Goal: Task Accomplishment & Management: Manage account settings

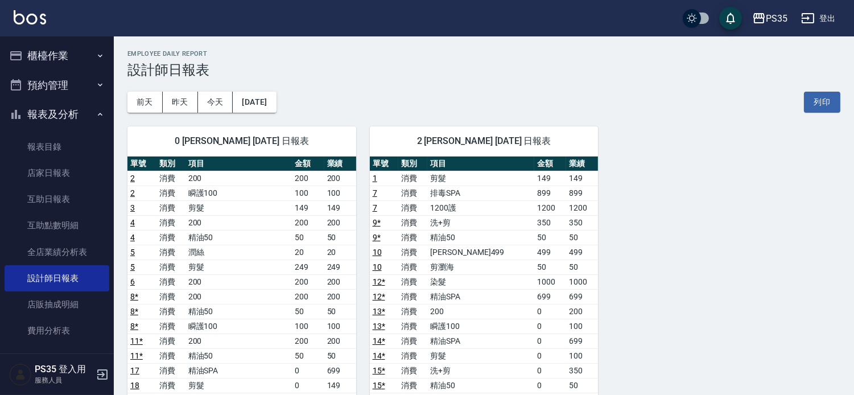
click at [41, 53] on button "櫃檯作業" at bounding box center [57, 56] width 105 height 30
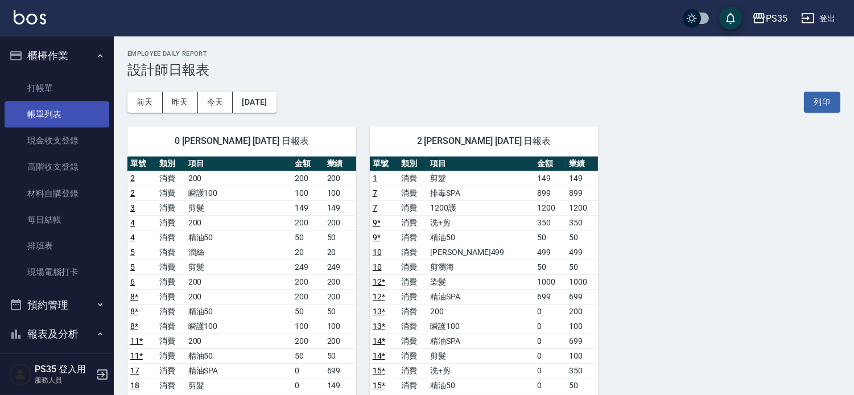
click at [47, 115] on link "帳單列表" at bounding box center [57, 114] width 105 height 26
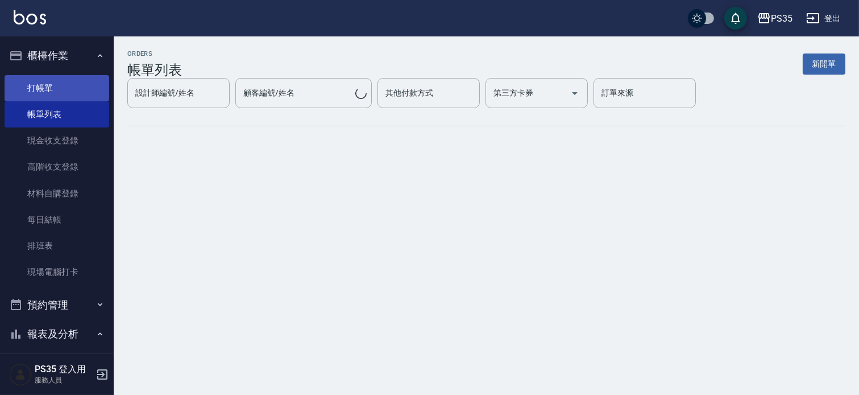
click at [53, 81] on link "打帳單" at bounding box center [57, 88] width 105 height 26
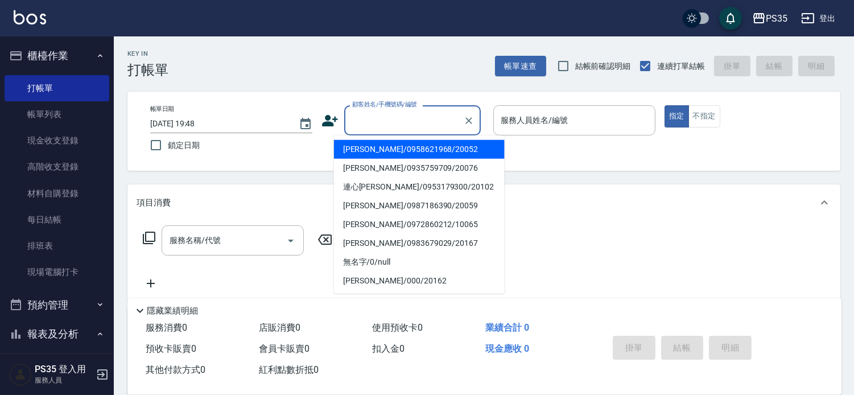
click at [355, 123] on input "顧客姓名/手機號碼/編號" at bounding box center [403, 120] width 109 height 20
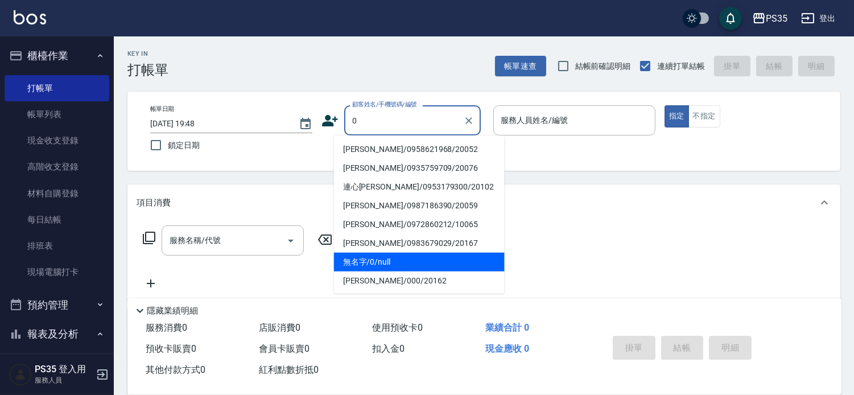
click at [380, 254] on li "無名字/0/null" at bounding box center [419, 262] width 171 height 19
type input "無名字/0/null"
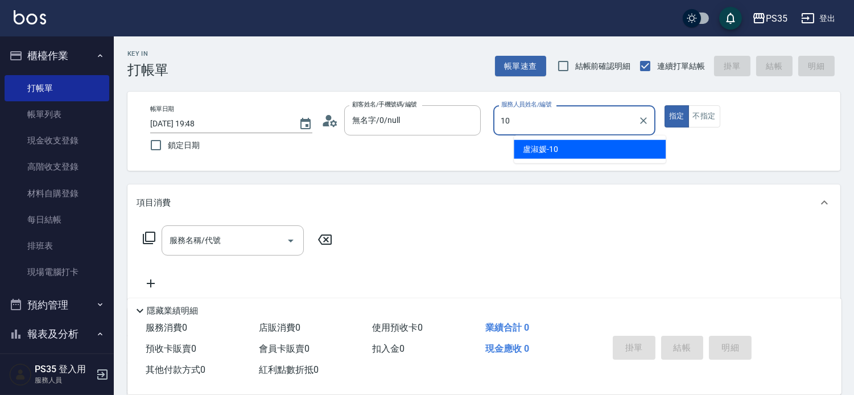
type input "1"
type input "2"
type button "true"
type input "[PERSON_NAME]-2"
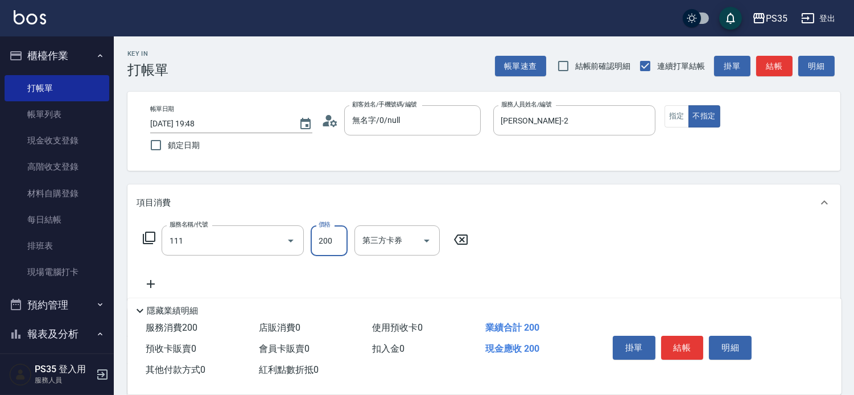
type input "200(111)"
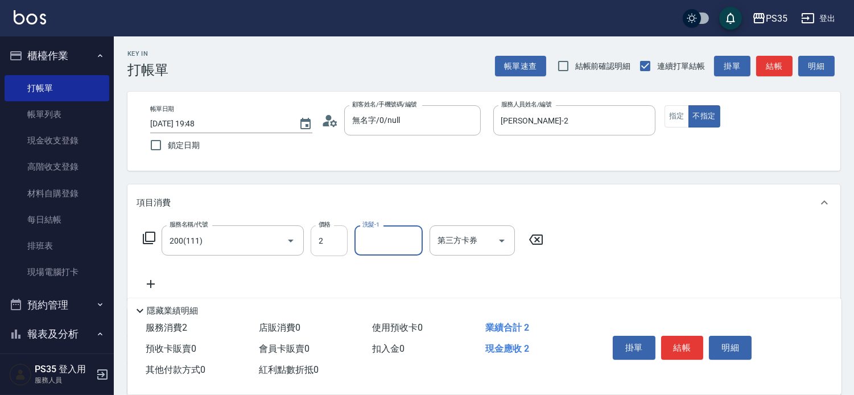
click at [337, 243] on input "2" at bounding box center [329, 240] width 37 height 31
type input "200"
type input "[PERSON_NAME]-2"
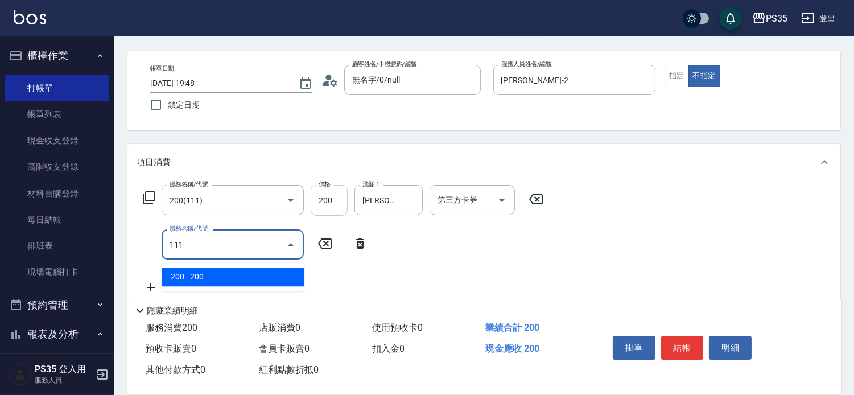
scroll to position [63, 0]
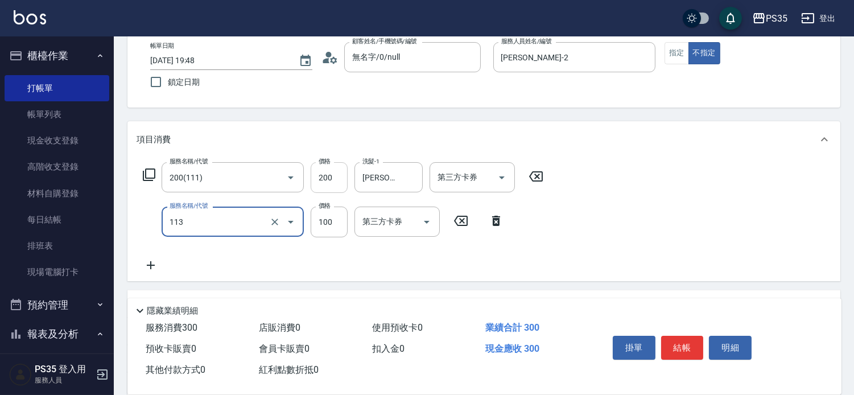
type input "瞬護100(113)"
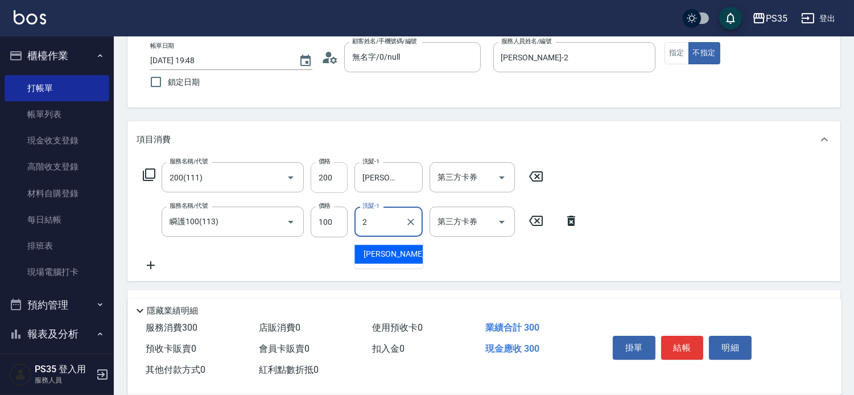
type input "[PERSON_NAME]-2"
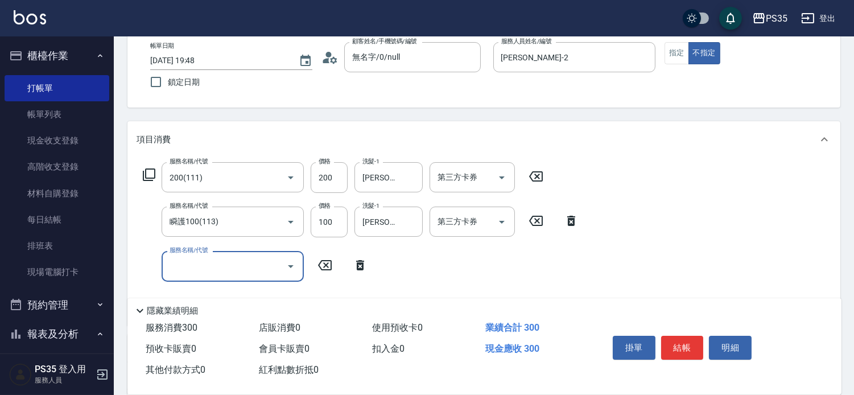
click at [694, 336] on button "結帳" at bounding box center [682, 348] width 43 height 24
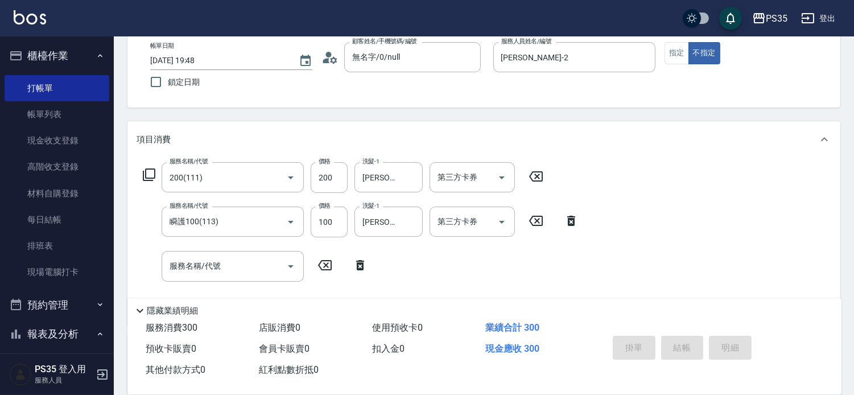
type input "[DATE] 19:49"
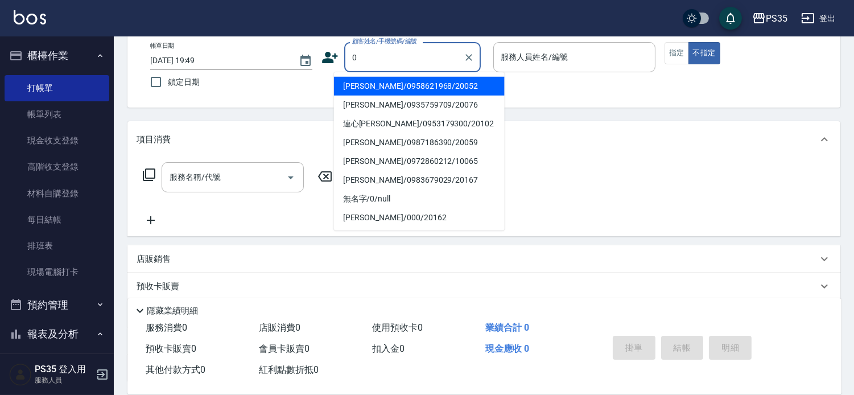
type input "0"
type input "[PERSON_NAME]/0958621968/20052"
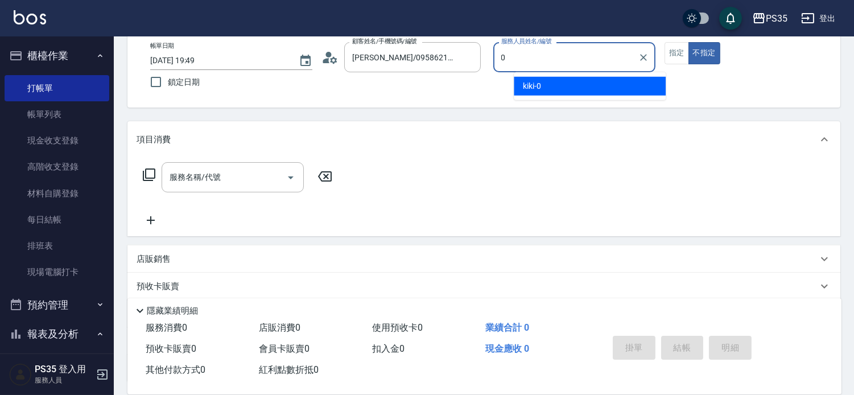
type input "0"
type button "false"
type input "kiki-0"
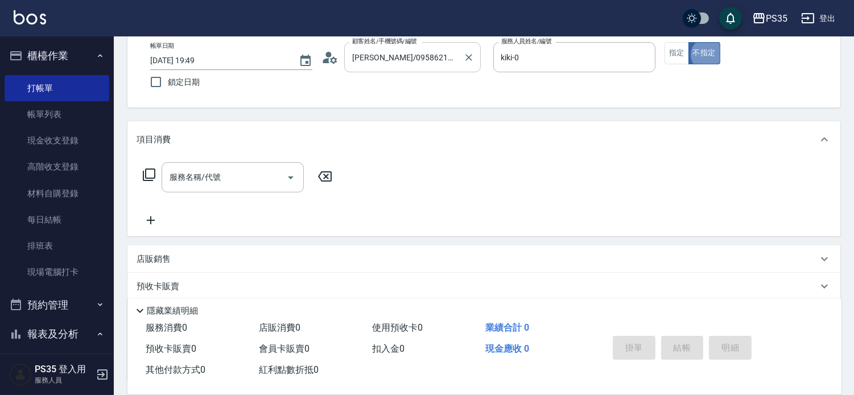
click at [474, 58] on icon "Clear" at bounding box center [468, 57] width 11 height 11
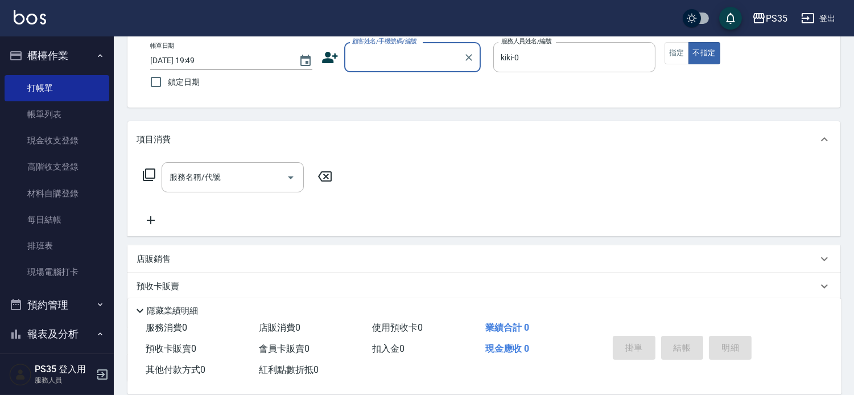
click at [434, 60] on input "顧客姓名/手機號碼/編號" at bounding box center [403, 57] width 109 height 20
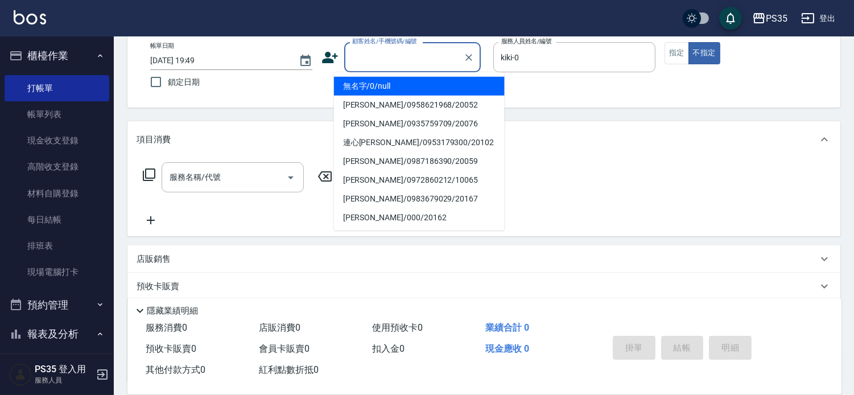
click at [373, 88] on li "無名字/0/null" at bounding box center [419, 86] width 171 height 19
type input "無名字/0/null"
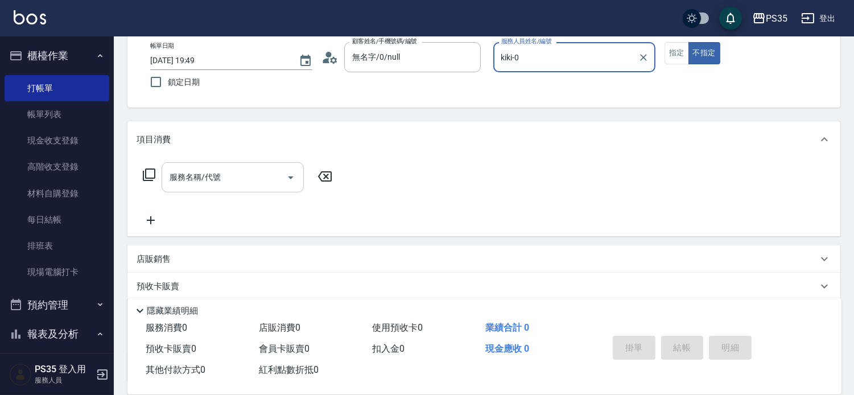
click at [242, 182] on input "服務名稱/代號" at bounding box center [224, 177] width 115 height 20
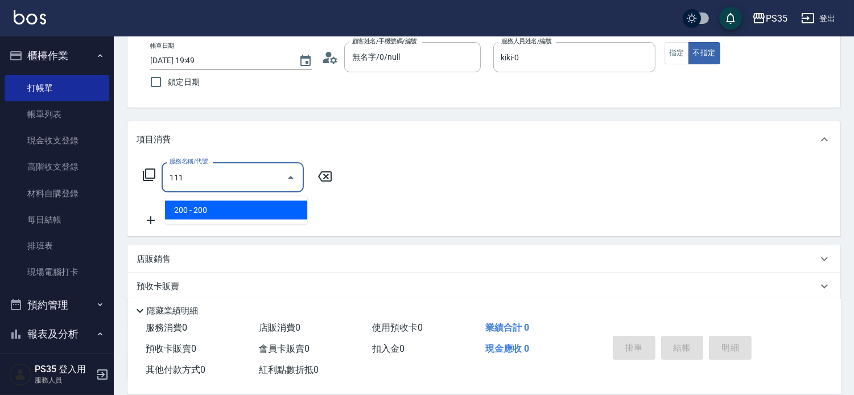
type input "200(111)"
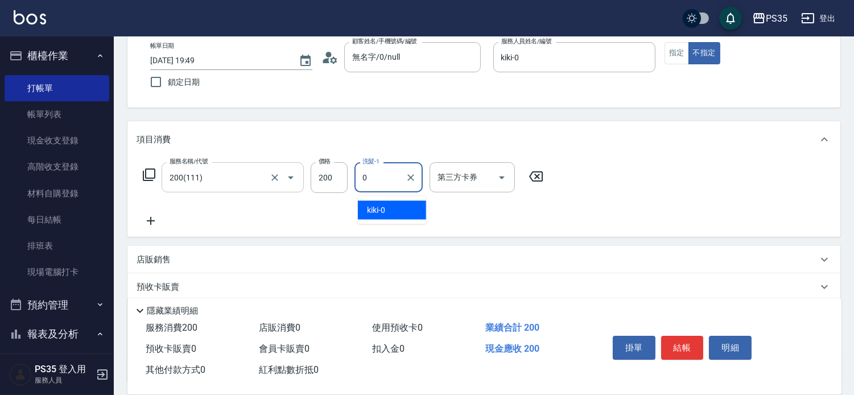
type input "kiki-0"
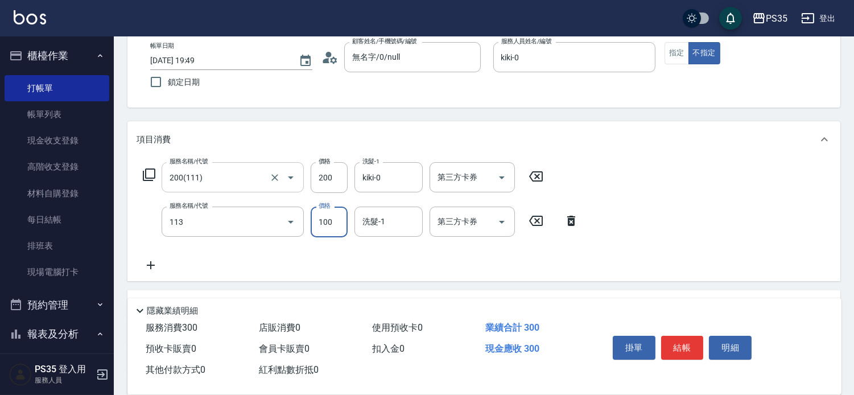
type input "瞬護100(113)"
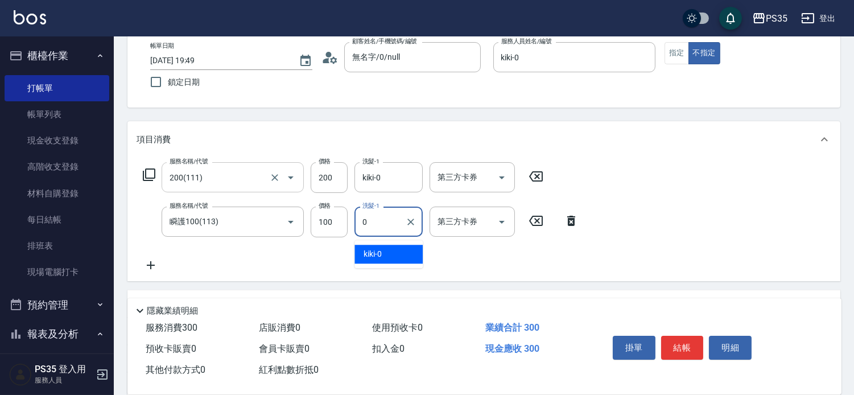
type input "kiki-0"
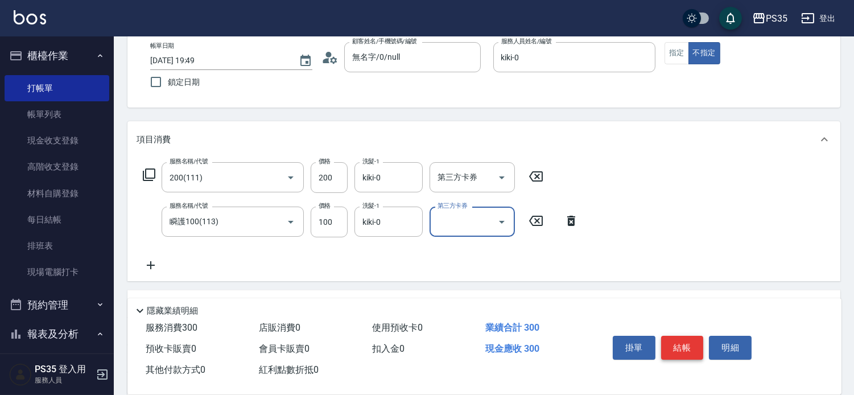
click at [695, 339] on button "結帳" at bounding box center [682, 348] width 43 height 24
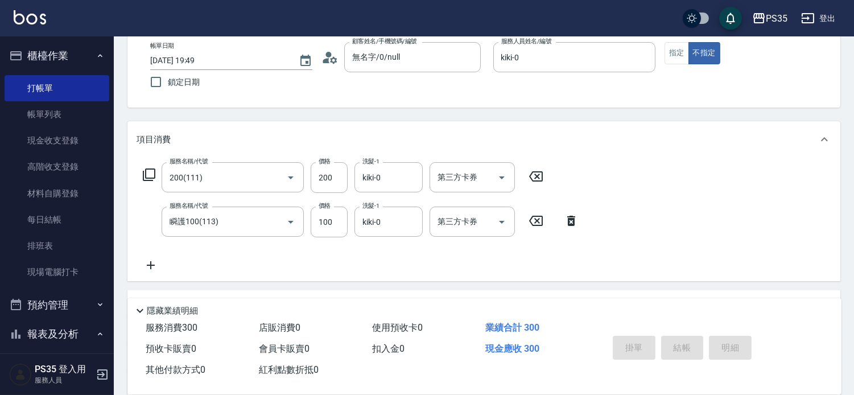
type input "[DATE] 19:50"
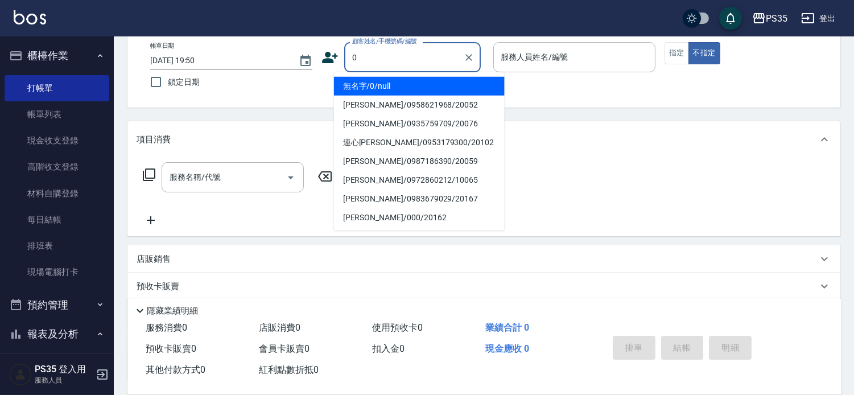
type input "0"
type input "1"
type input "無名字/0/null"
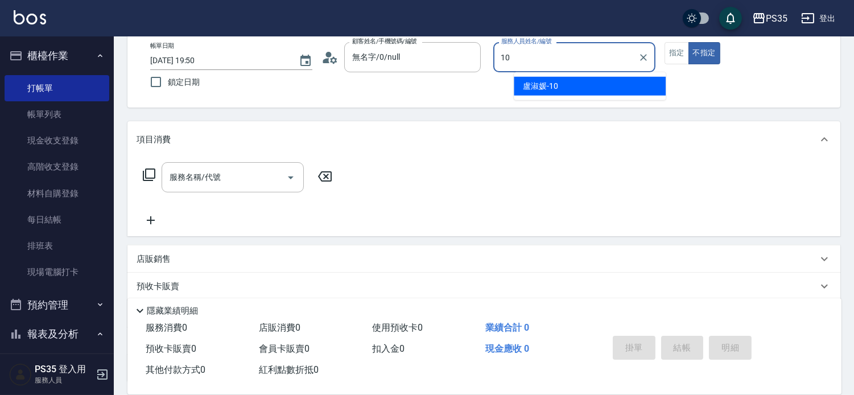
type input "盧淑媛-10"
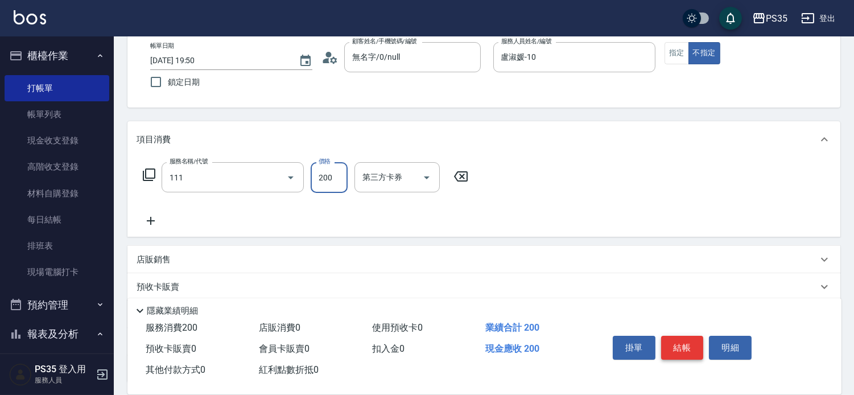
type input "200(111)"
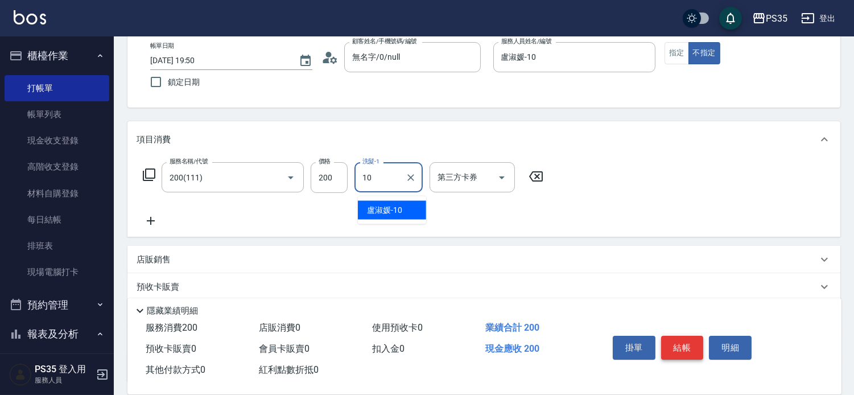
type input "盧淑媛-10"
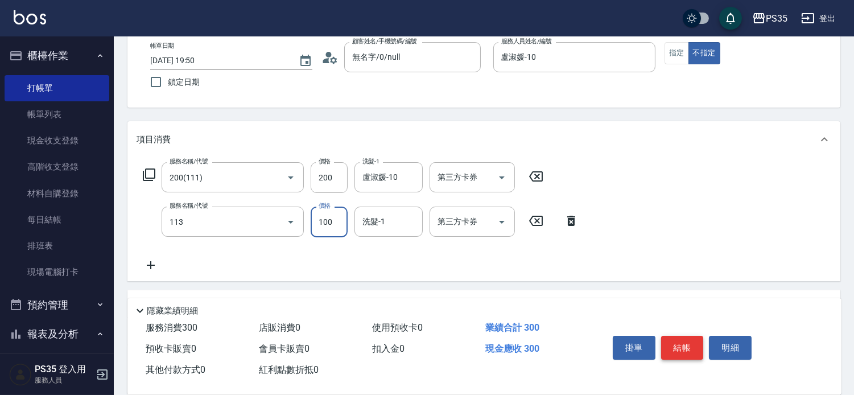
type input "瞬護100(113)"
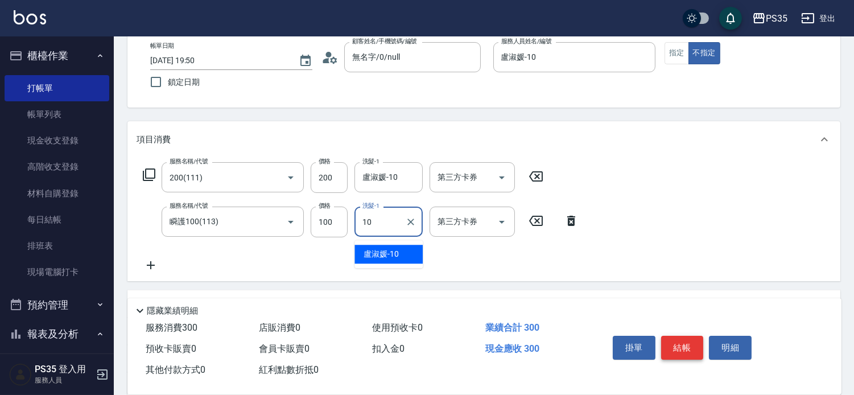
type input "盧淑媛-10"
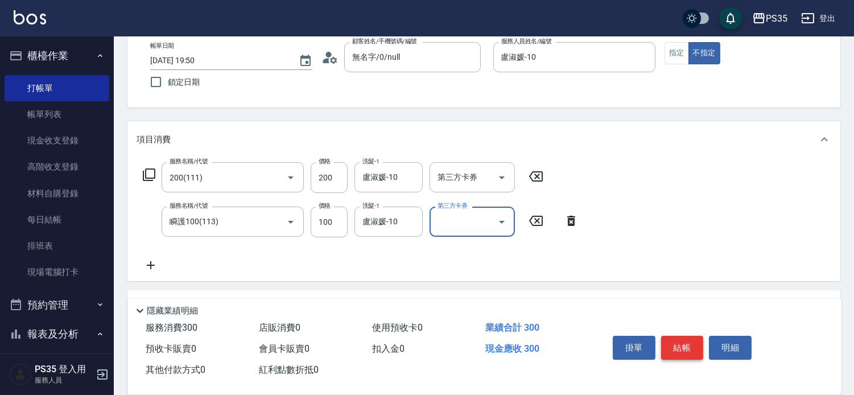
click at [695, 339] on button "結帳" at bounding box center [682, 348] width 43 height 24
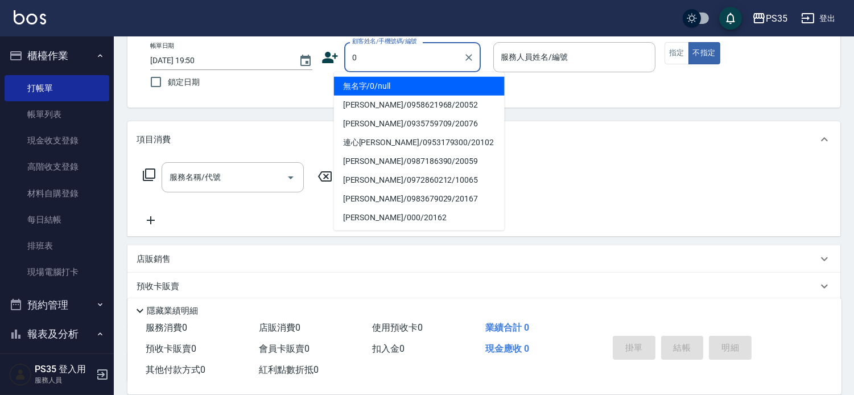
type input "0"
type input "無名字/0/null"
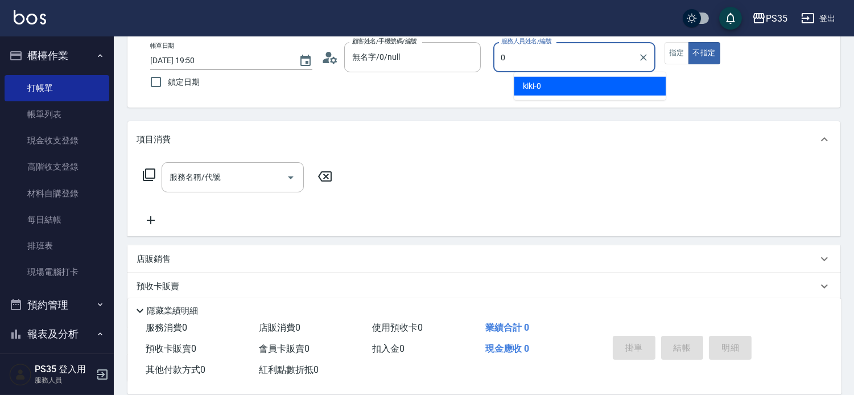
type input "kiki-0"
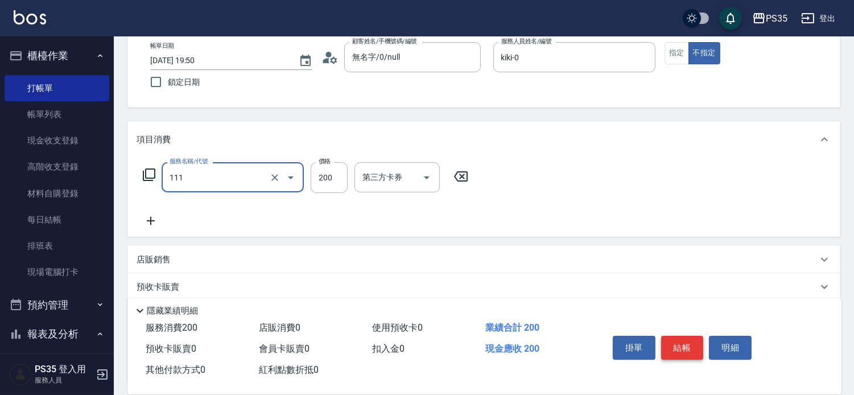
type input "200(111)"
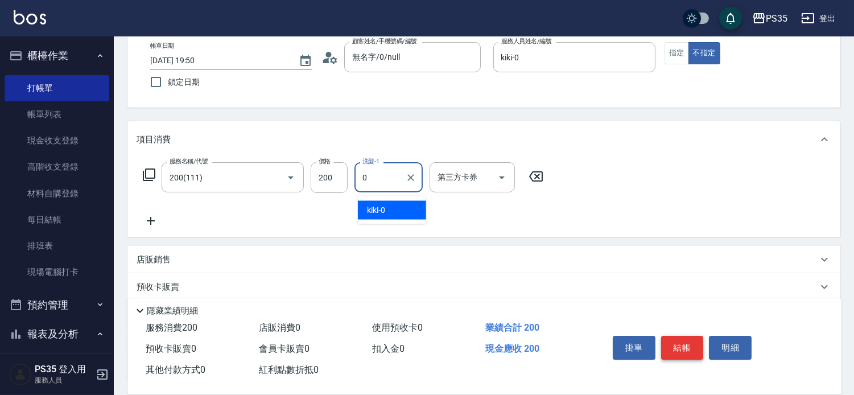
type input "kiki-0"
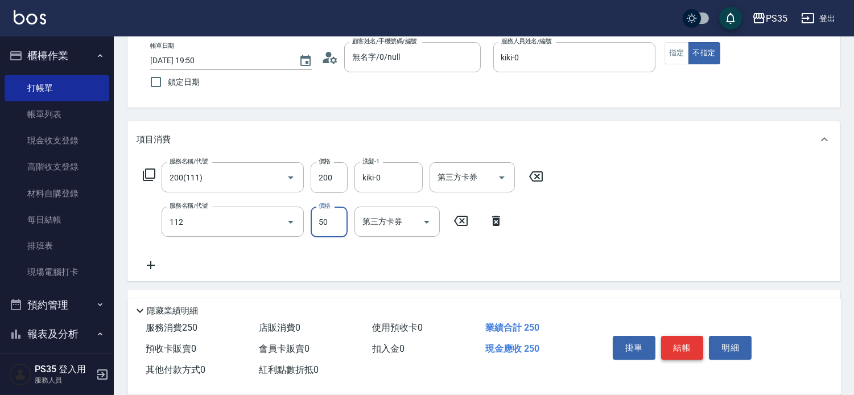
type input "精油50(112)"
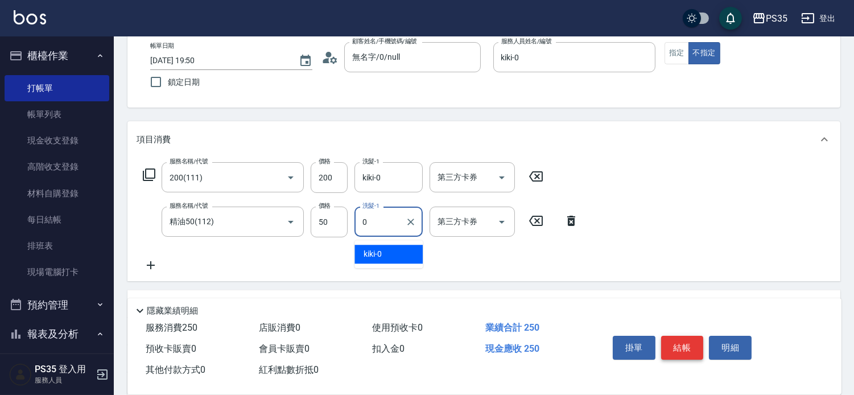
type input "kiki-0"
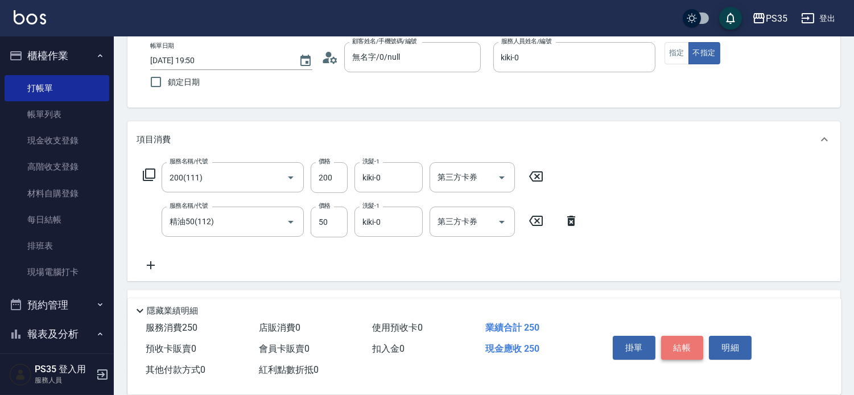
click at [695, 339] on button "結帳" at bounding box center [682, 348] width 43 height 24
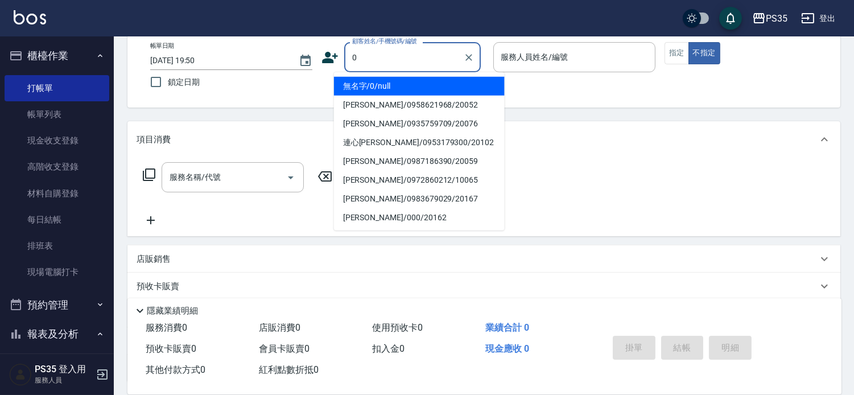
type input "無名字/0/null"
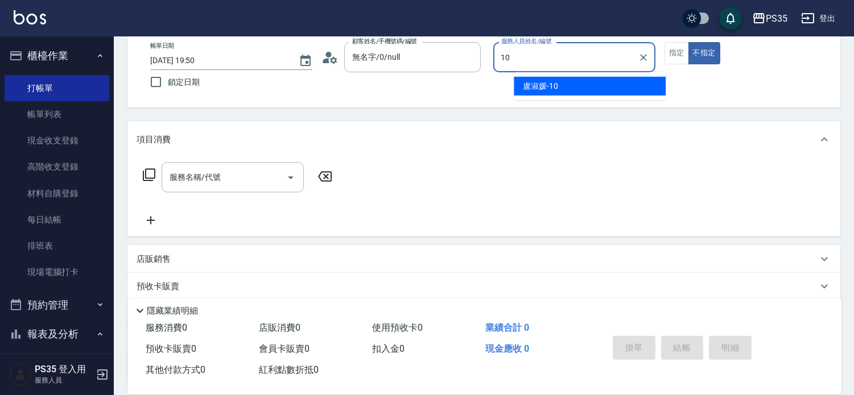
type input "盧淑媛-10"
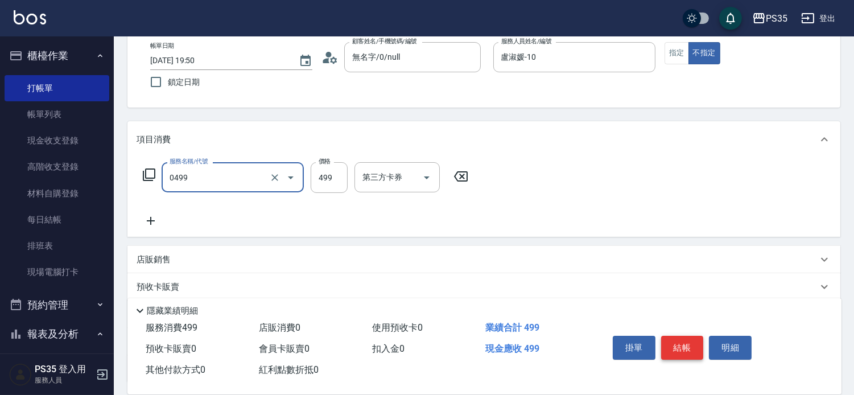
type input "[PERSON_NAME]499(0499)"
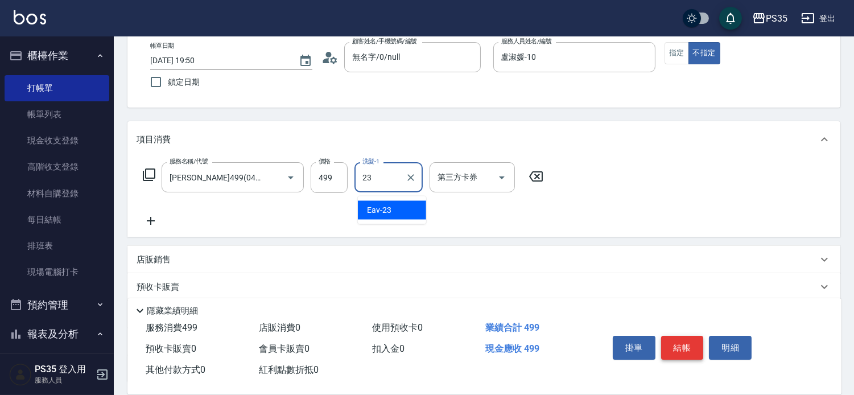
type input "Eav-23"
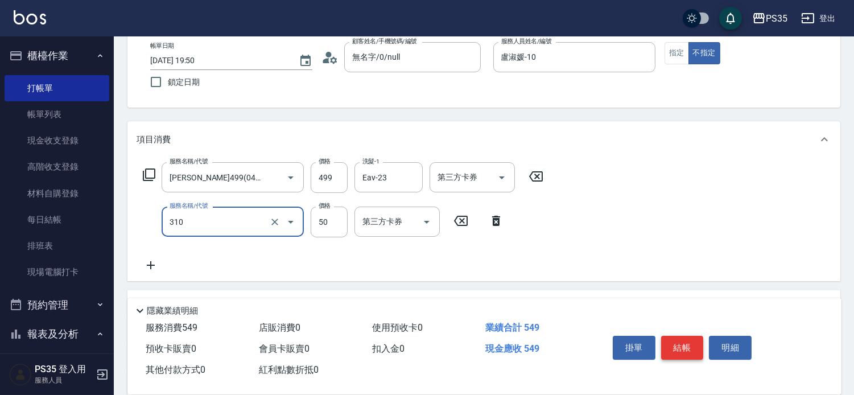
type input "剪瀏海(310)"
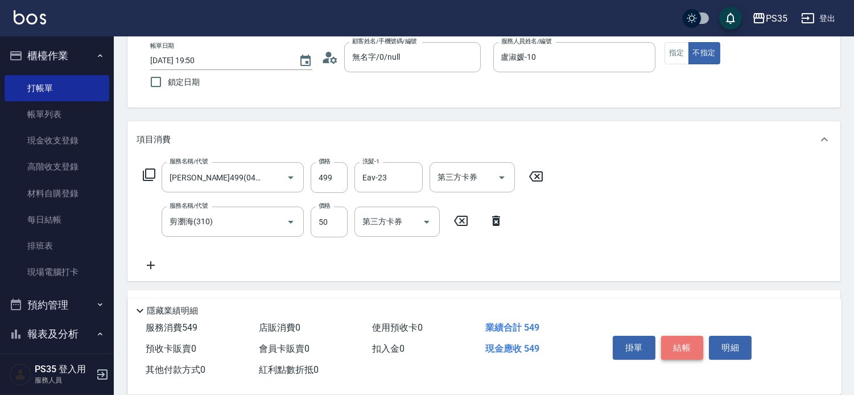
click at [695, 339] on button "結帳" at bounding box center [682, 348] width 43 height 24
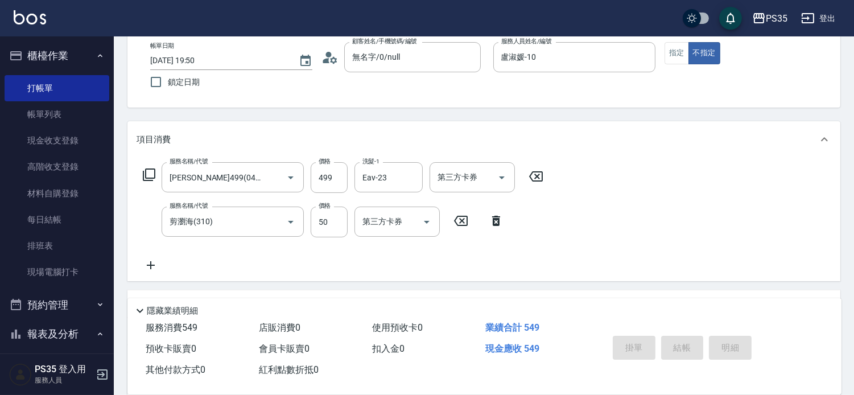
type input "[DATE] 19:51"
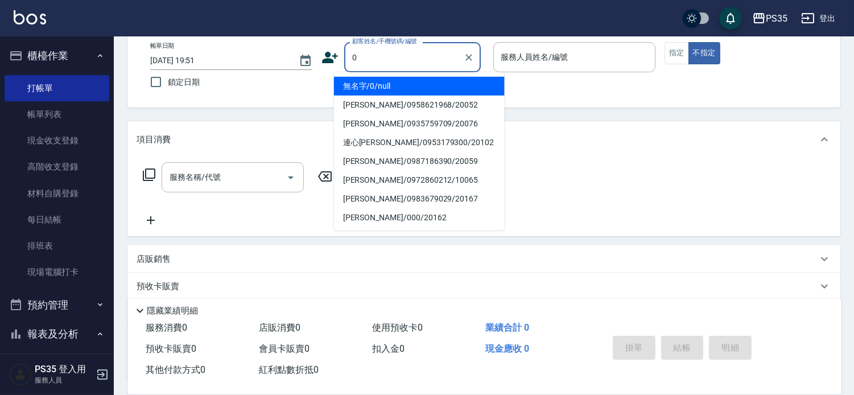
type input "無名字/0/null"
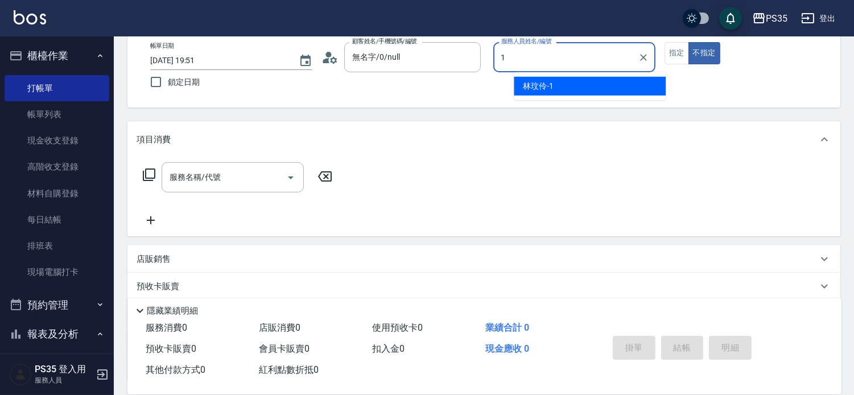
type input "林玟伶-1"
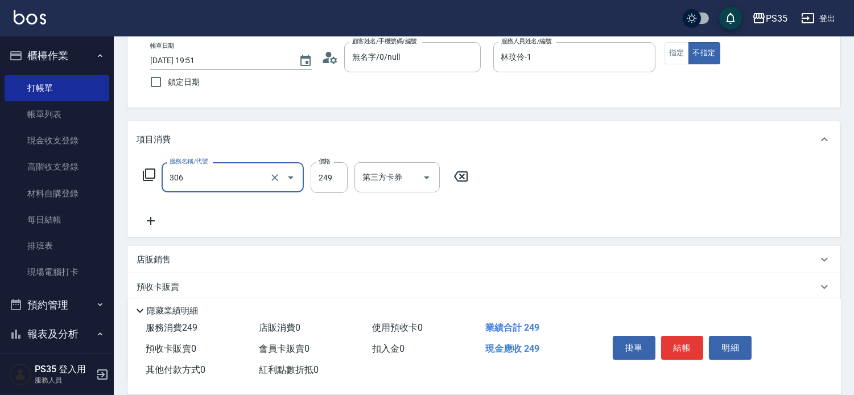
type input "剪髮(306)"
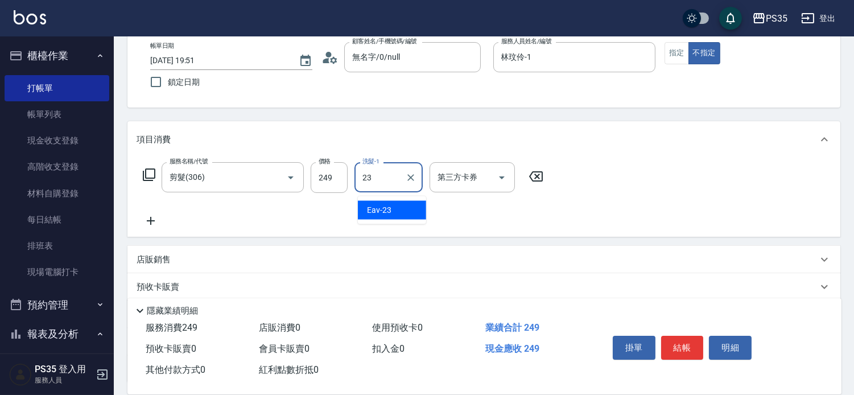
type input "Eav-23"
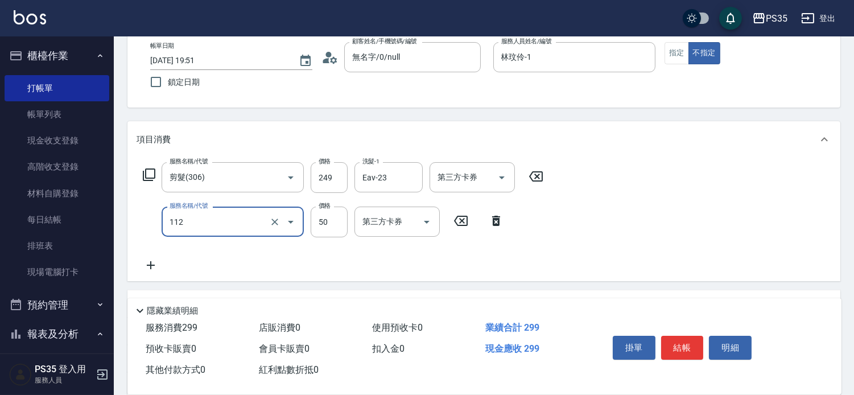
type input "精油50(112)"
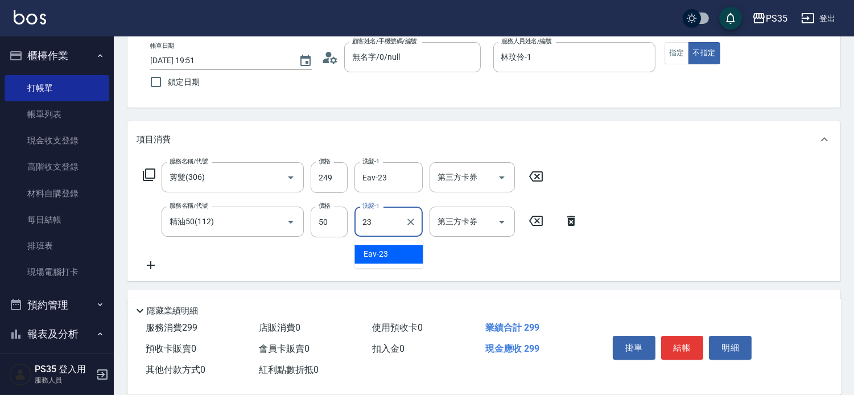
type input "Eav-23"
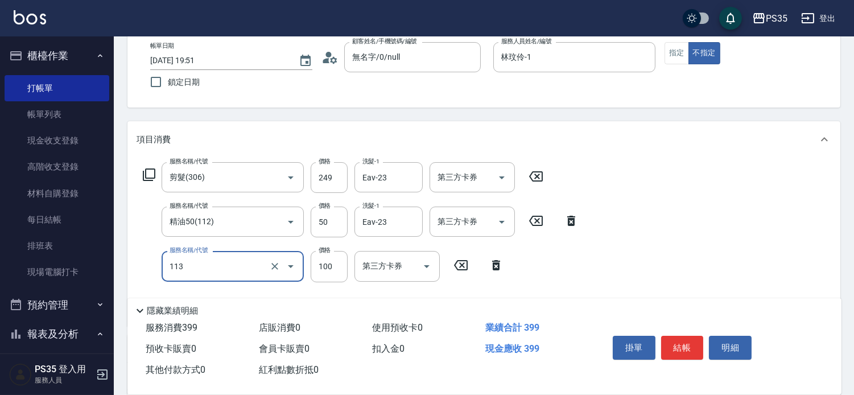
type input "瞬護100(113)"
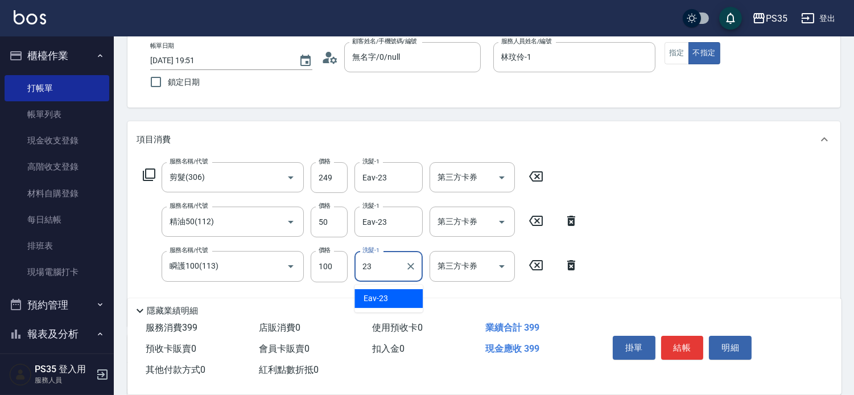
type input "Eav-23"
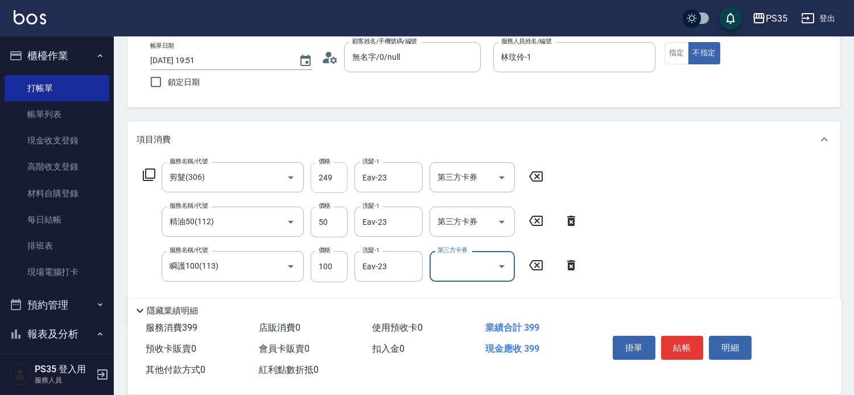
click at [332, 184] on input "249" at bounding box center [329, 177] width 37 height 31
type input "250"
click at [679, 336] on button "結帳" at bounding box center [682, 348] width 43 height 24
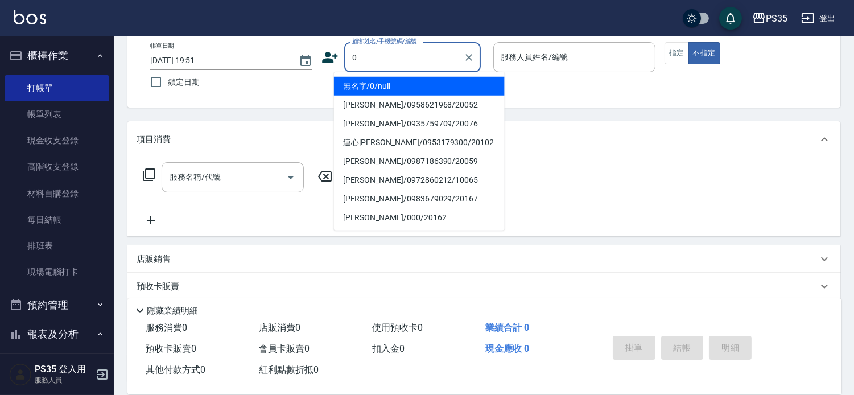
type input "0"
type input "1"
type input "無名字/0/null"
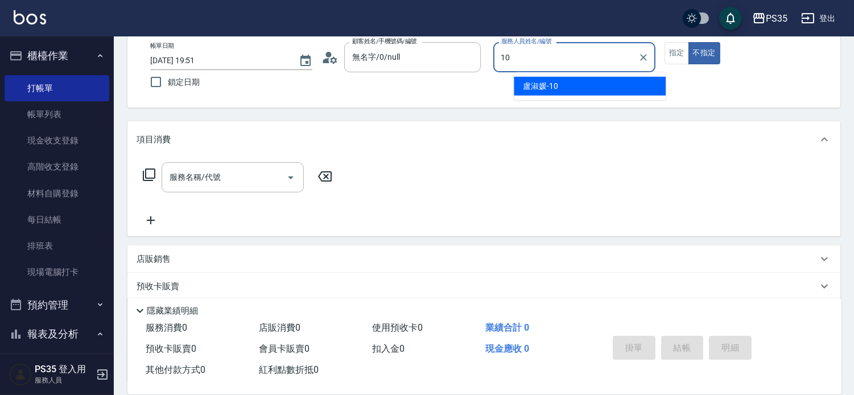
type input "盧淑媛-10"
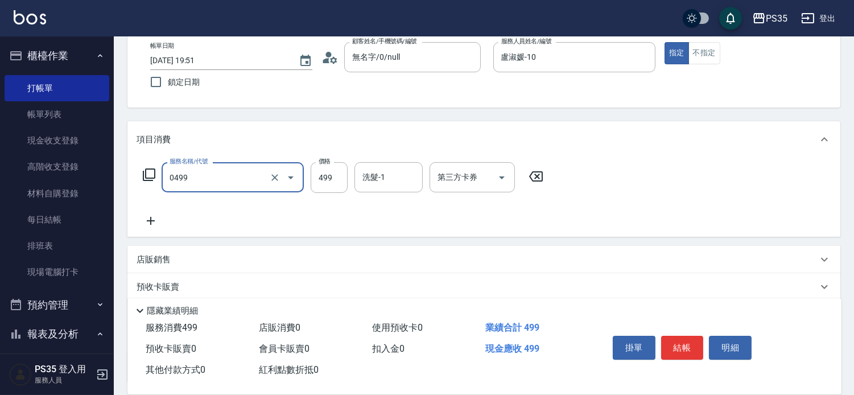
type input "[PERSON_NAME]499(0499)"
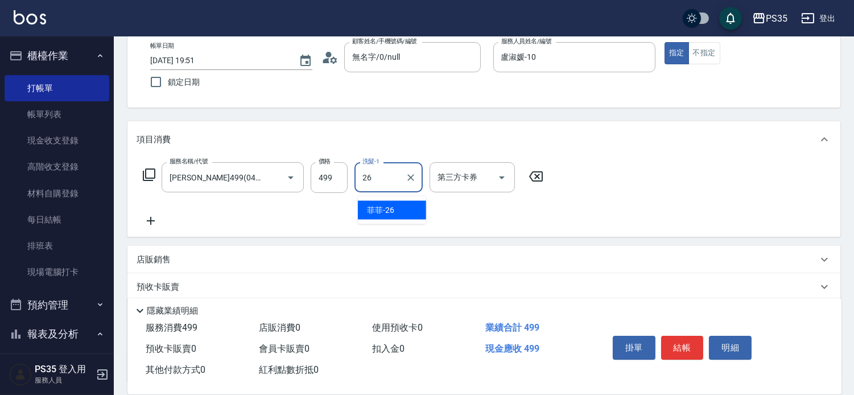
type input "菲菲-26"
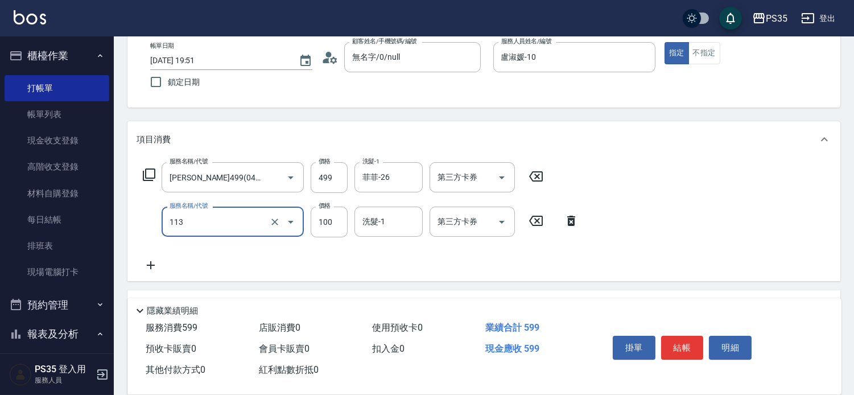
type input "瞬護100(113)"
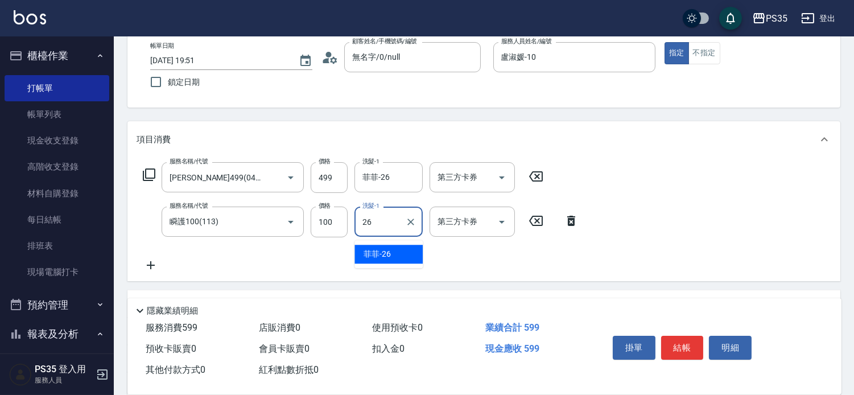
type input "菲菲-26"
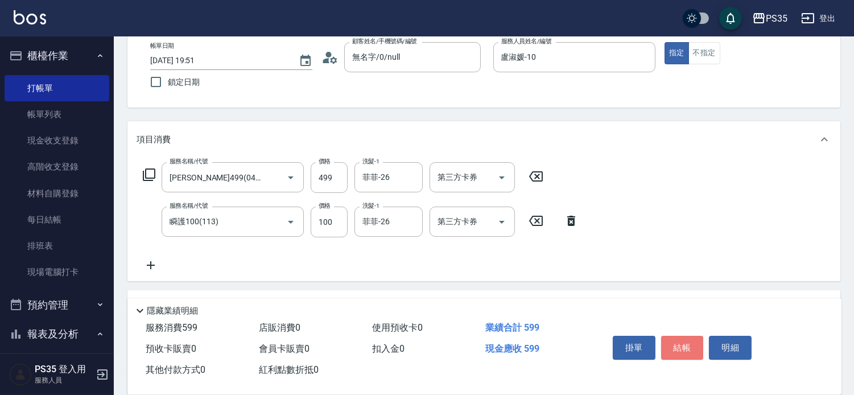
click at [679, 336] on button "結帳" at bounding box center [682, 348] width 43 height 24
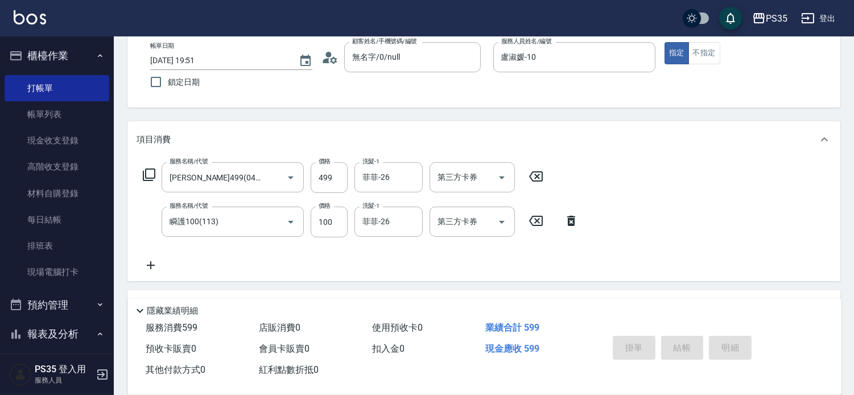
type input "[DATE] 19:52"
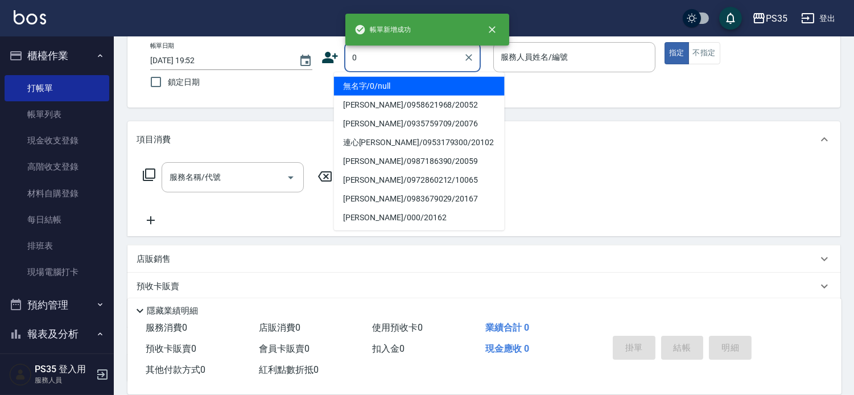
type input "0"
type input "2"
type input "無名字/0/null"
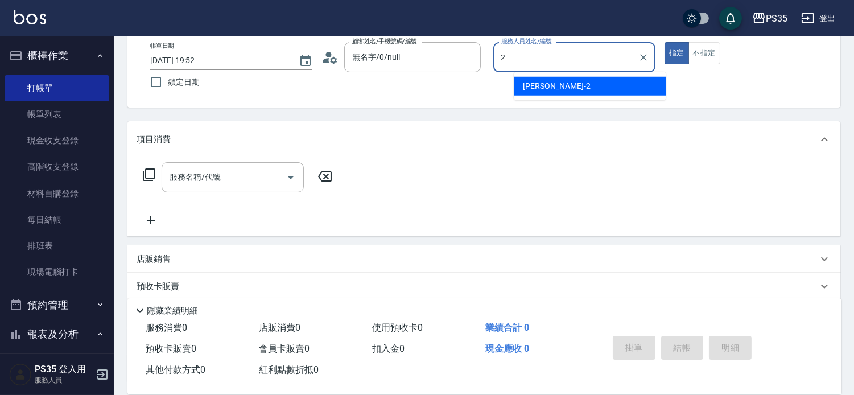
type input "[PERSON_NAME]-2"
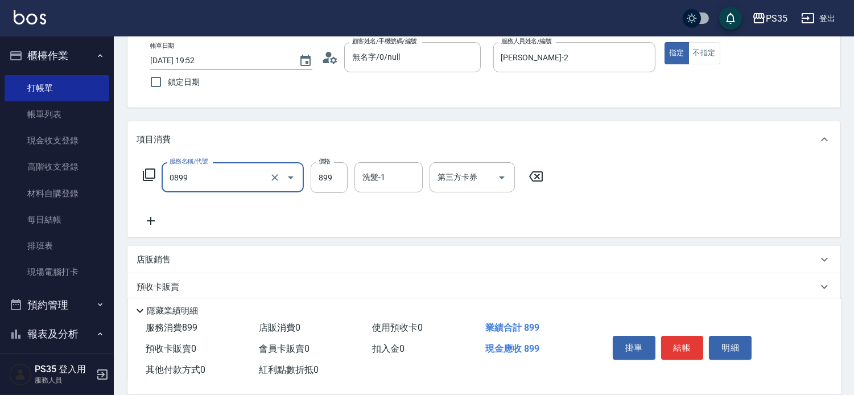
type input "排毒SPA(0899)"
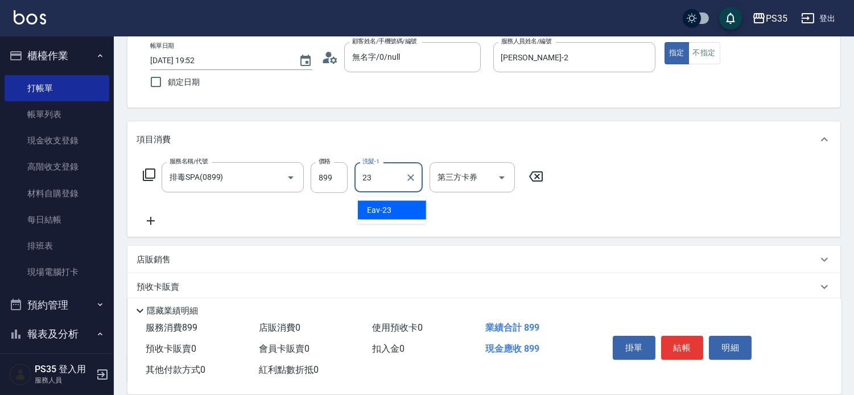
type input "Eav-23"
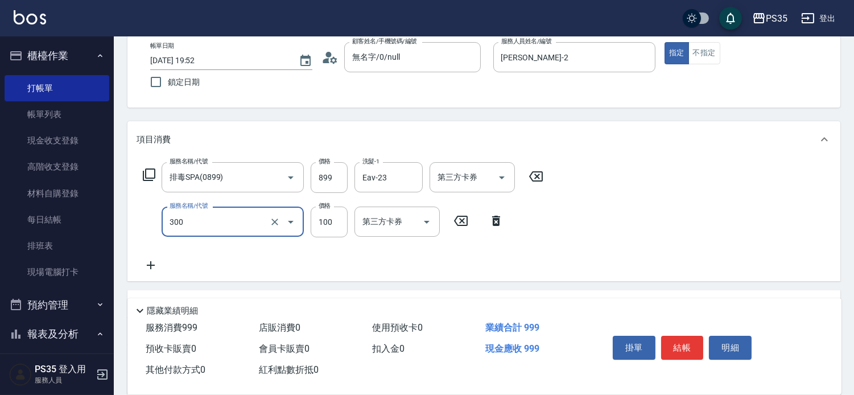
type input "剪髮(300)"
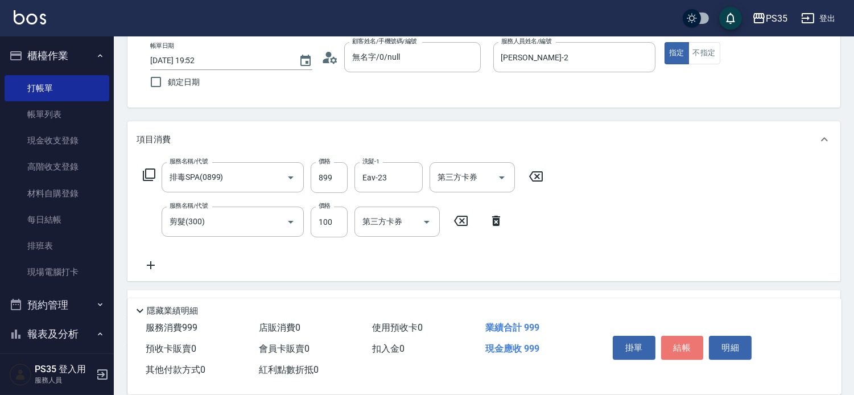
click at [679, 336] on button "結帳" at bounding box center [682, 348] width 43 height 24
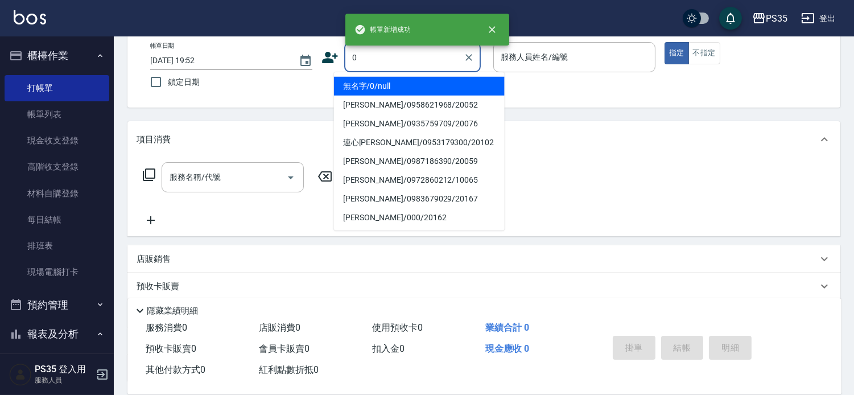
type input "0"
type input "2"
type input "無名字/0/null"
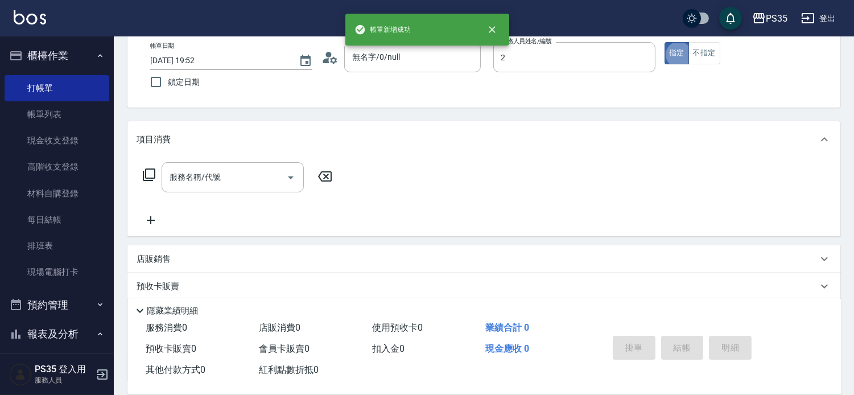
type input "[PERSON_NAME]-2"
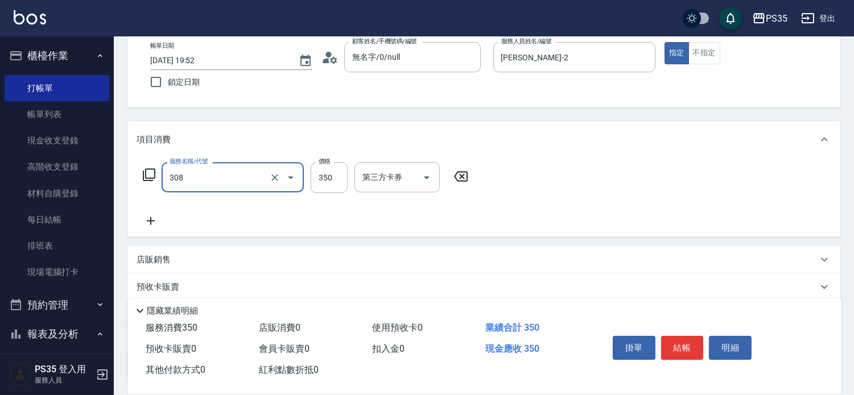
type input "洗+剪(308)"
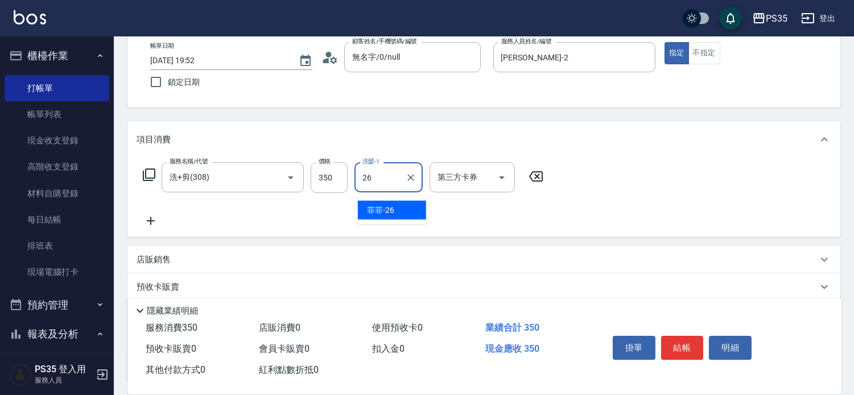
type input "菲菲-26"
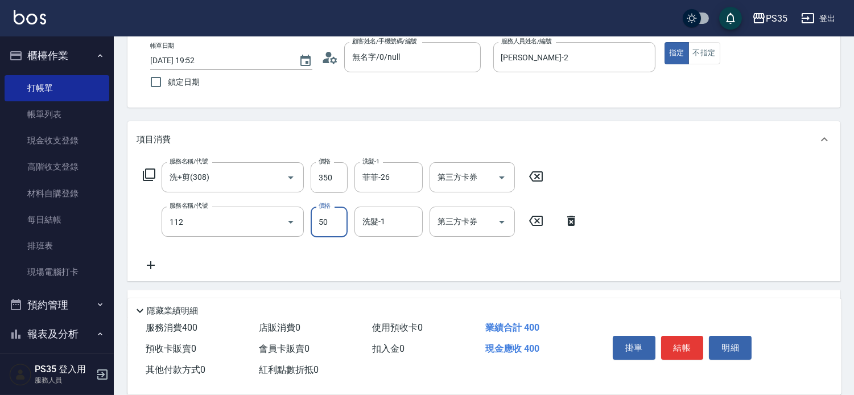
type input "精油50(112)"
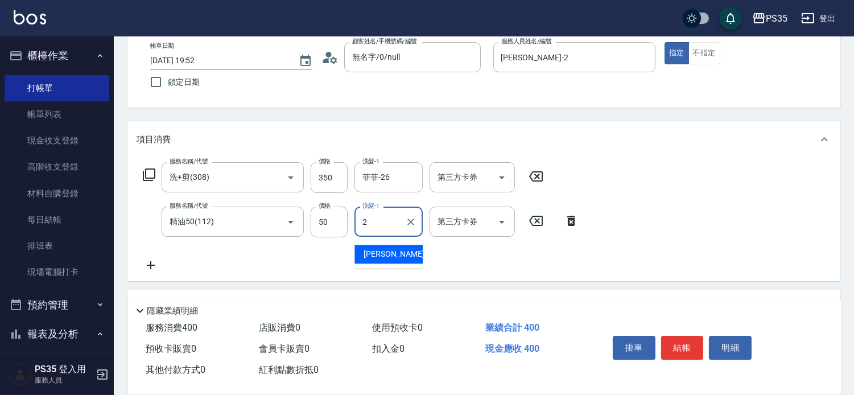
type input "[PERSON_NAME]-2"
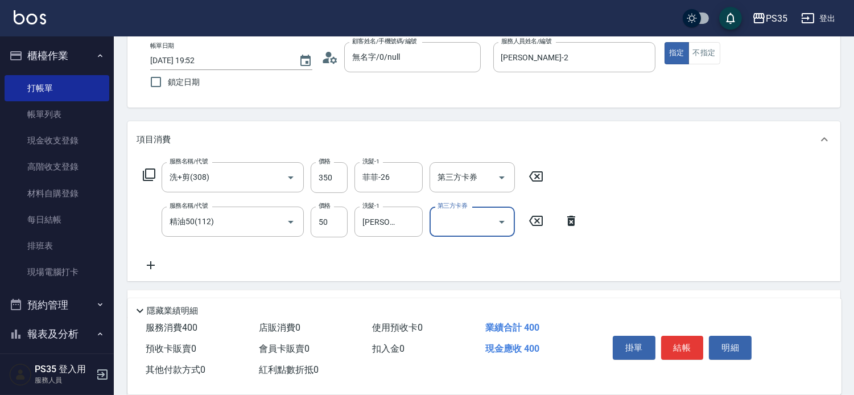
click at [679, 336] on button "結帳" at bounding box center [682, 348] width 43 height 24
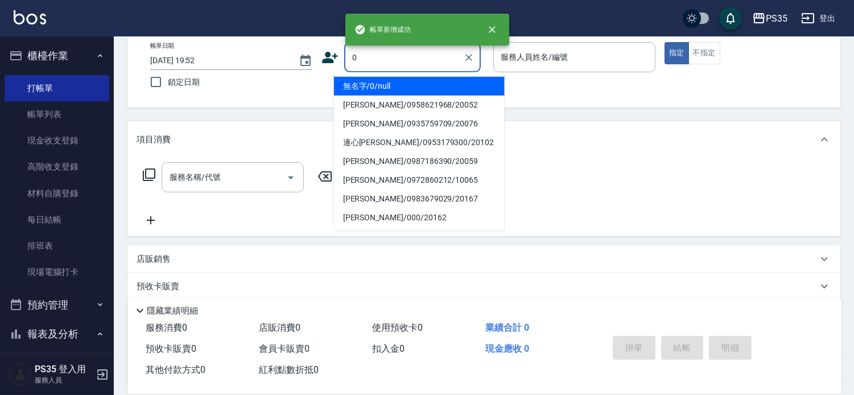
type input "0"
type input "2"
type input "無名字/0/null"
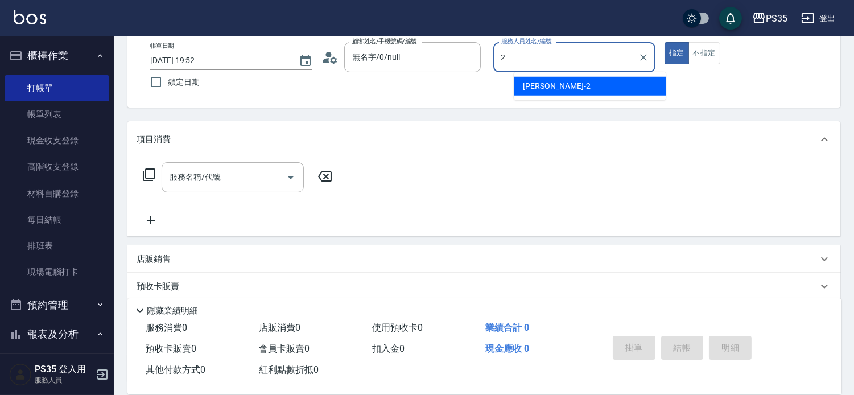
type input "[PERSON_NAME]-2"
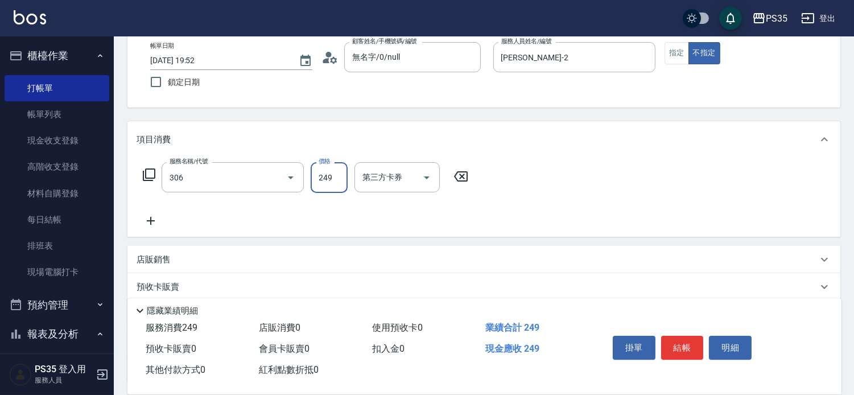
type input "剪髮(306)"
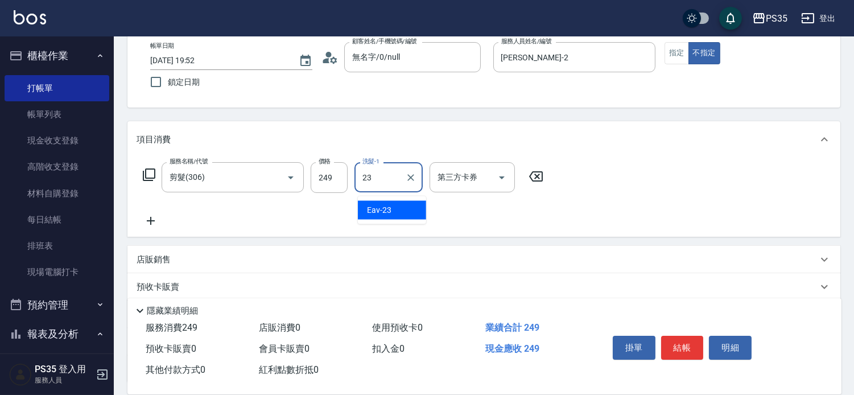
type input "Eav-23"
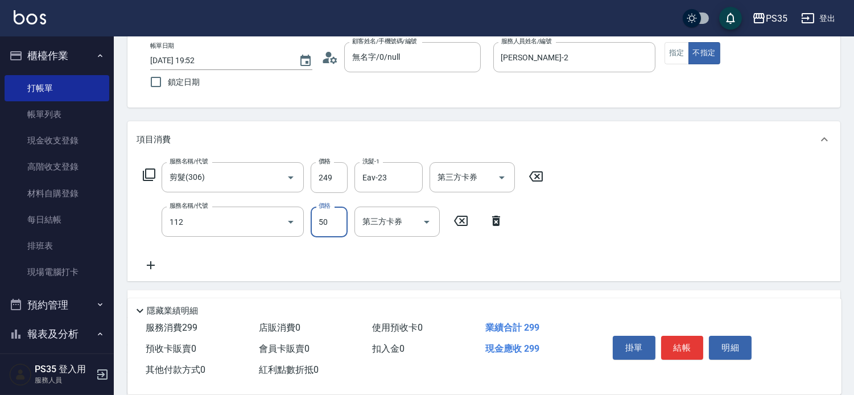
type input "精油50(112)"
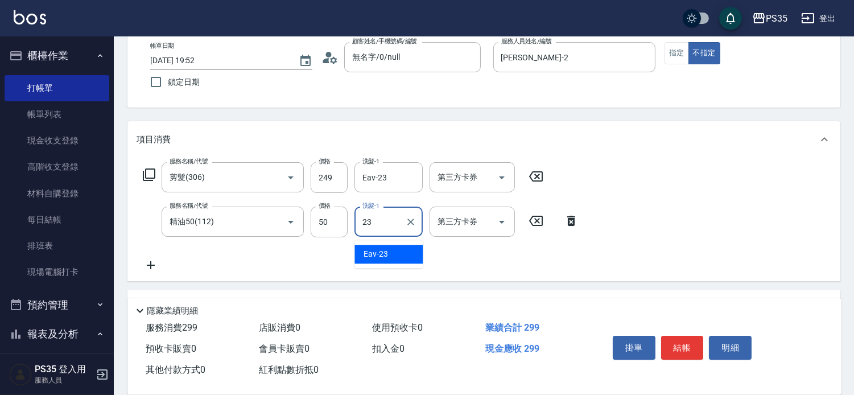
type input "Eav-23"
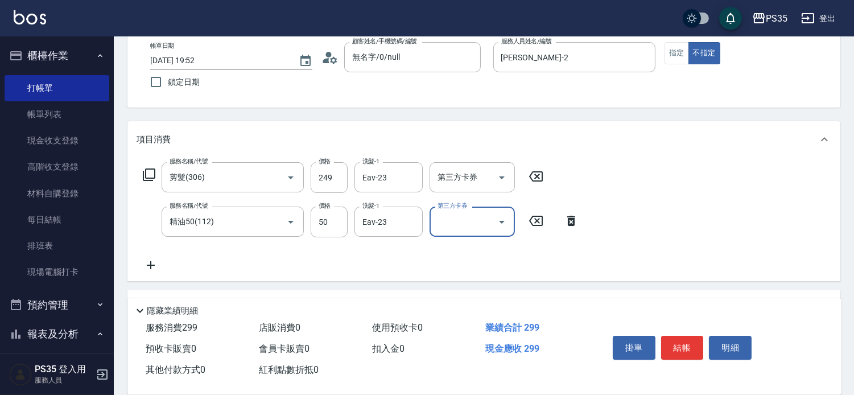
click at [679, 336] on button "結帳" at bounding box center [682, 348] width 43 height 24
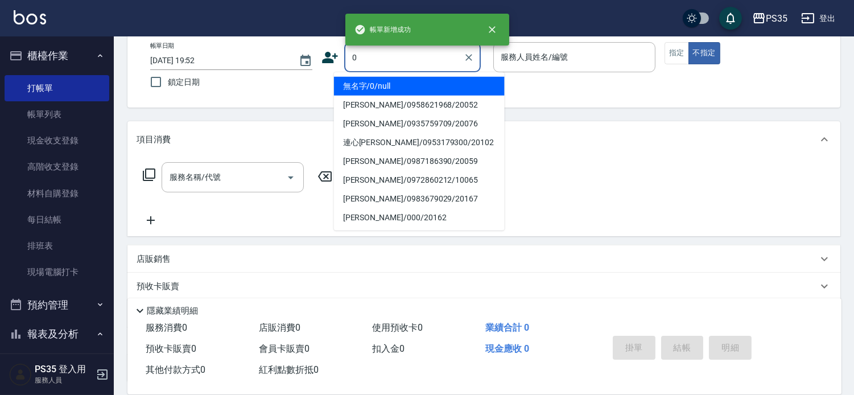
type input "0"
type input "."
type input "無名字/0/null"
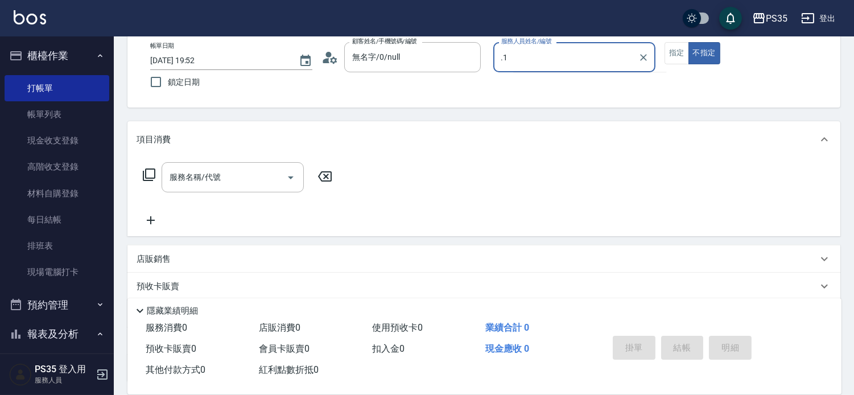
type input "."
type input "林玟伶-1"
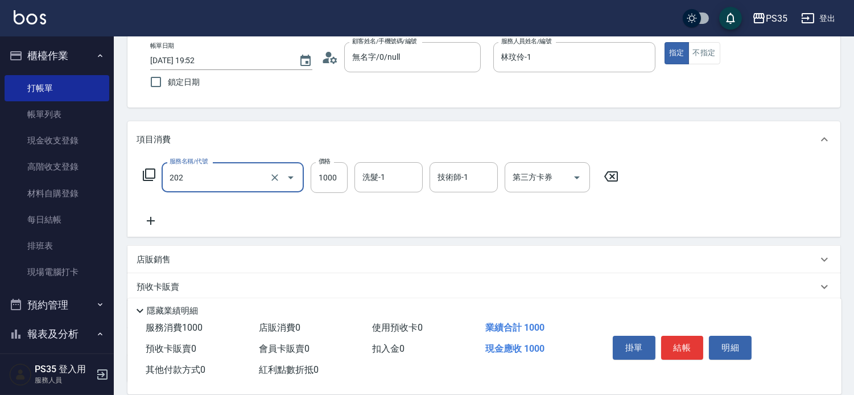
type input "燙髮(202)"
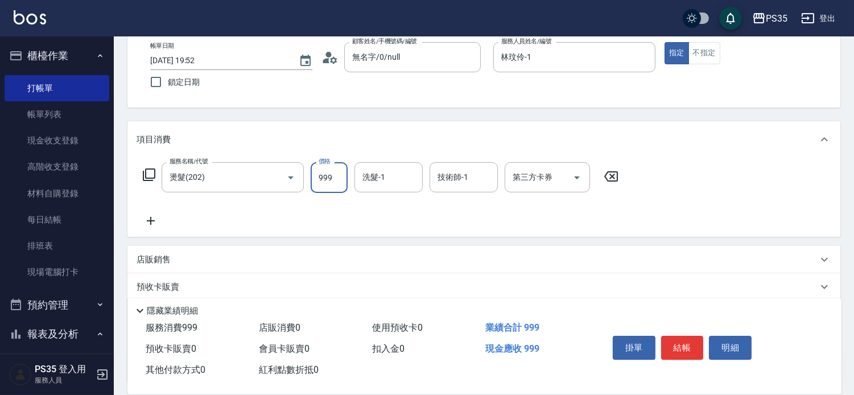
type input "999"
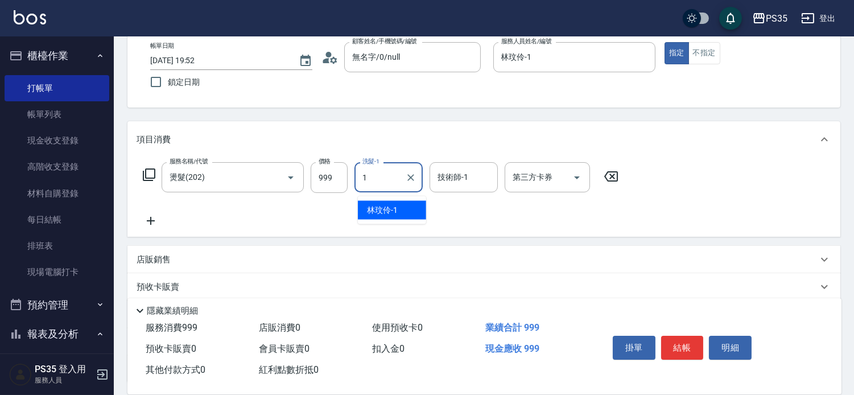
type input "林玟伶-1"
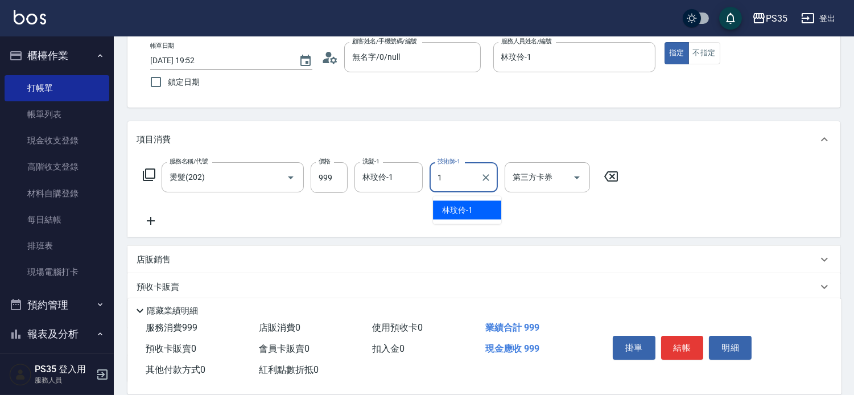
type input "林玟伶-1"
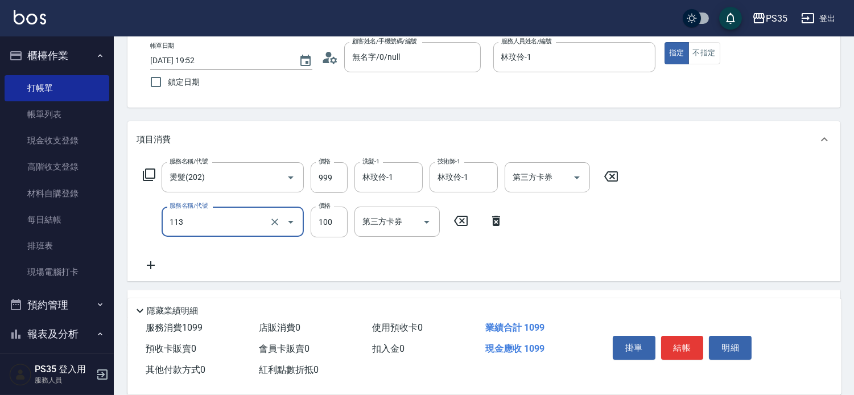
type input "瞬護100(113)"
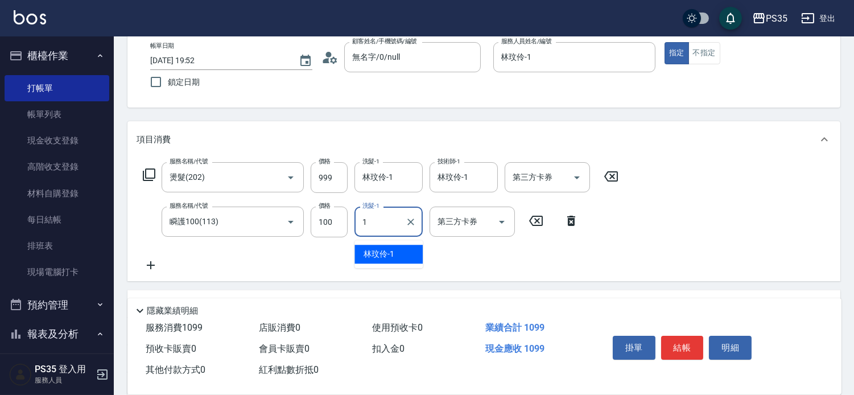
type input "林玟伶-1"
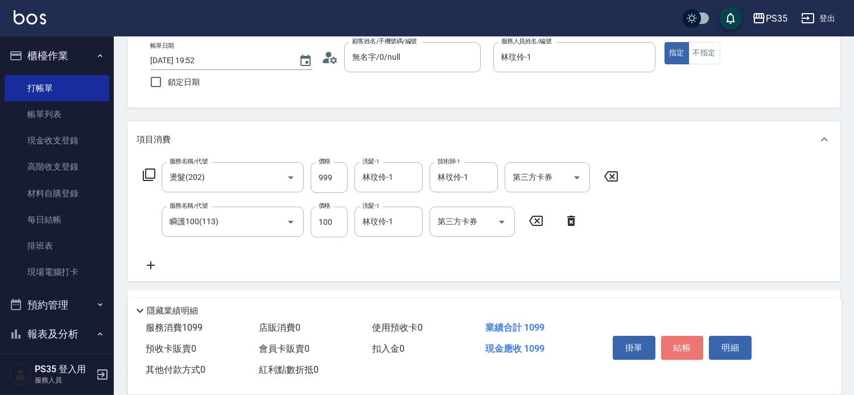
click at [679, 336] on button "結帳" at bounding box center [682, 348] width 43 height 24
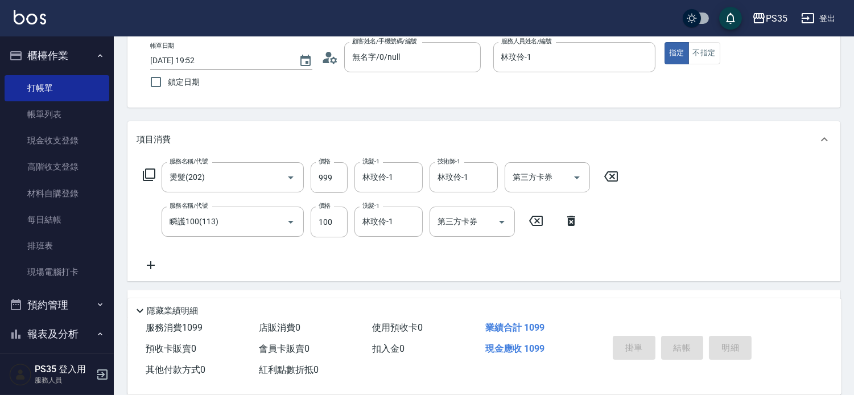
type input "[DATE] 19:53"
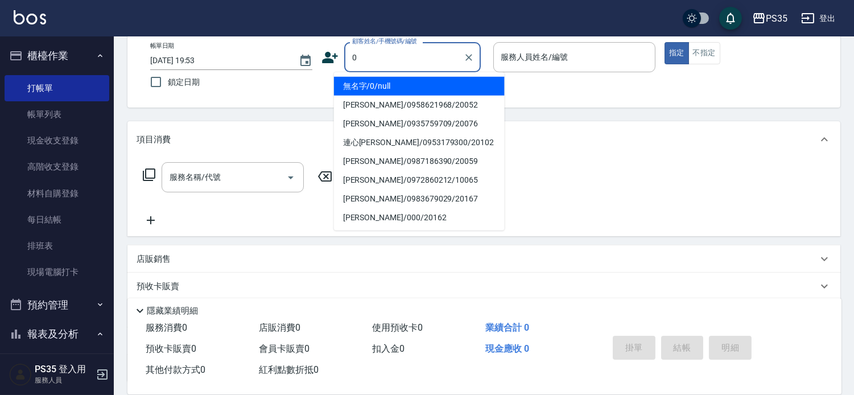
type input "0"
type input "無名字/0/null"
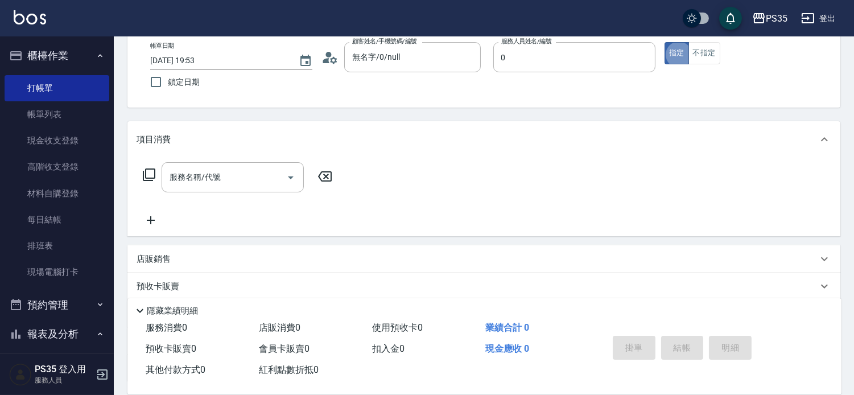
type input "kiki-0"
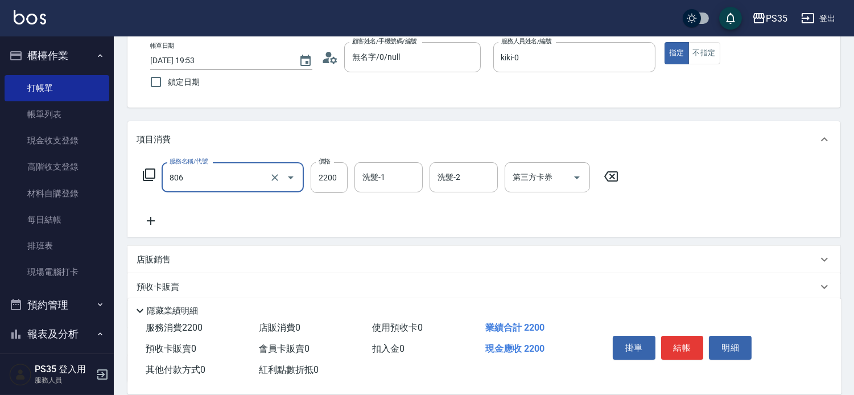
type input "染B(806)"
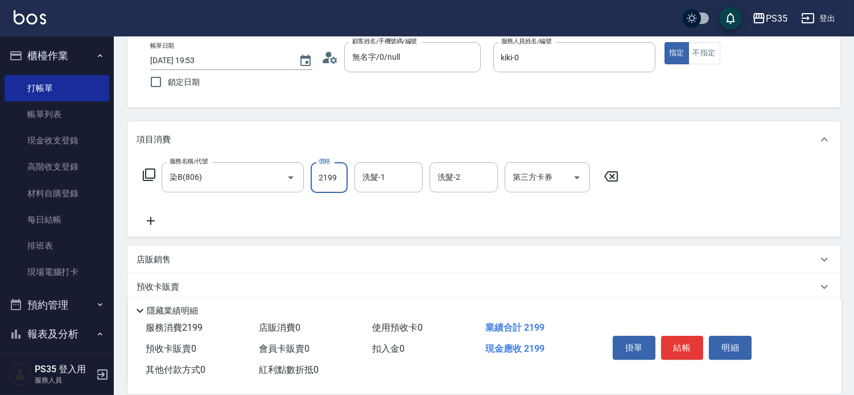
type input "2199"
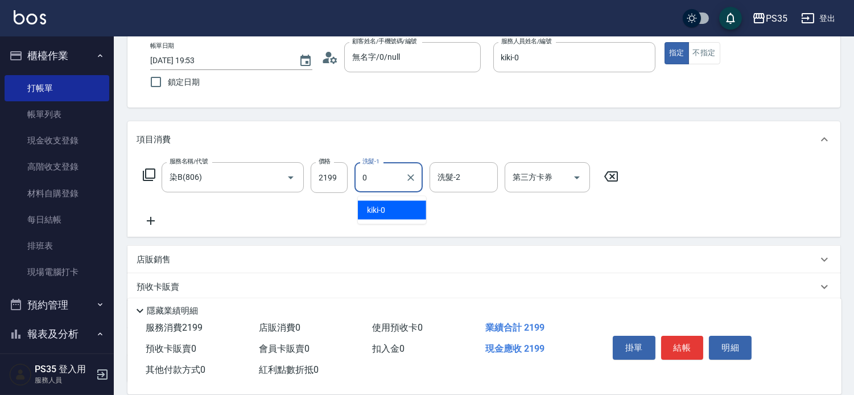
type input "kiki-0"
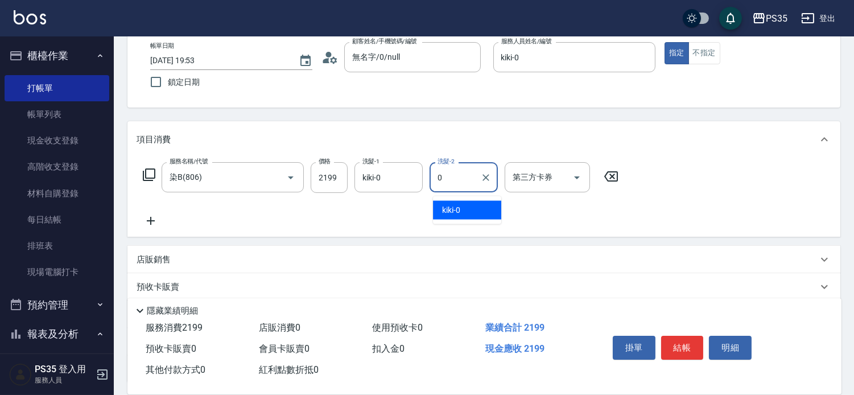
type input "kiki-0"
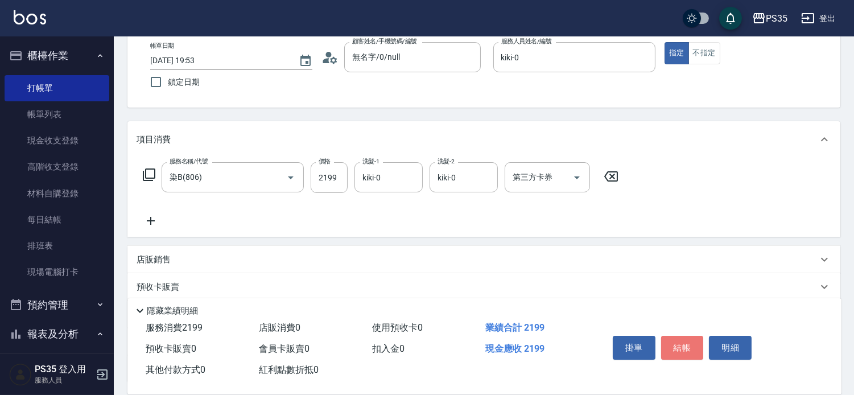
click at [679, 336] on button "結帳" at bounding box center [682, 348] width 43 height 24
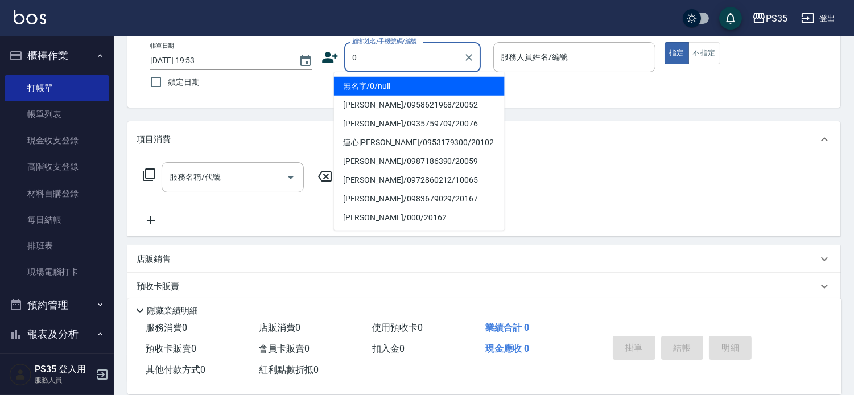
type input "0"
type input "1"
type input "無名字/0/null"
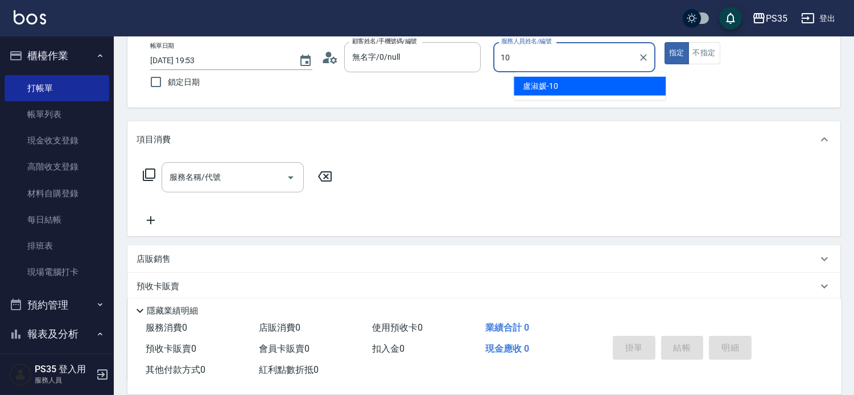
type input "盧淑媛-10"
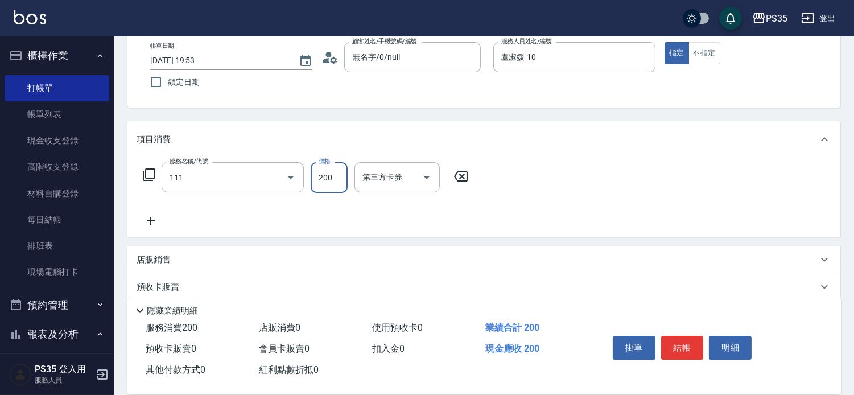
type input "200(111)"
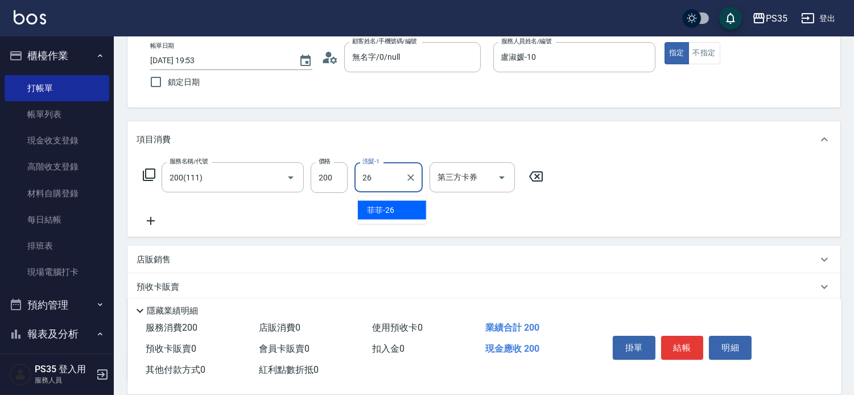
type input "菲菲-26"
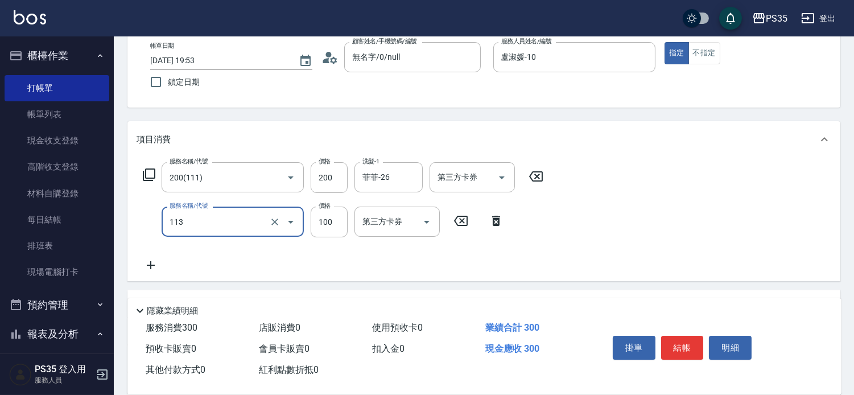
type input "瞬護100(113)"
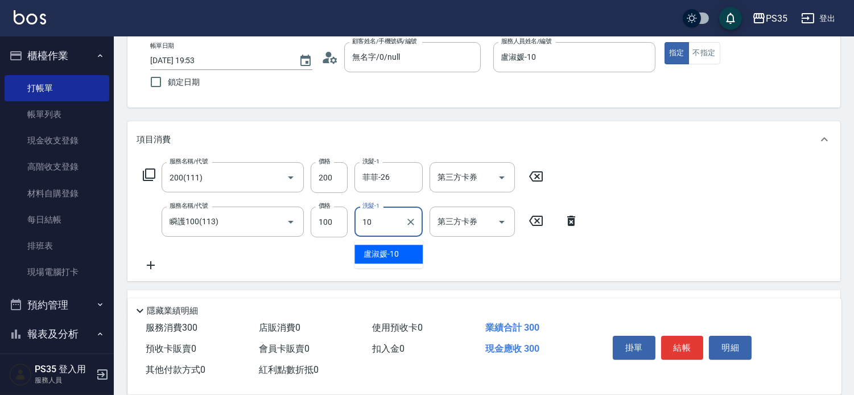
type input "盧淑媛-10"
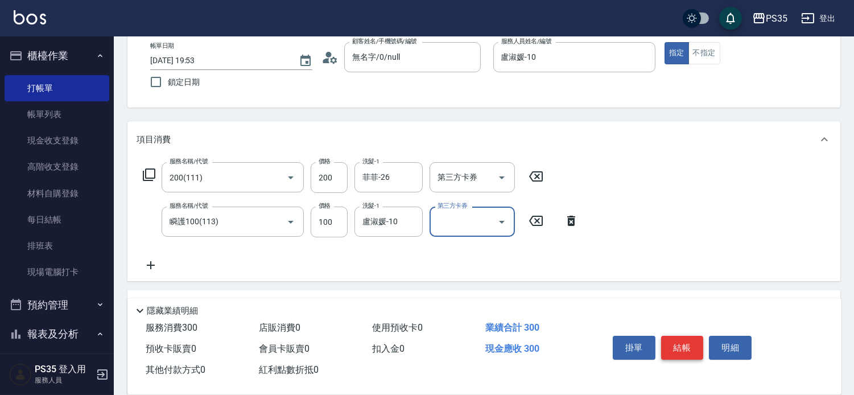
click at [694, 336] on button "結帳" at bounding box center [682, 348] width 43 height 24
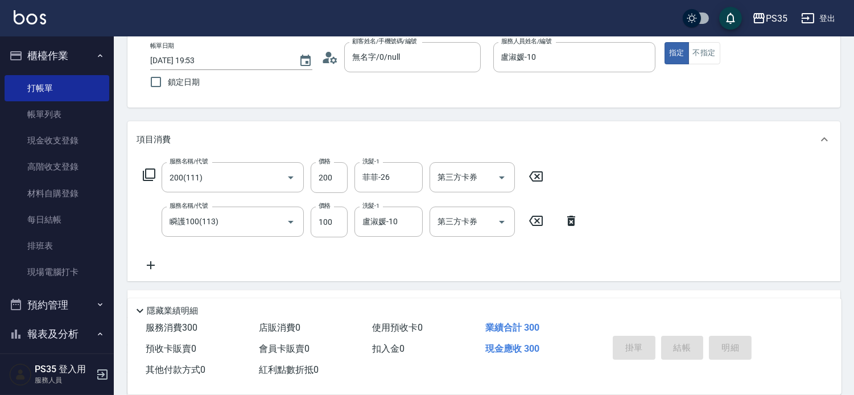
type input "[DATE] 19:55"
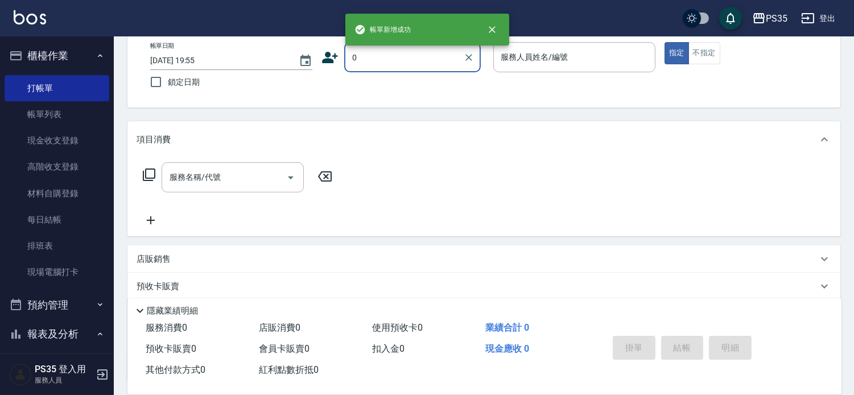
type input "0"
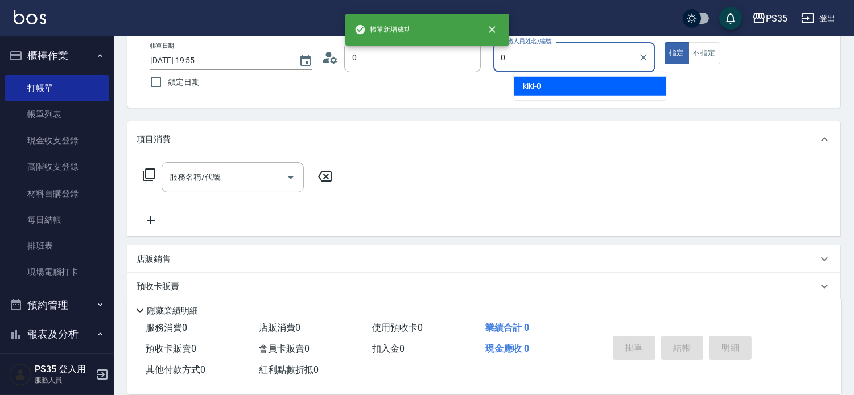
type input "無名字/0/null"
type input "kiki-0"
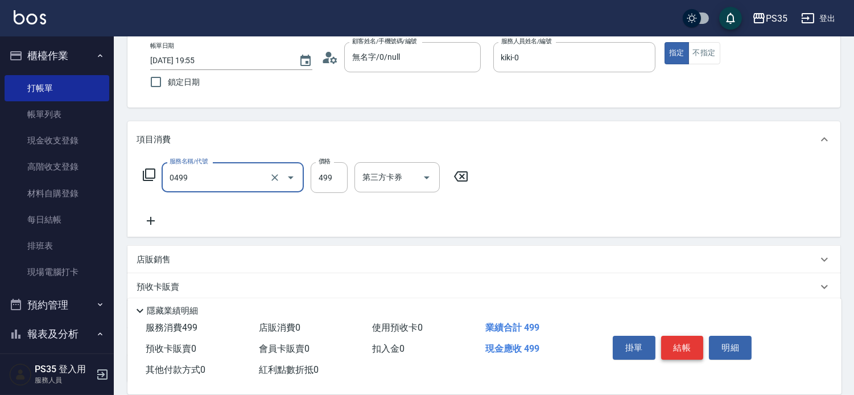
type input "[PERSON_NAME]499(0499)"
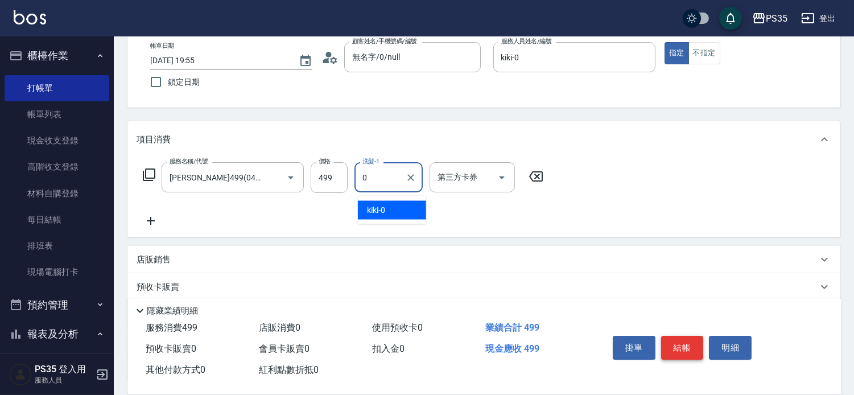
type input "kiki-0"
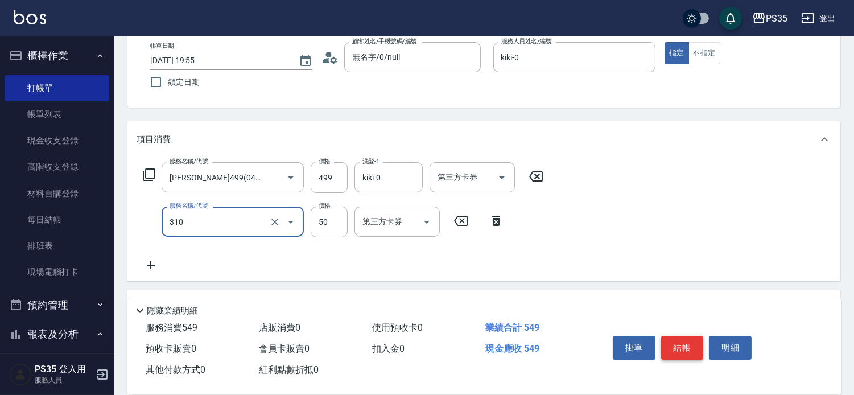
type input "剪瀏海(310)"
click at [694, 336] on button "結帳" at bounding box center [682, 348] width 43 height 24
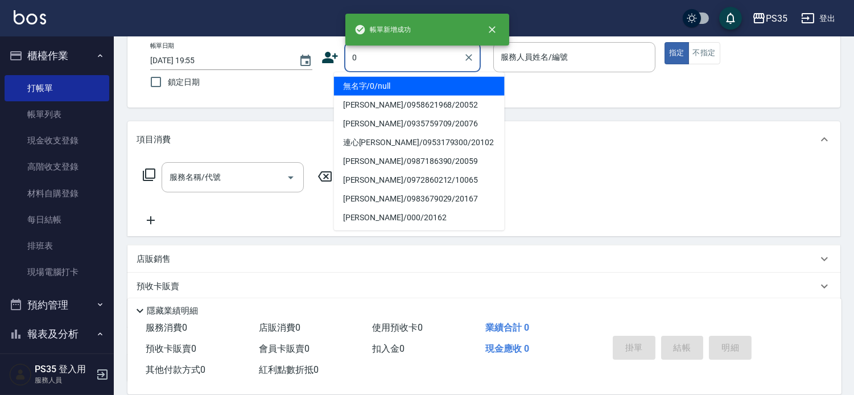
type input "無名字/0/null"
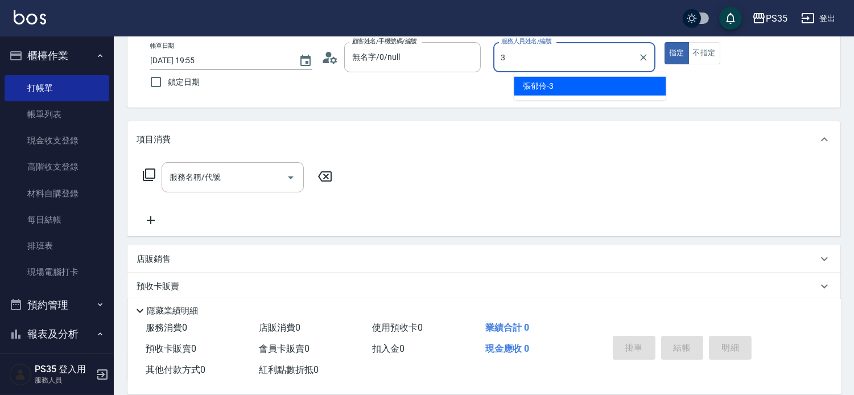
type input "[PERSON_NAME]-3"
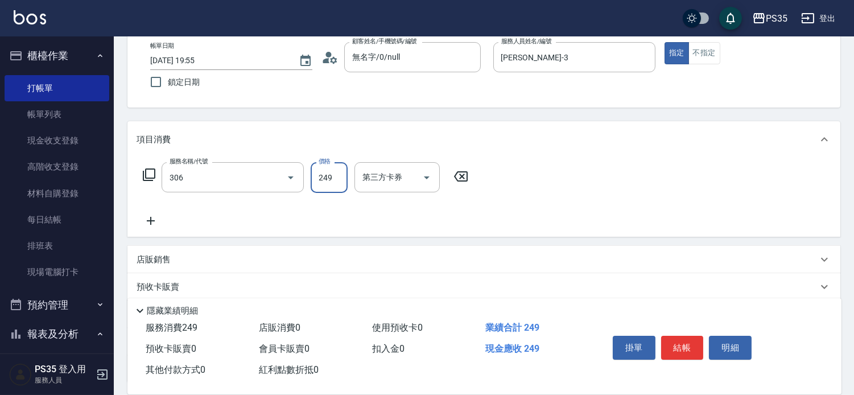
type input "剪髮(306)"
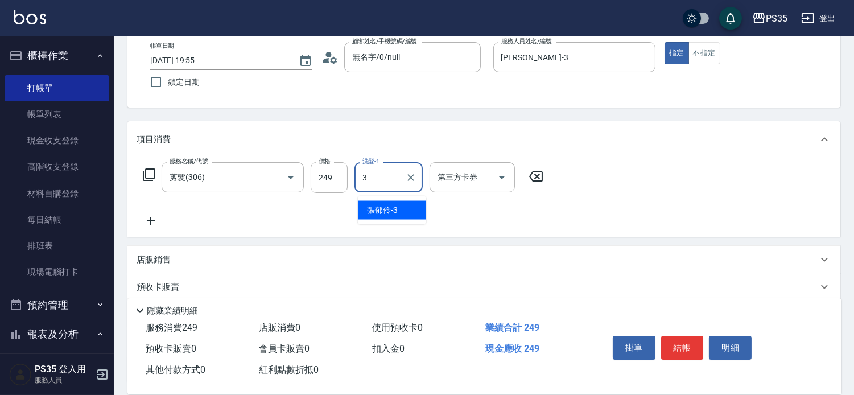
type input "[PERSON_NAME]-3"
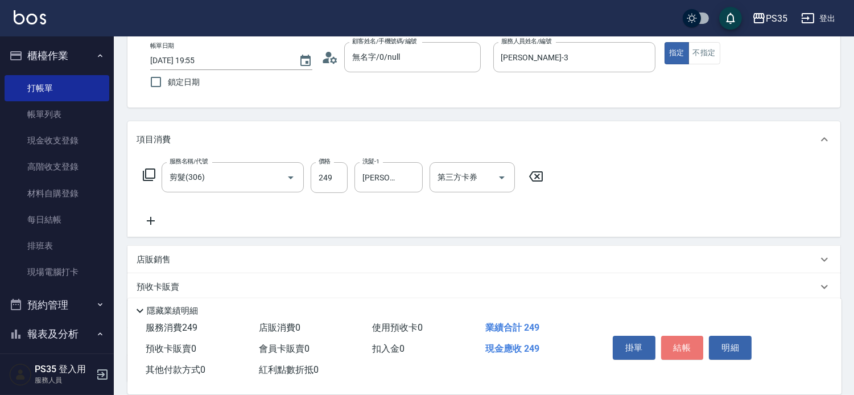
click at [694, 336] on button "結帳" at bounding box center [682, 348] width 43 height 24
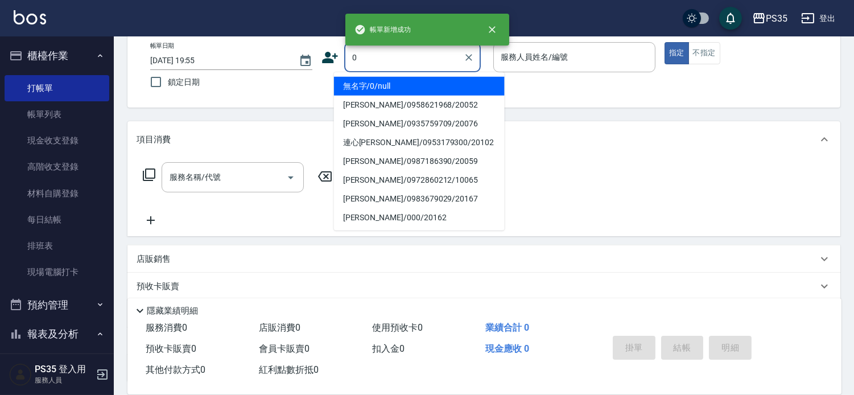
type input "0"
type input "1"
type input "無名字/0/null"
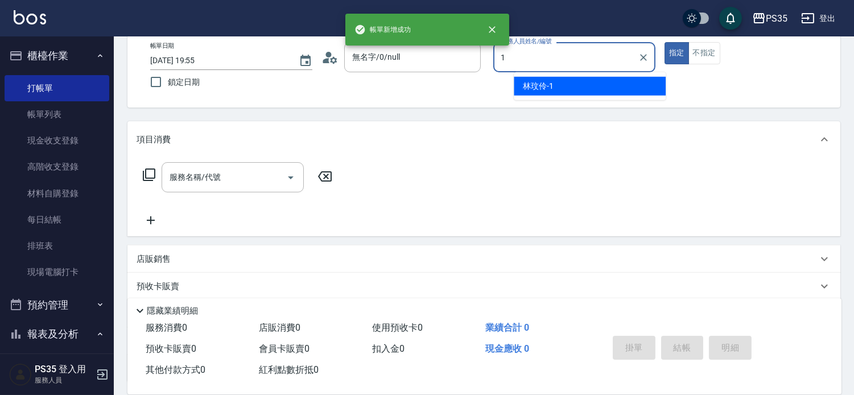
type input "林玟伶-1"
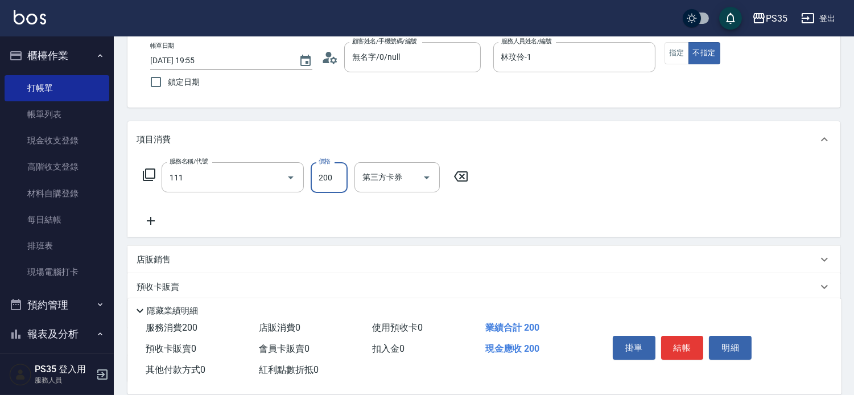
type input "200(111)"
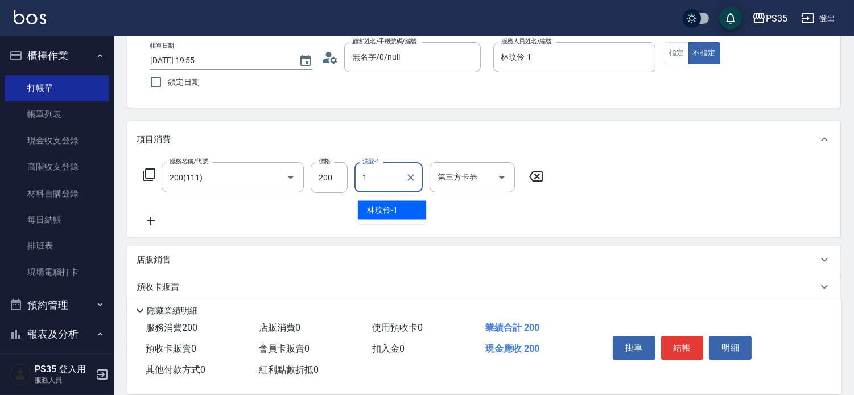
type input "林玟伶-1"
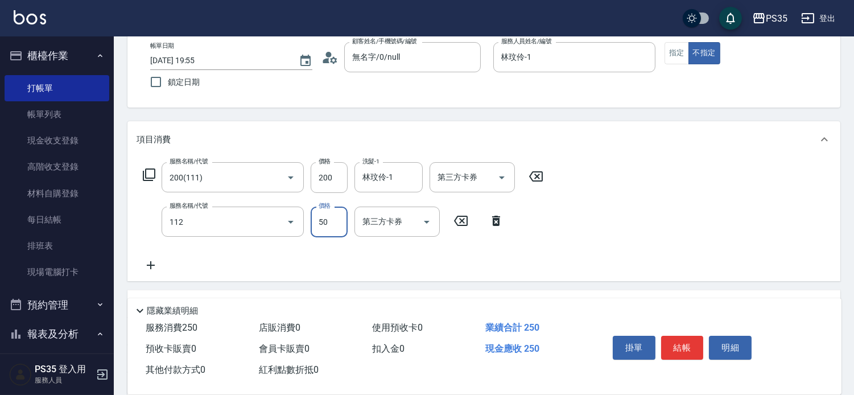
type input "精油50(112)"
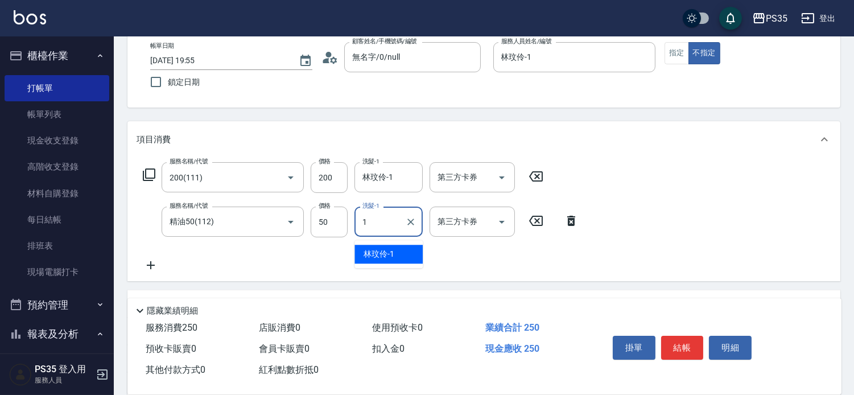
type input "林玟伶-1"
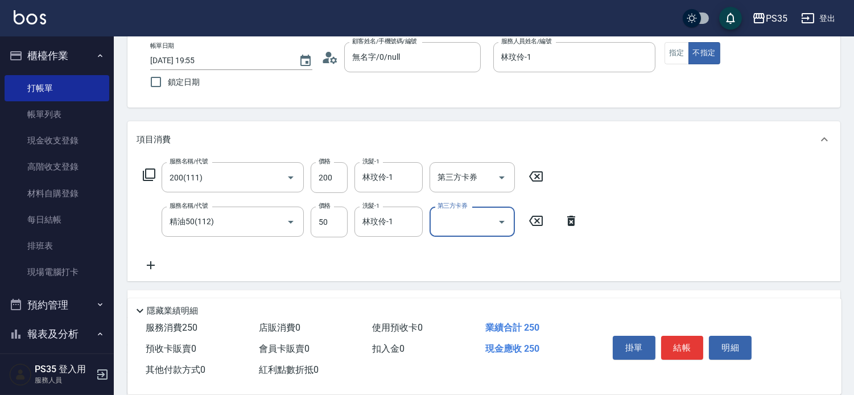
click at [694, 336] on button "結帳" at bounding box center [682, 348] width 43 height 24
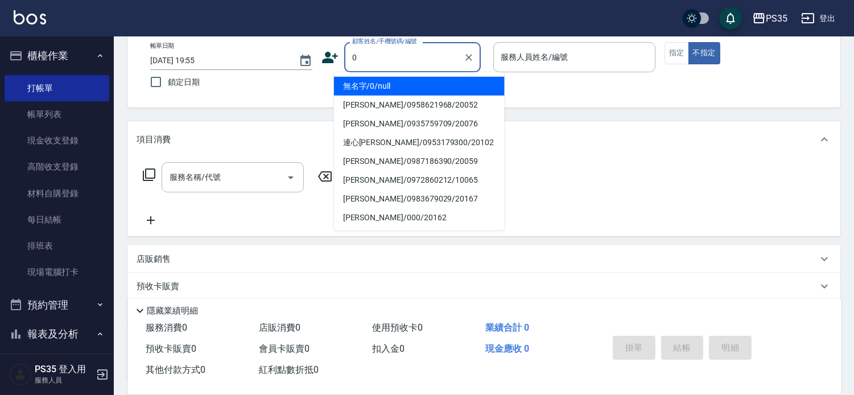
type input "無名字/0/null"
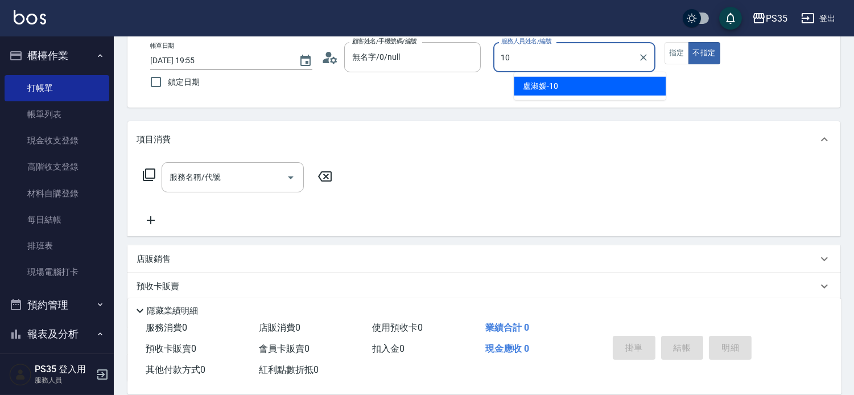
type input "盧淑媛-10"
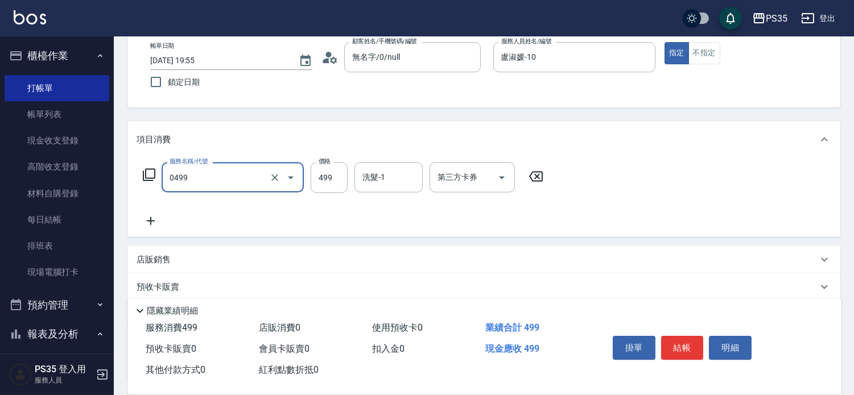
type input "[PERSON_NAME]499(0499)"
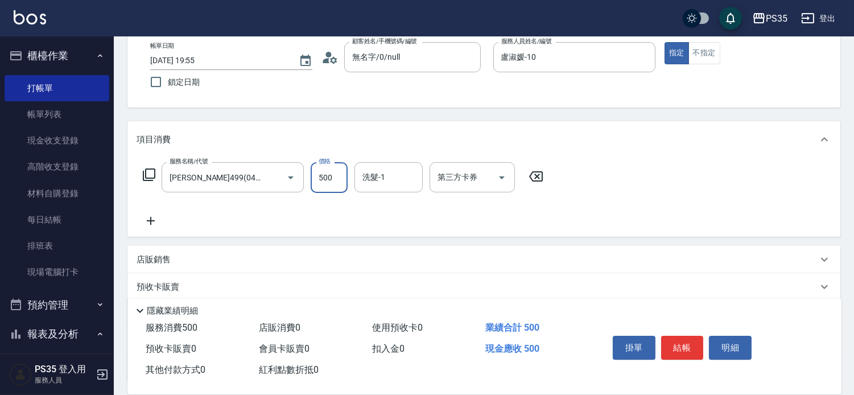
type input "500"
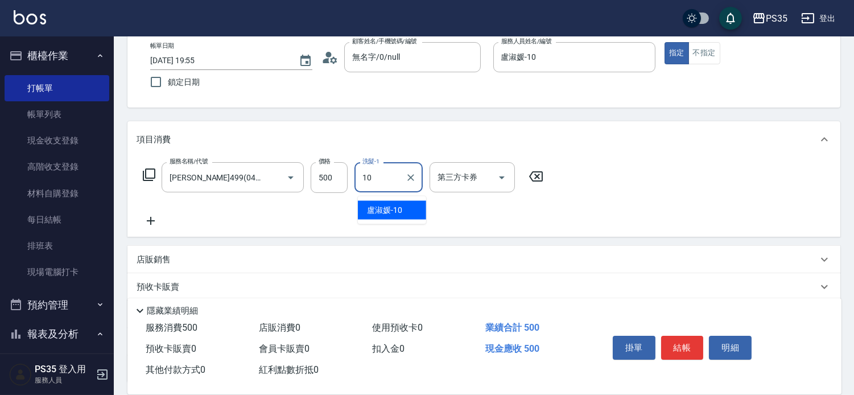
type input "盧淑媛-10"
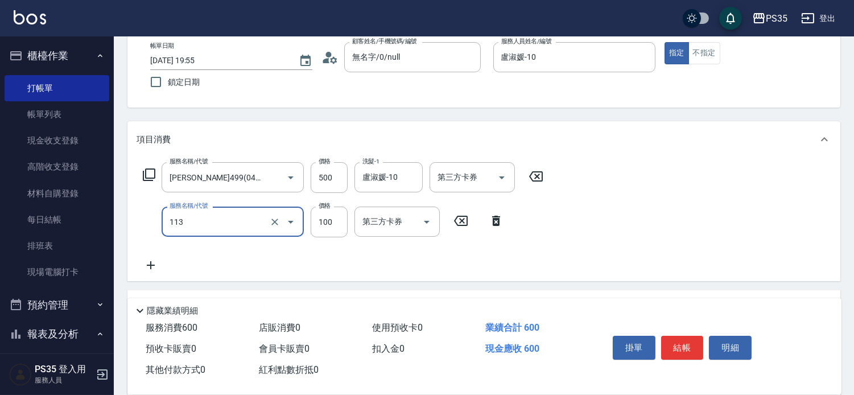
type input "瞬護100(113)"
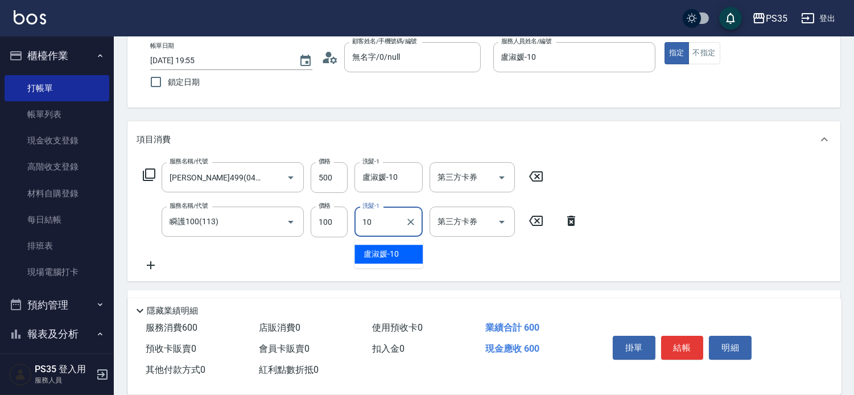
type input "盧淑媛-10"
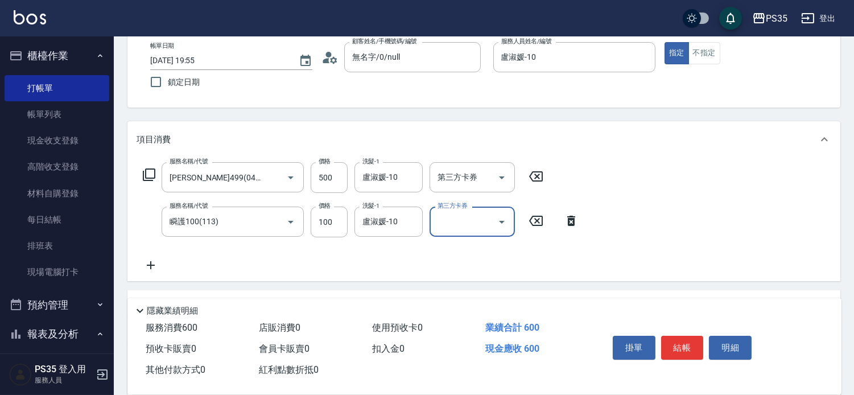
click at [694, 336] on button "結帳" at bounding box center [682, 348] width 43 height 24
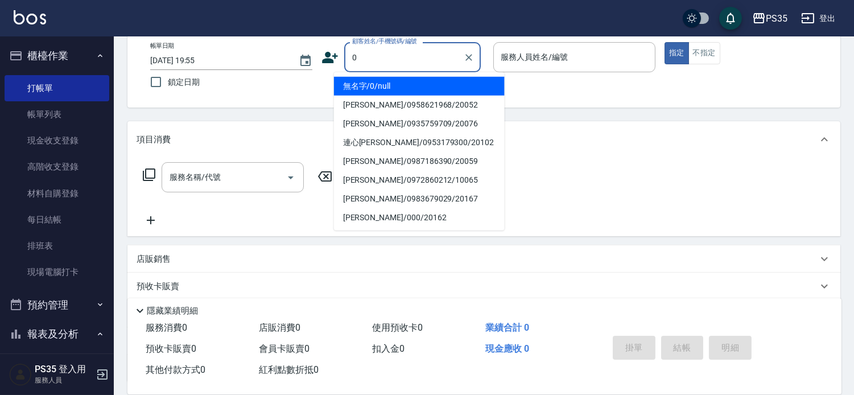
type input "0"
type input "2"
type input "無名字/0/null"
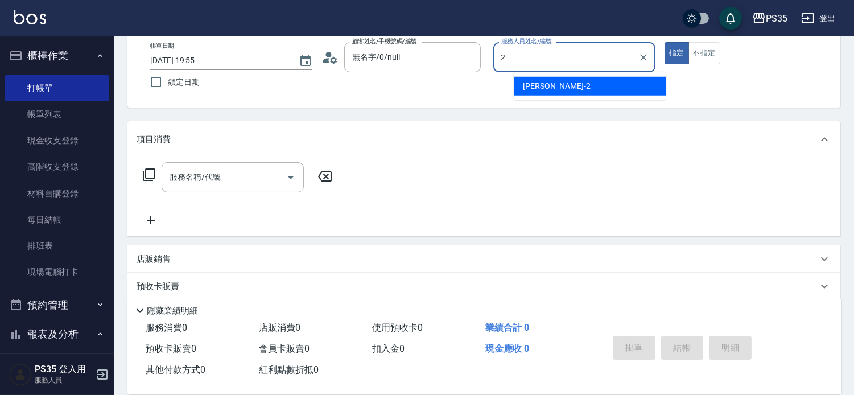
type input "[PERSON_NAME]-2"
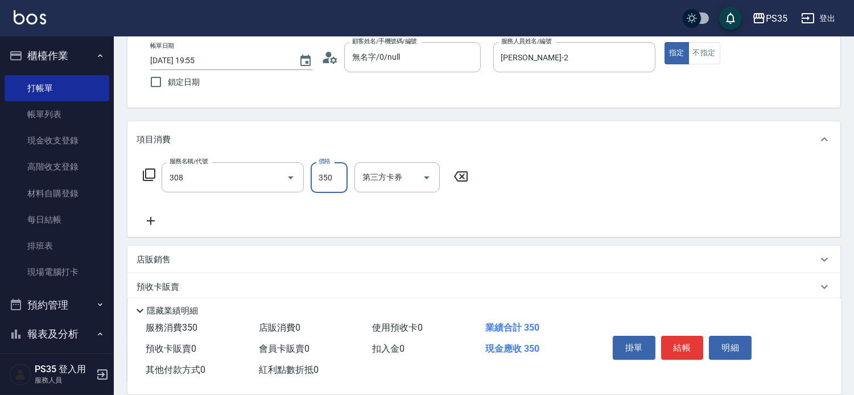
type input "洗+剪(308)"
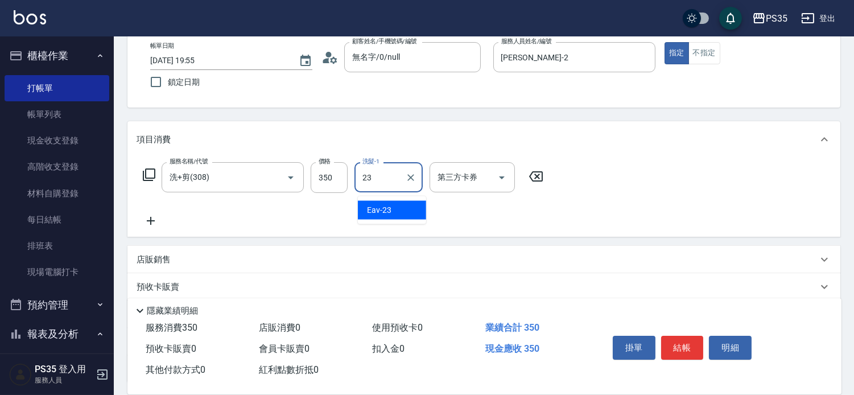
type input "Eav-23"
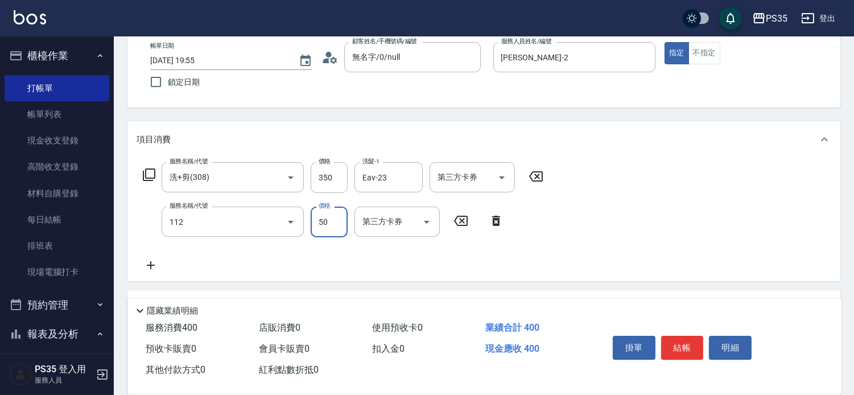
type input "精油50(112)"
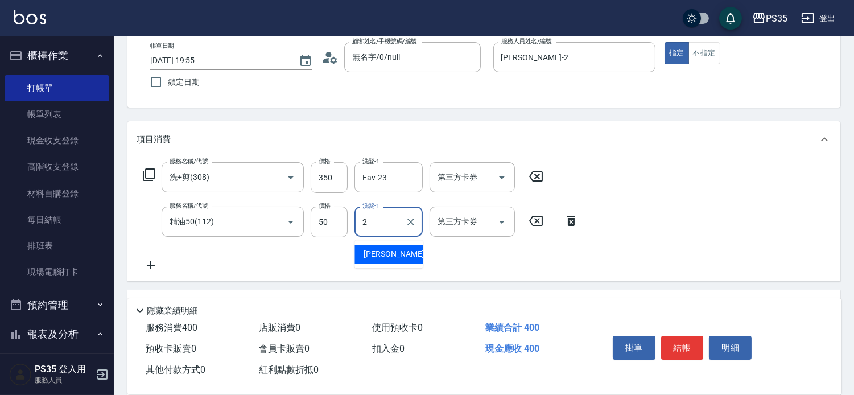
type input "[PERSON_NAME]-2"
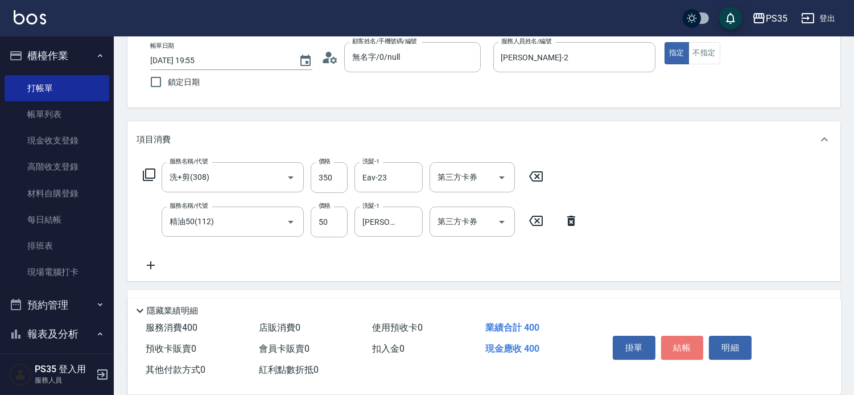
click at [694, 337] on button "結帳" at bounding box center [682, 348] width 43 height 24
click at [693, 337] on button "結帳" at bounding box center [682, 348] width 43 height 24
click at [693, 338] on button "結帳" at bounding box center [682, 348] width 43 height 24
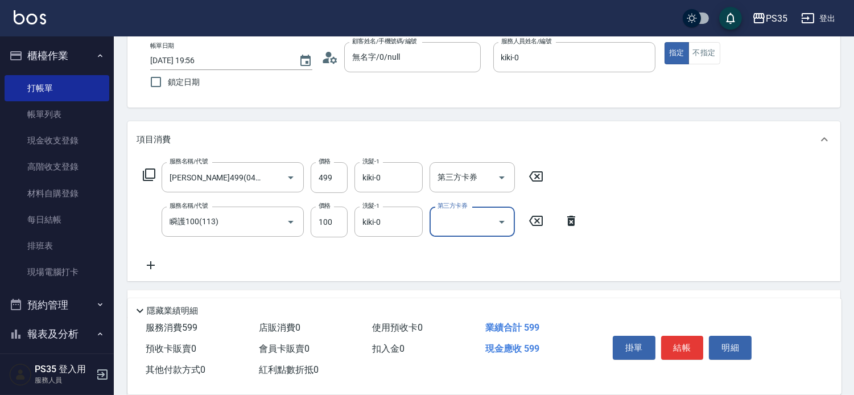
click at [693, 338] on button "結帳" at bounding box center [682, 348] width 43 height 24
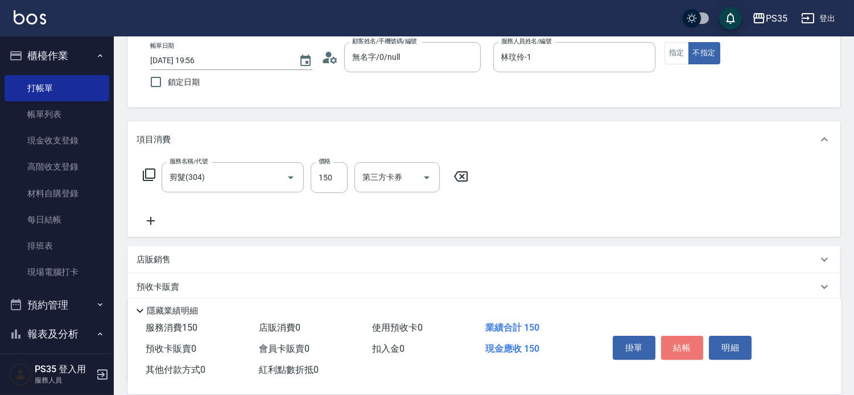
click at [693, 339] on button "結帳" at bounding box center [682, 348] width 43 height 24
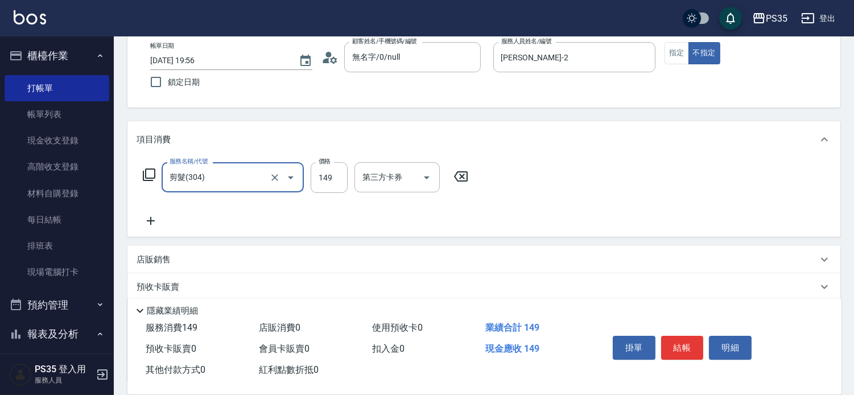
click at [693, 339] on button "結帳" at bounding box center [682, 348] width 43 height 24
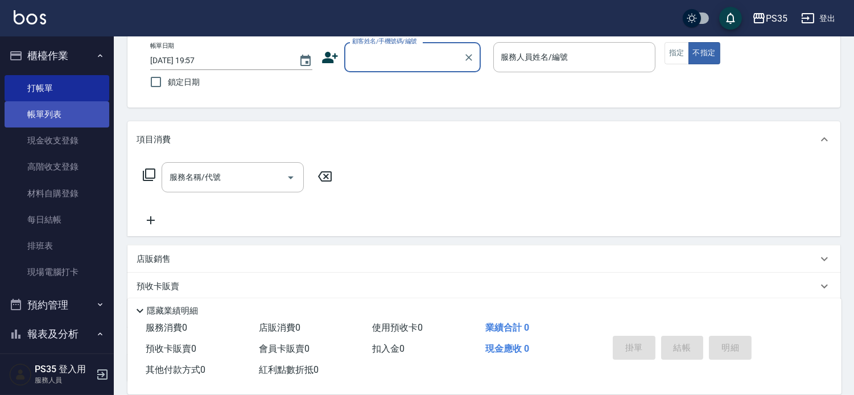
click at [72, 114] on link "帳單列表" at bounding box center [57, 114] width 105 height 26
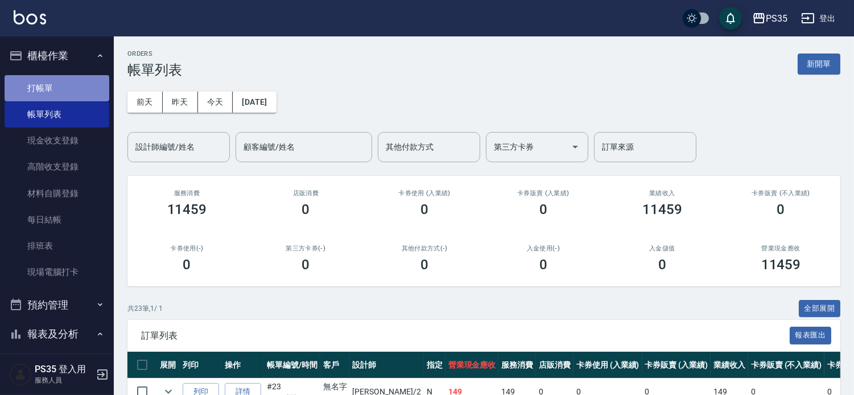
click at [70, 88] on link "打帳單" at bounding box center [57, 88] width 105 height 26
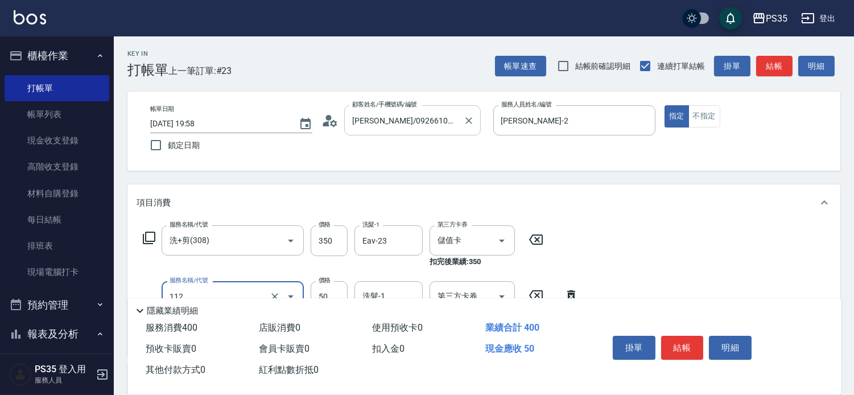
scroll to position [63, 0]
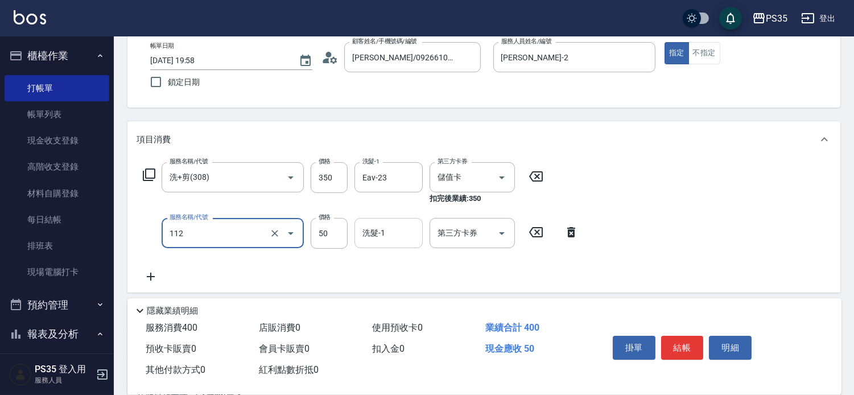
click at [377, 237] on div "洗髮-1 洗髮-1" at bounding box center [388, 233] width 68 height 30
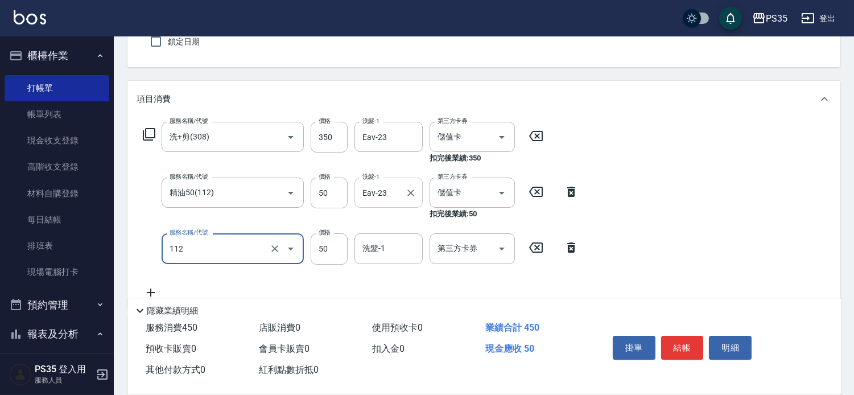
scroll to position [126, 0]
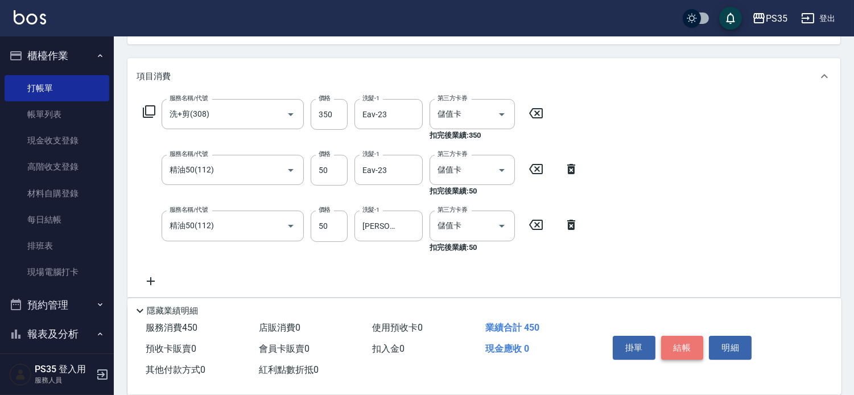
click at [670, 336] on button "結帳" at bounding box center [682, 348] width 43 height 24
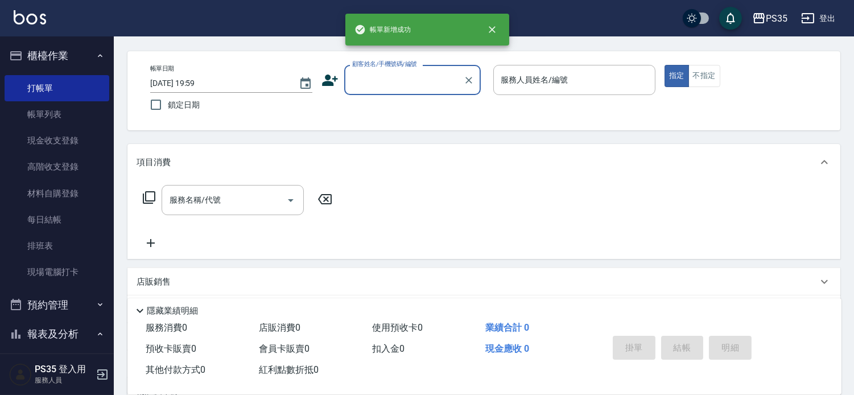
scroll to position [63, 0]
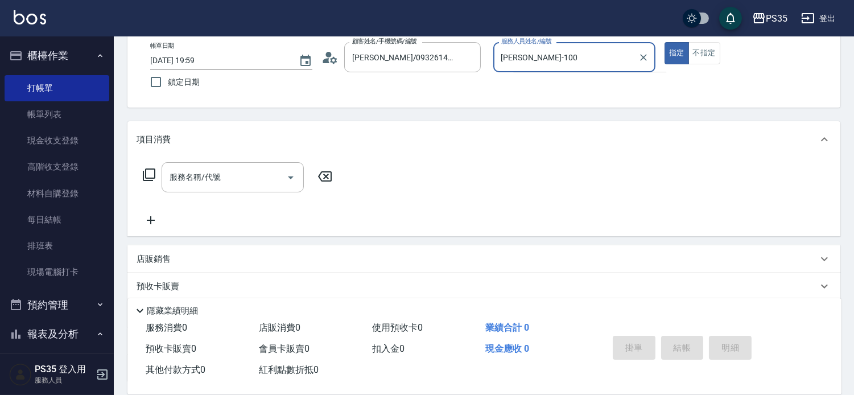
click at [664, 42] on button "指定" at bounding box center [676, 53] width 24 height 22
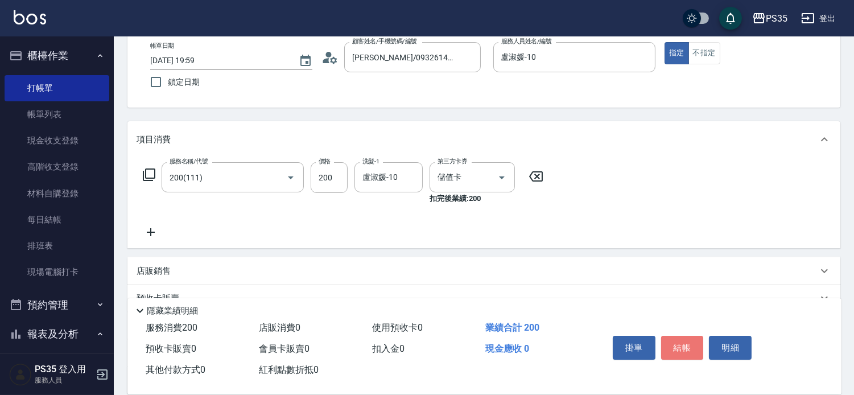
click at [673, 336] on button "結帳" at bounding box center [682, 348] width 43 height 24
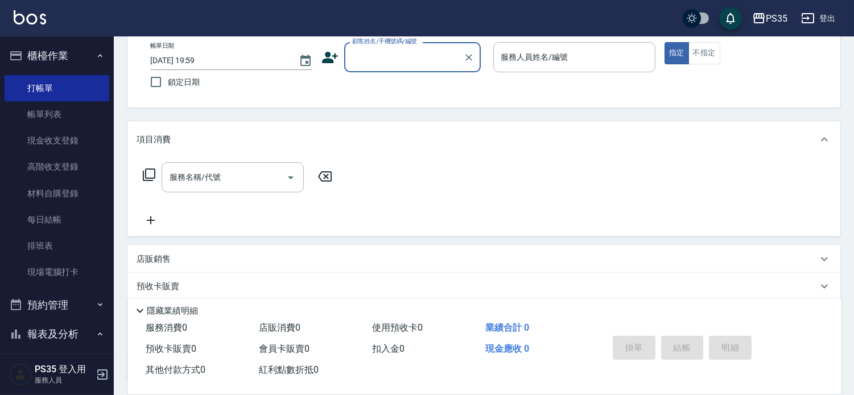
click at [374, 59] on input "顧客姓名/手機號碼/編號" at bounding box center [403, 57] width 109 height 20
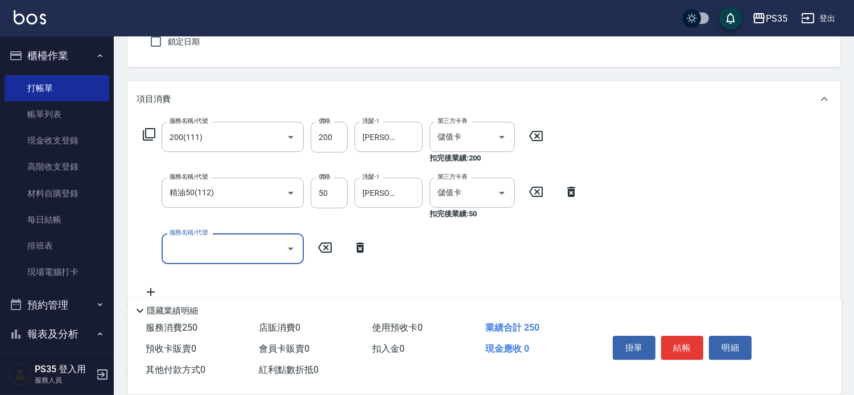
scroll to position [126, 0]
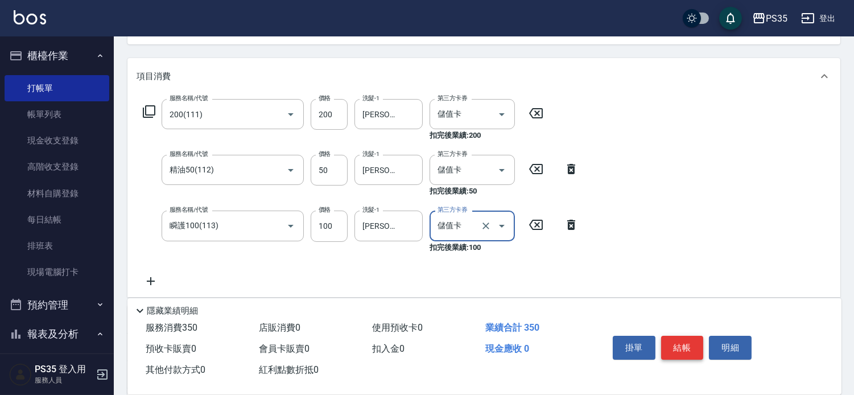
click at [678, 339] on button "結帳" at bounding box center [682, 348] width 43 height 24
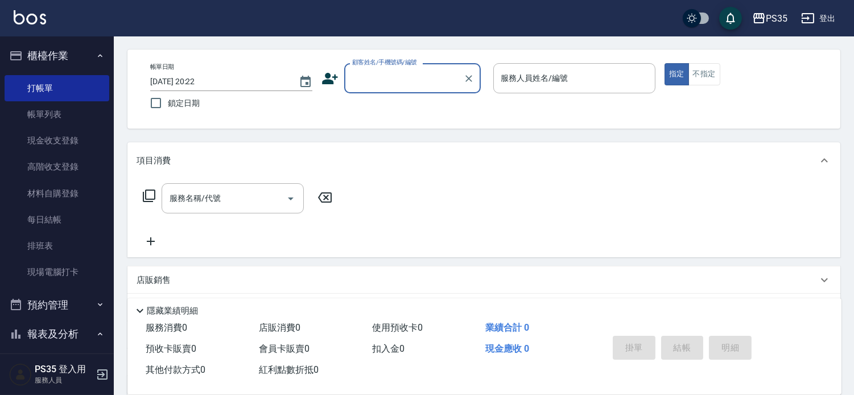
scroll to position [0, 0]
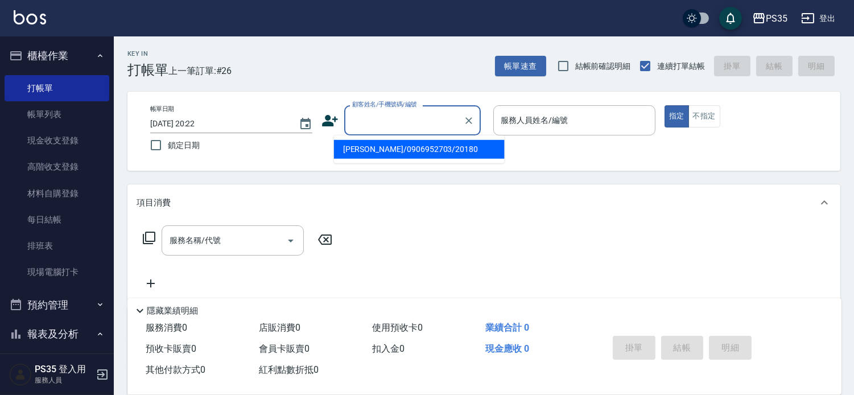
click at [394, 117] on input "顧客姓名/手機號碼/編號" at bounding box center [403, 120] width 109 height 20
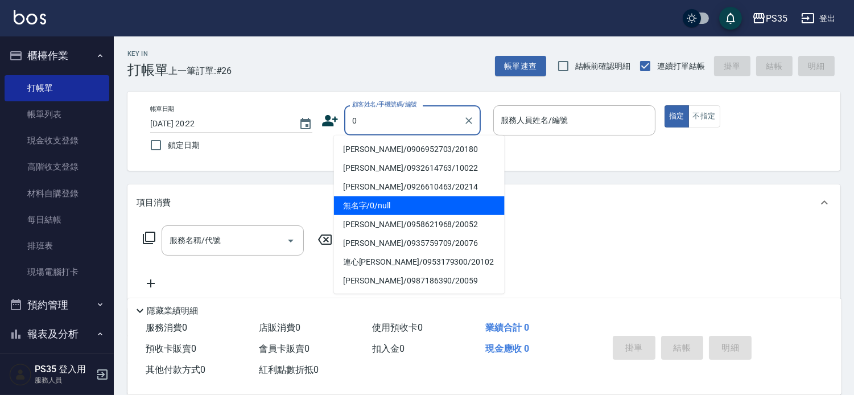
click at [379, 205] on li "無名字/0/null" at bounding box center [419, 205] width 171 height 19
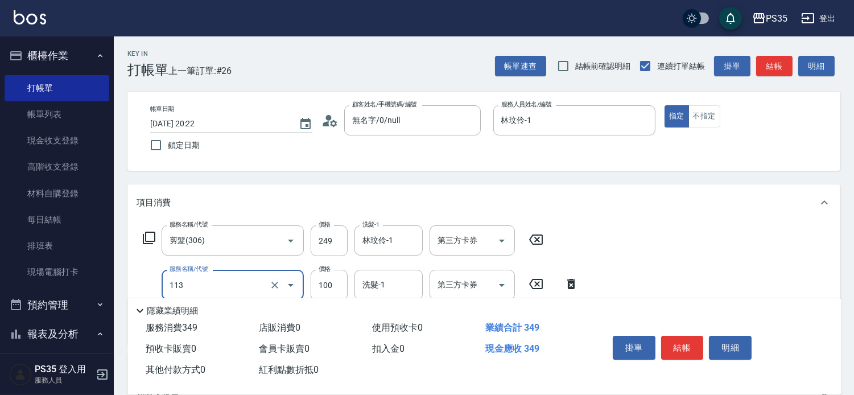
scroll to position [63, 0]
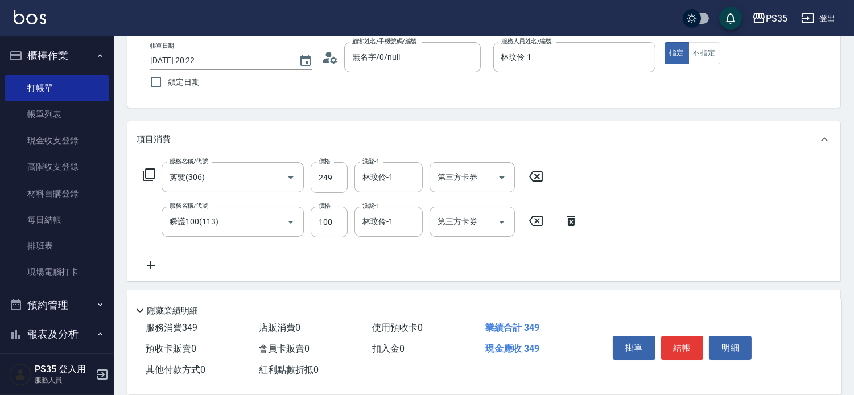
click at [542, 177] on icon at bounding box center [536, 176] width 28 height 14
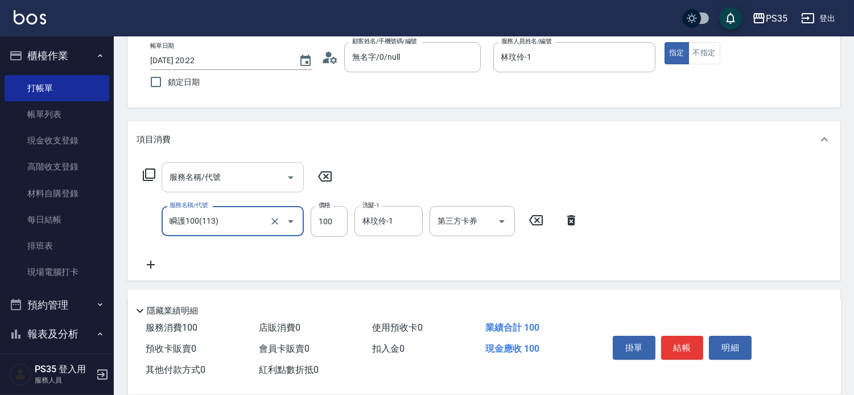
drag, startPoint x: 566, startPoint y: 222, endPoint x: 300, endPoint y: 182, distance: 269.1
click at [567, 222] on icon at bounding box center [571, 220] width 8 height 10
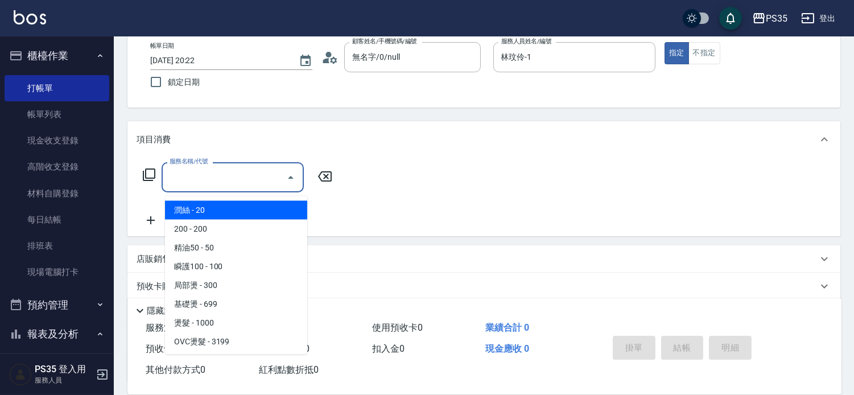
click at [258, 175] on input "服務名稱/代號" at bounding box center [224, 177] width 115 height 20
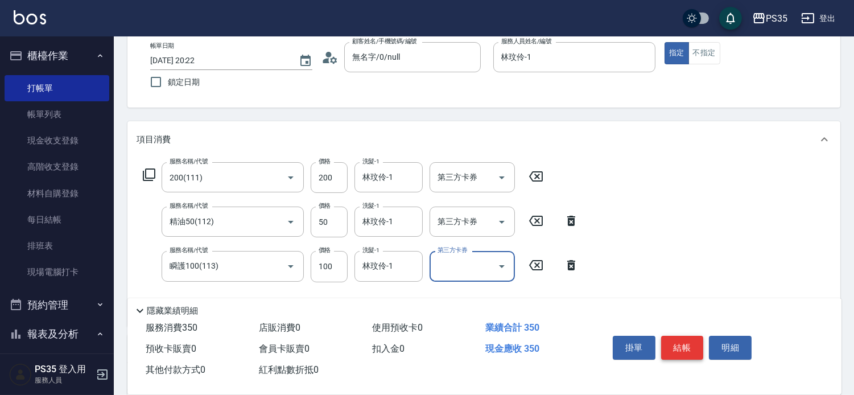
click at [686, 336] on button "結帳" at bounding box center [682, 348] width 43 height 24
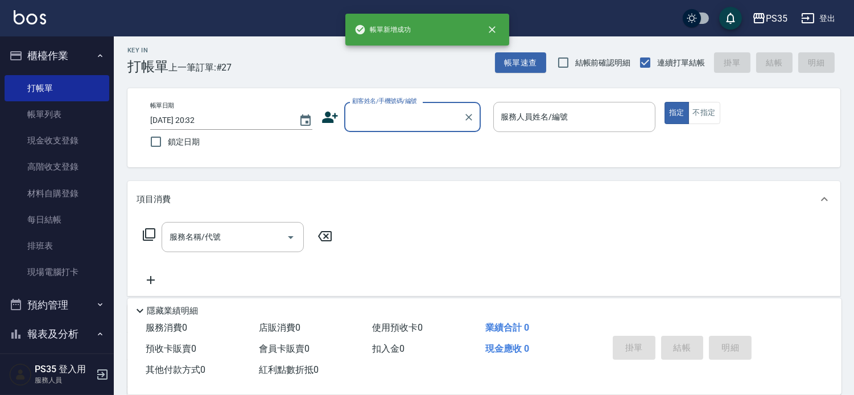
scroll to position [0, 0]
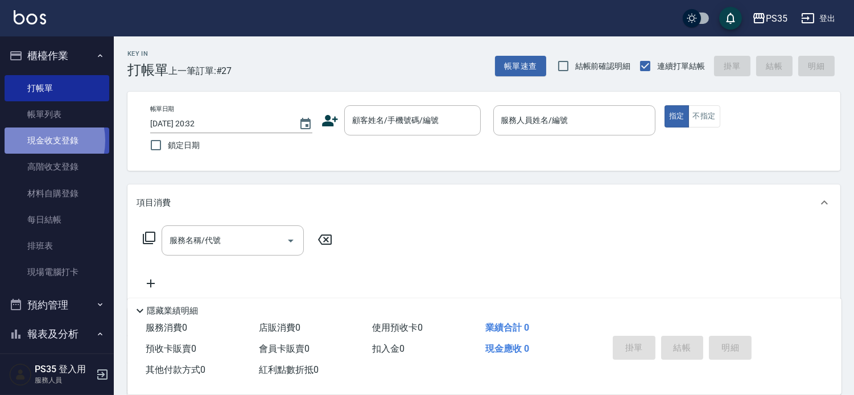
click at [35, 140] on link "現金收支登錄" at bounding box center [57, 140] width 105 height 26
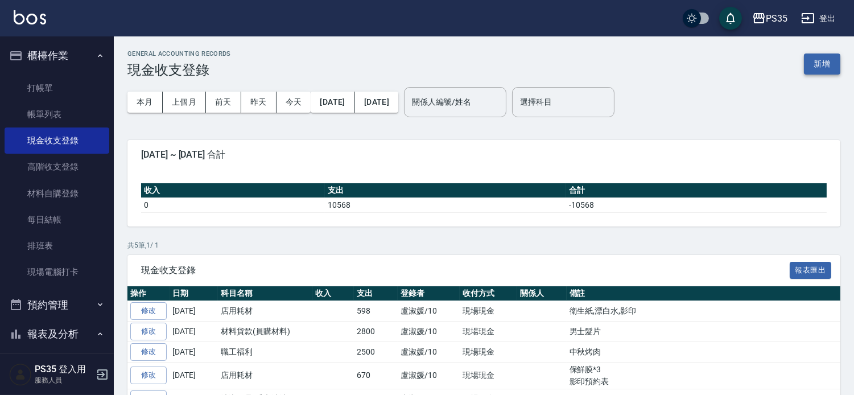
click at [825, 59] on button "新增" at bounding box center [822, 63] width 36 height 21
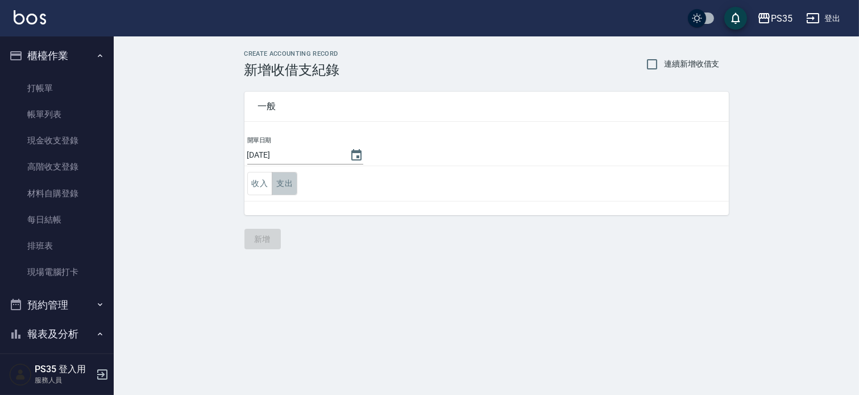
click at [281, 179] on button "支出" at bounding box center [285, 183] width 26 height 23
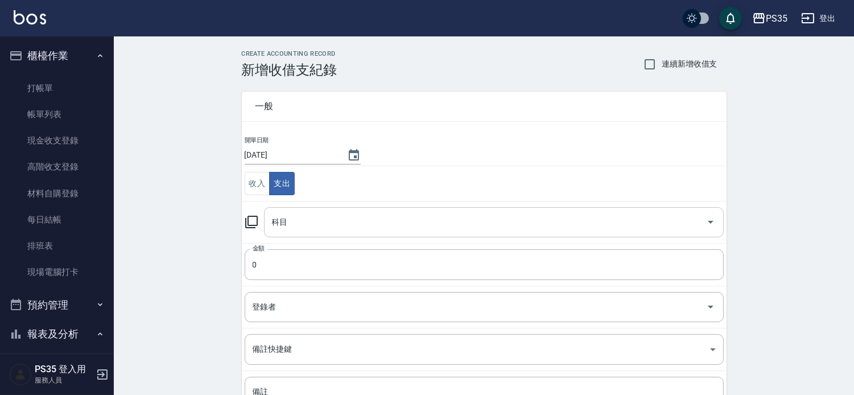
click at [293, 217] on input "科目" at bounding box center [485, 222] width 432 height 20
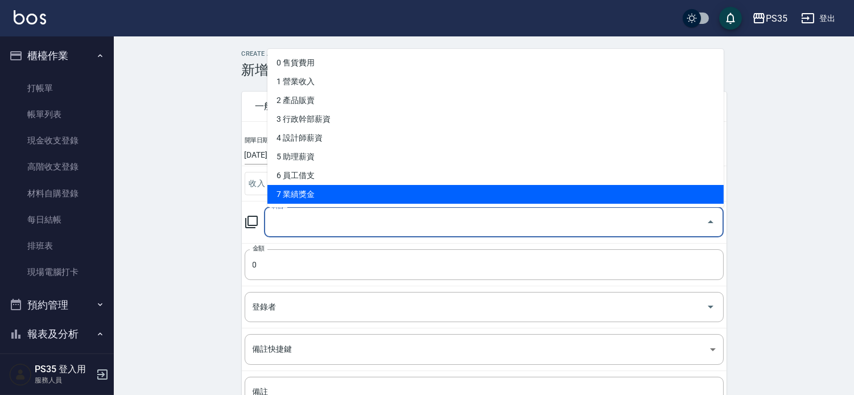
click at [333, 193] on li "7 業績獎金" at bounding box center [495, 194] width 456 height 19
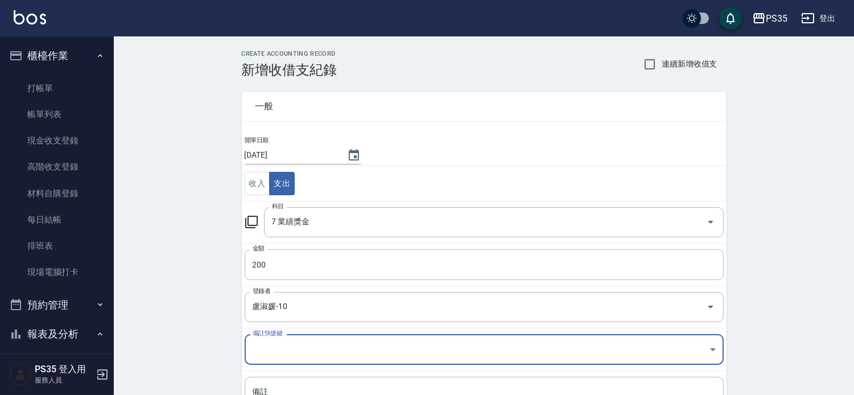
scroll to position [107, 0]
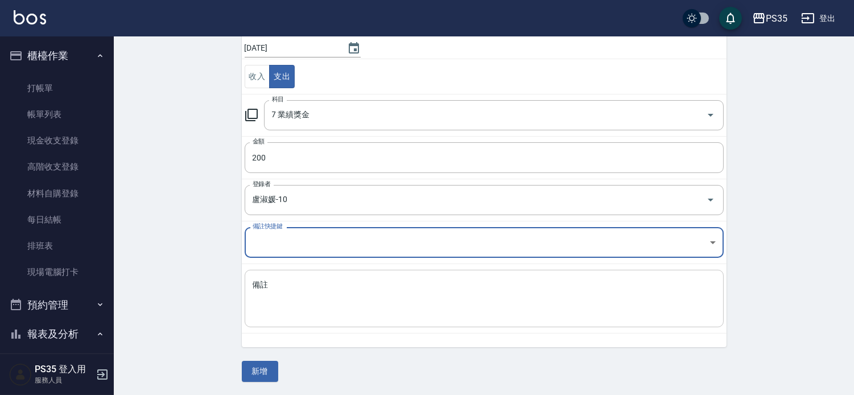
click at [291, 303] on textarea "備註" at bounding box center [484, 298] width 463 height 39
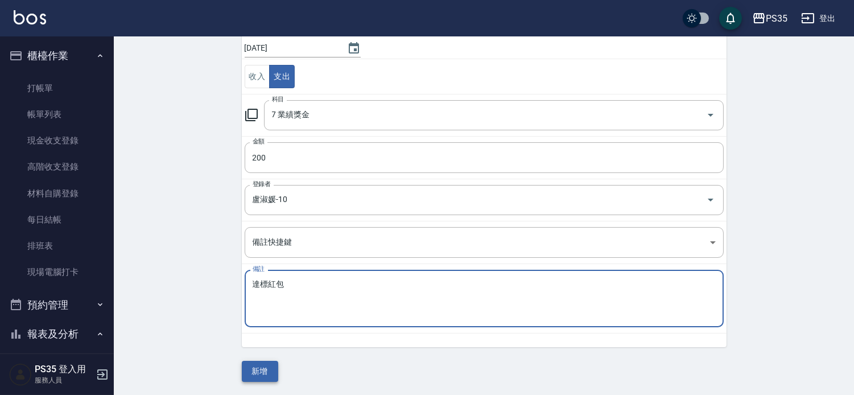
click at [257, 373] on button "新增" at bounding box center [260, 371] width 36 height 21
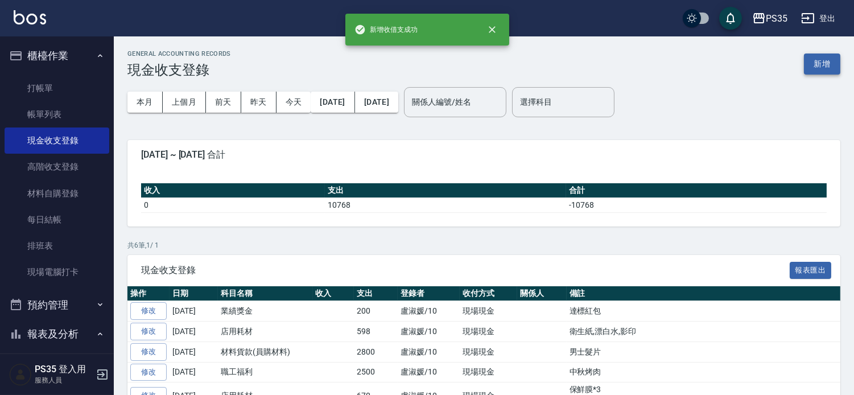
click at [824, 65] on button "新增" at bounding box center [822, 63] width 36 height 21
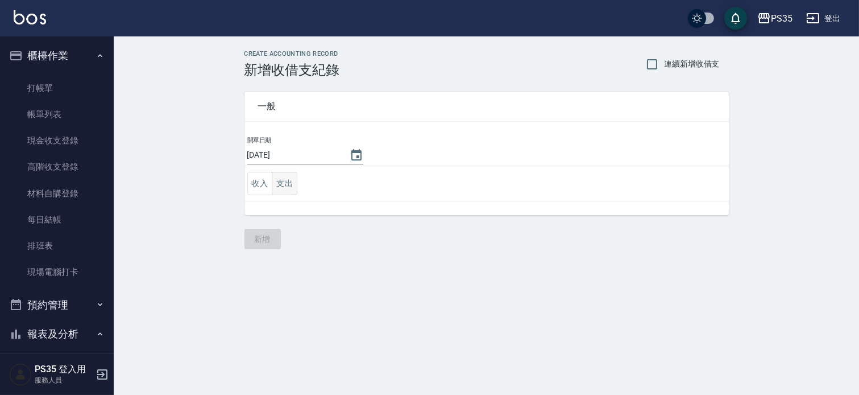
click at [293, 183] on button "支出" at bounding box center [285, 183] width 26 height 23
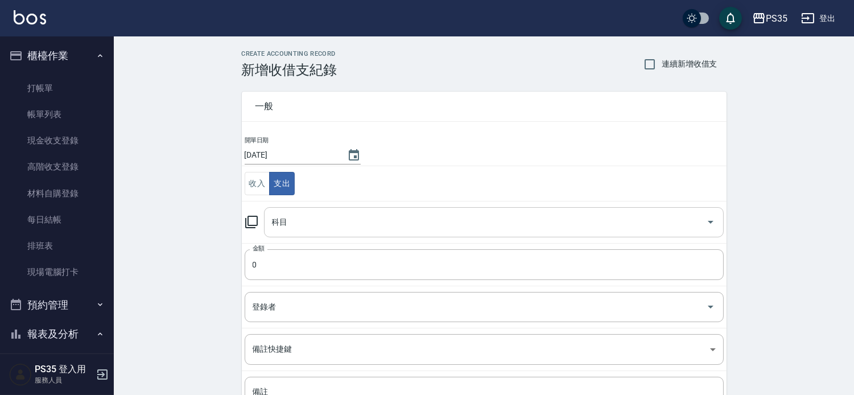
click at [309, 216] on input "科目" at bounding box center [485, 222] width 432 height 20
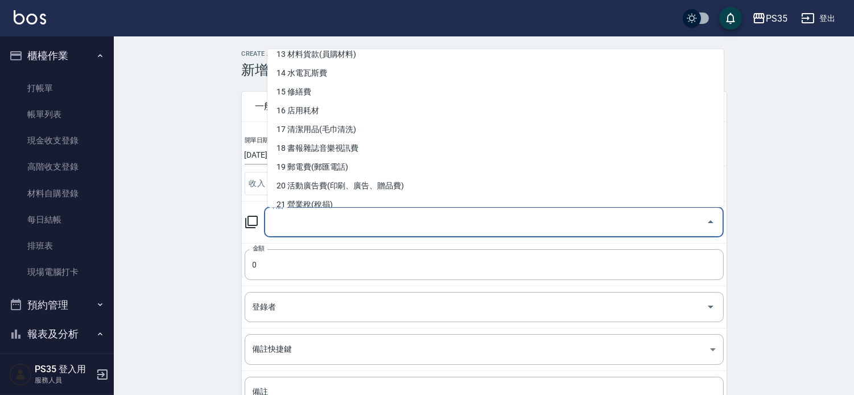
scroll to position [316, 0]
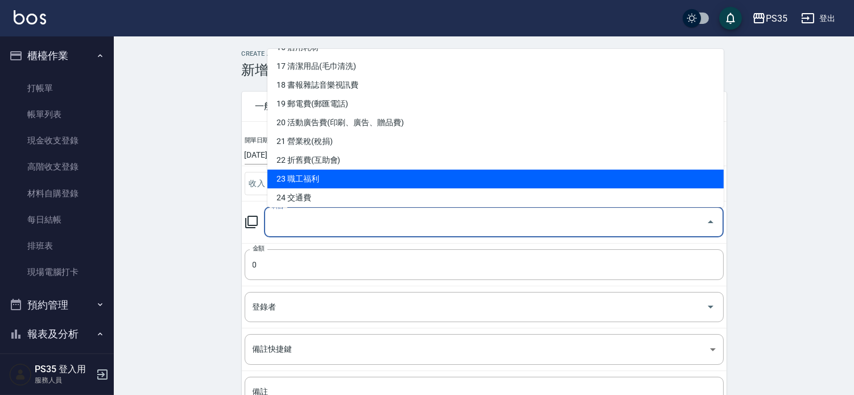
click at [321, 177] on li "23 職工福利" at bounding box center [495, 178] width 456 height 19
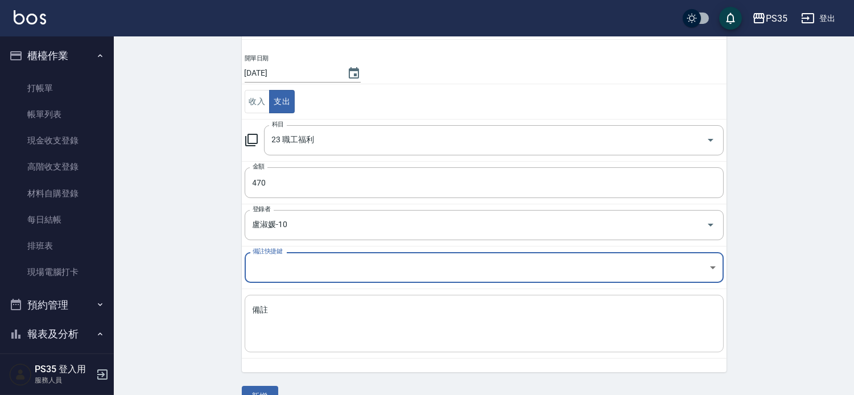
scroll to position [107, 0]
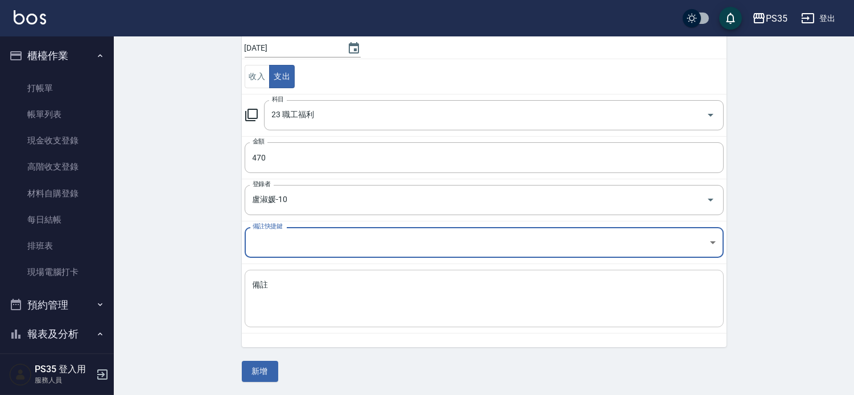
click at [287, 286] on textarea "備註" at bounding box center [484, 298] width 463 height 39
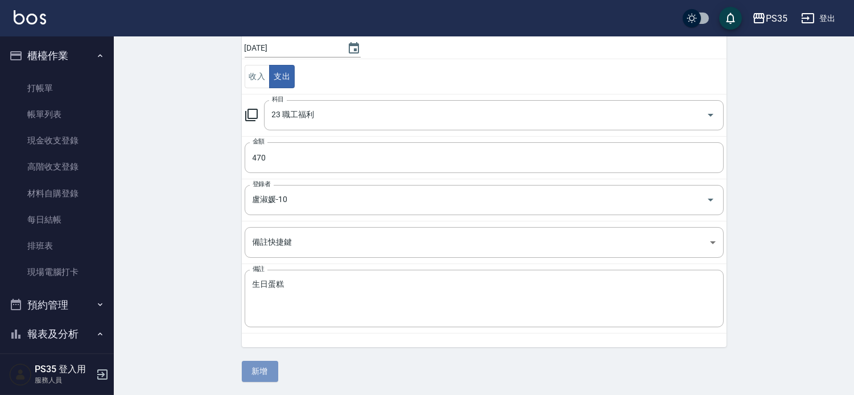
click at [257, 370] on button "新增" at bounding box center [260, 371] width 36 height 21
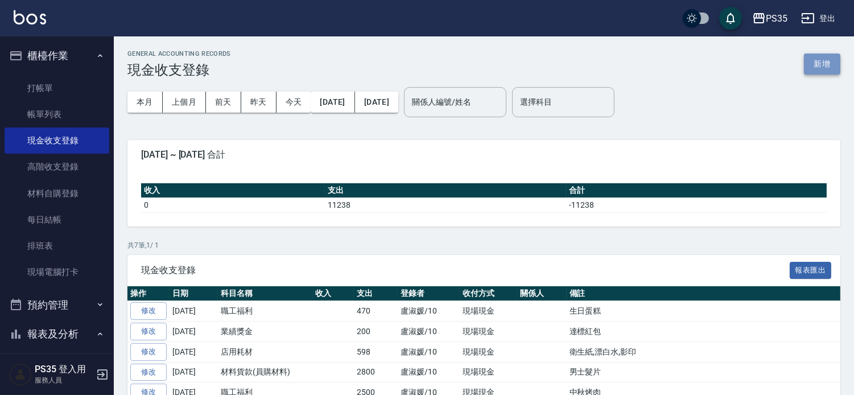
click at [815, 65] on button "新增" at bounding box center [822, 63] width 36 height 21
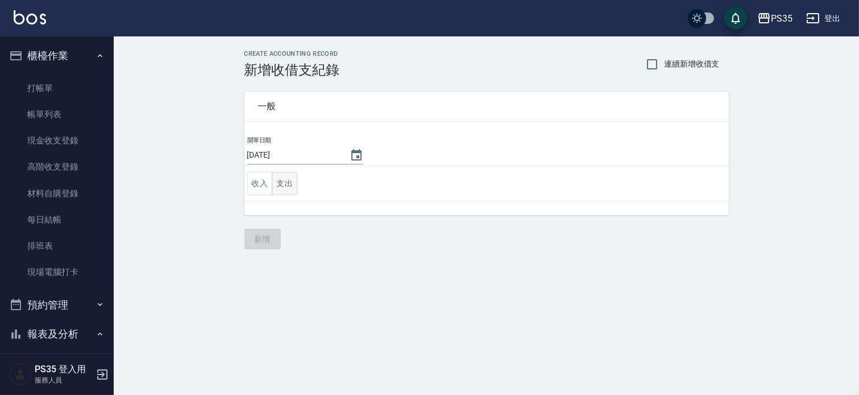
click at [289, 188] on button "支出" at bounding box center [285, 183] width 26 height 23
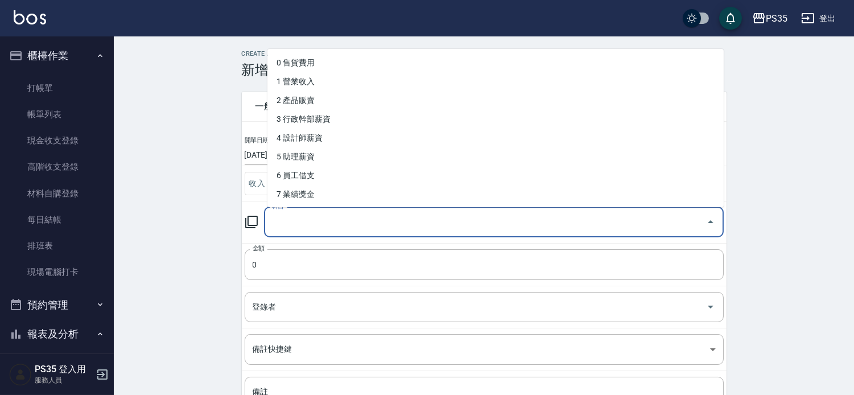
click at [297, 221] on input "科目" at bounding box center [485, 222] width 432 height 20
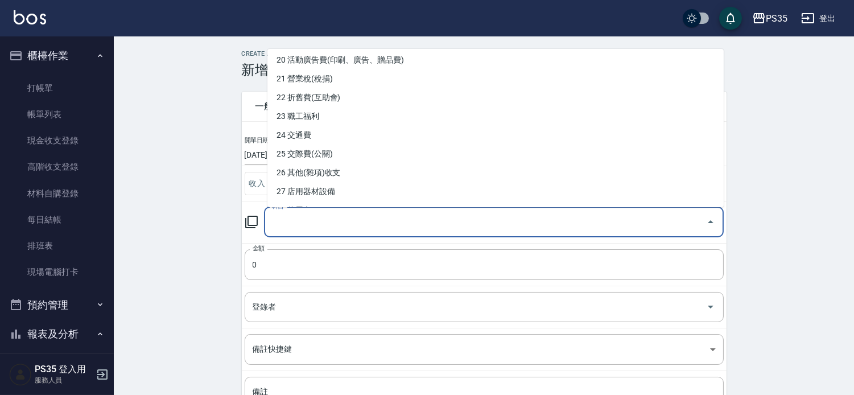
scroll to position [379, 0]
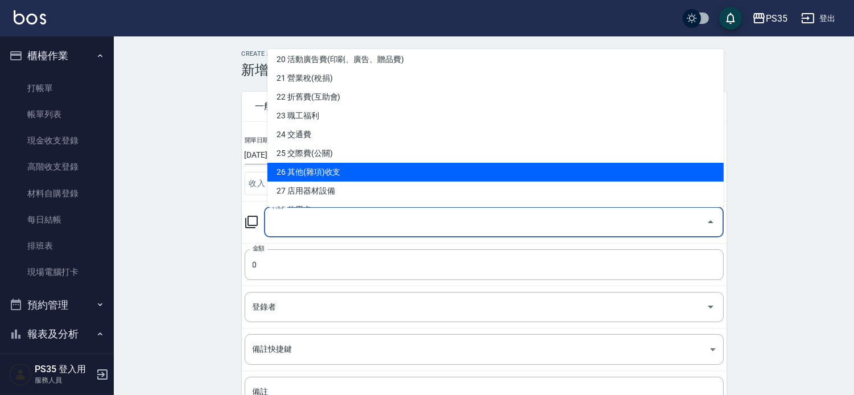
click at [362, 171] on li "26 其他(雜項)收支" at bounding box center [495, 172] width 456 height 19
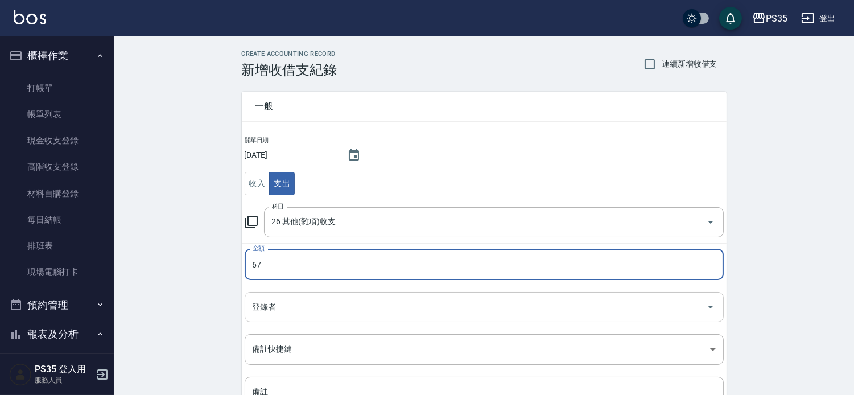
click at [313, 317] on div "登錄者" at bounding box center [484, 307] width 479 height 30
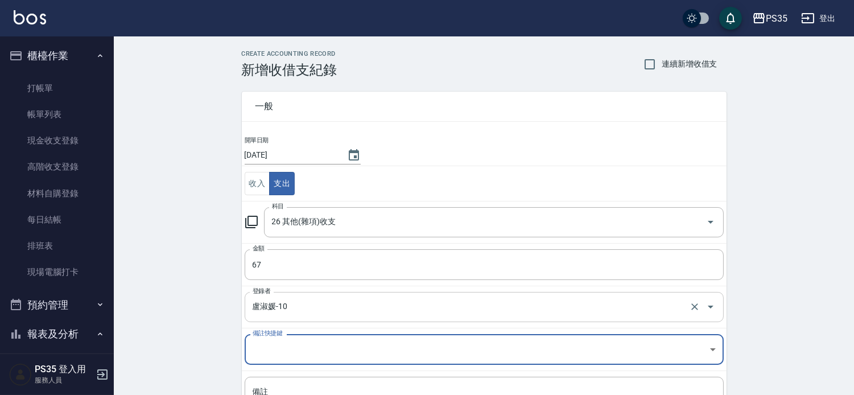
scroll to position [107, 0]
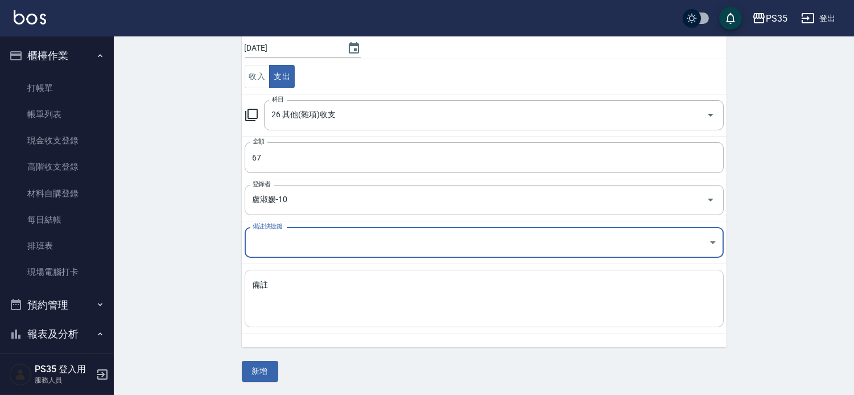
click at [267, 292] on textarea "備註" at bounding box center [484, 298] width 463 height 39
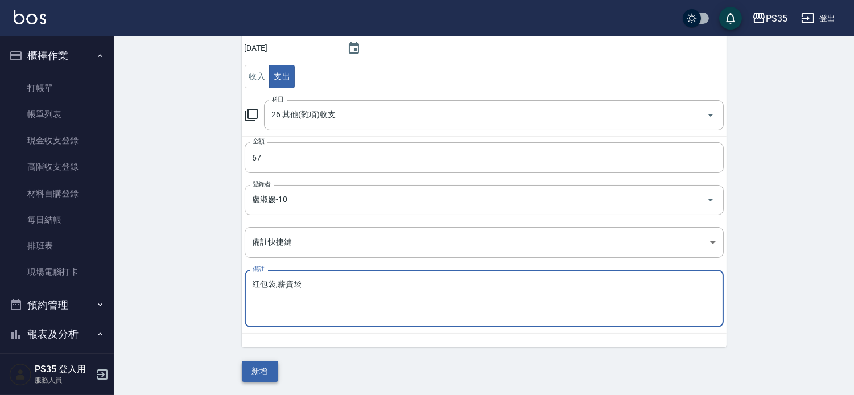
click at [256, 374] on button "新增" at bounding box center [260, 371] width 36 height 21
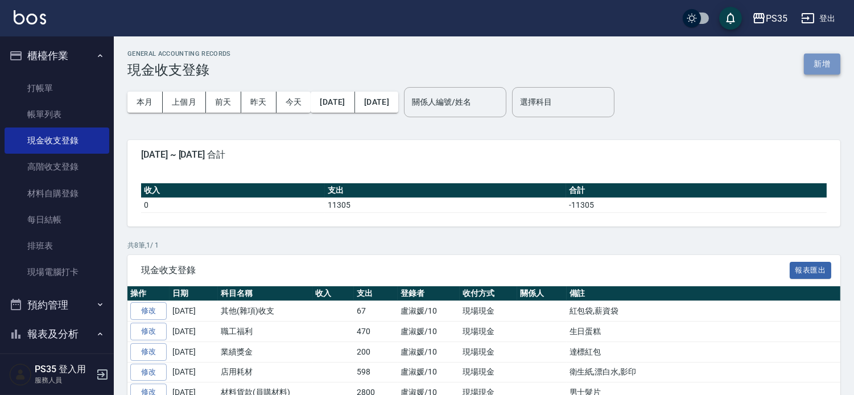
click at [826, 65] on button "新增" at bounding box center [822, 63] width 36 height 21
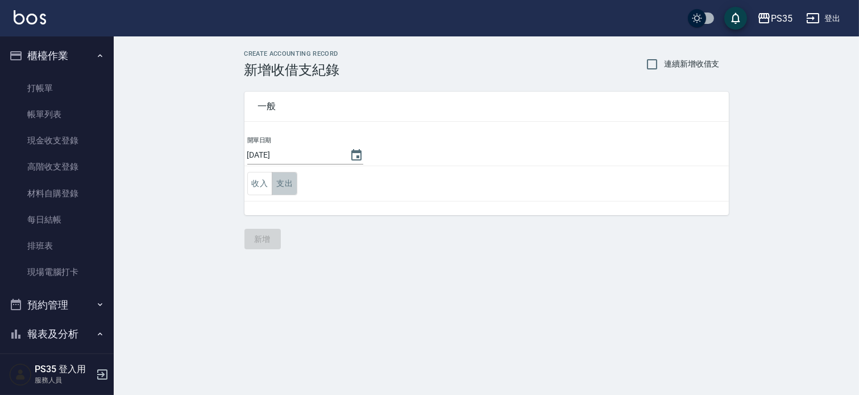
click at [286, 179] on button "支出" at bounding box center [285, 183] width 26 height 23
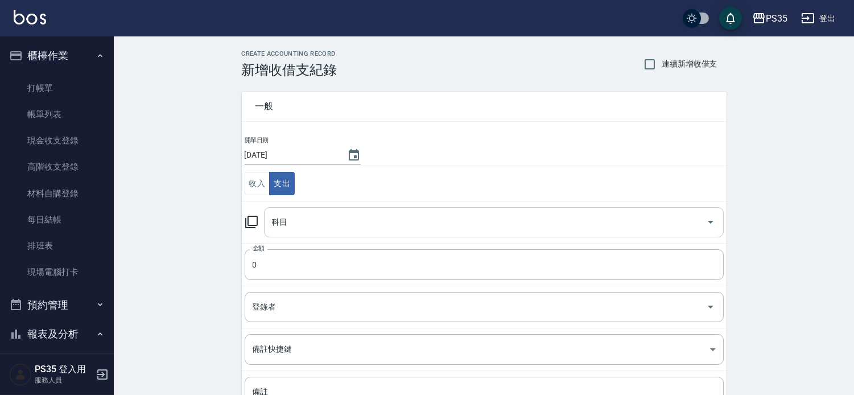
click at [325, 223] on input "科目" at bounding box center [485, 222] width 432 height 20
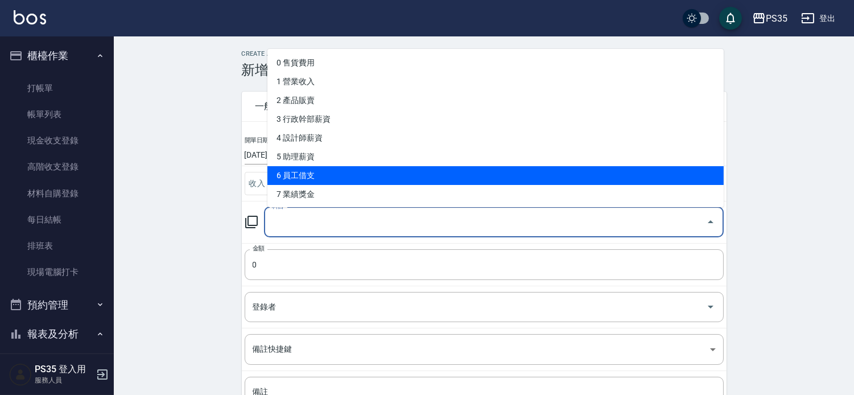
click at [349, 174] on li "6 員工借支" at bounding box center [495, 175] width 456 height 19
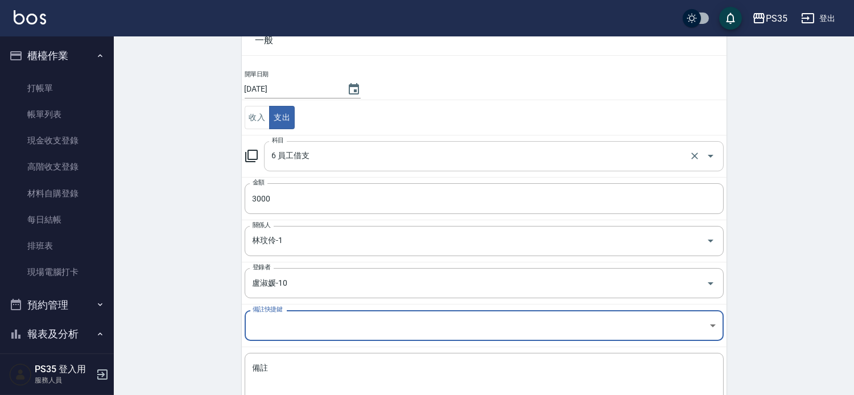
scroll to position [150, 0]
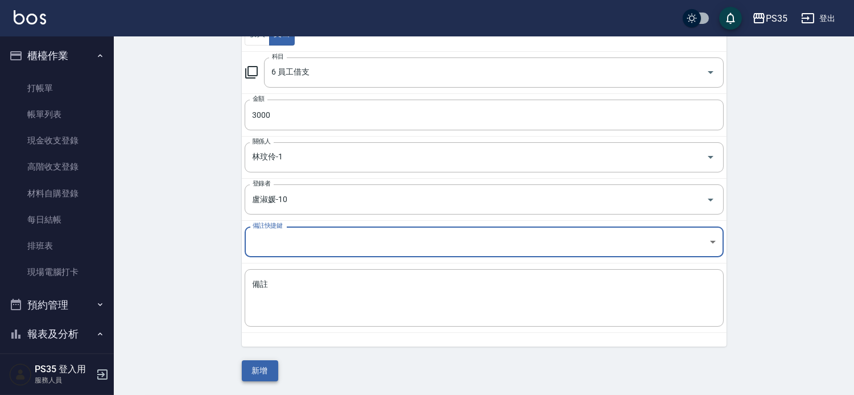
click at [247, 366] on button "新增" at bounding box center [260, 370] width 36 height 21
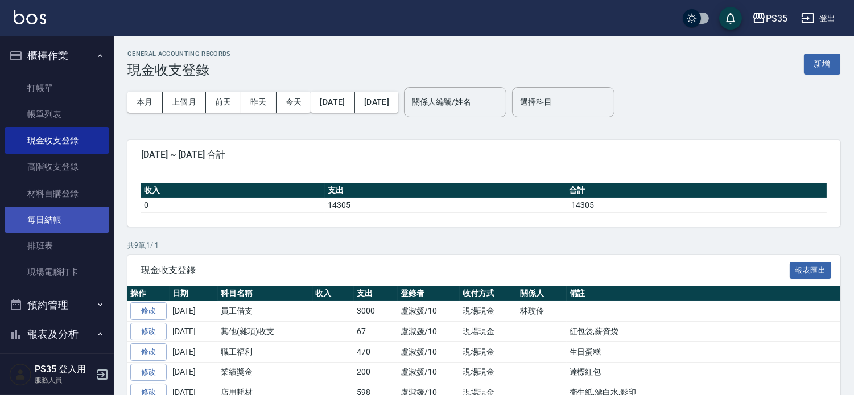
click at [58, 219] on link "每日結帳" at bounding box center [57, 219] width 105 height 26
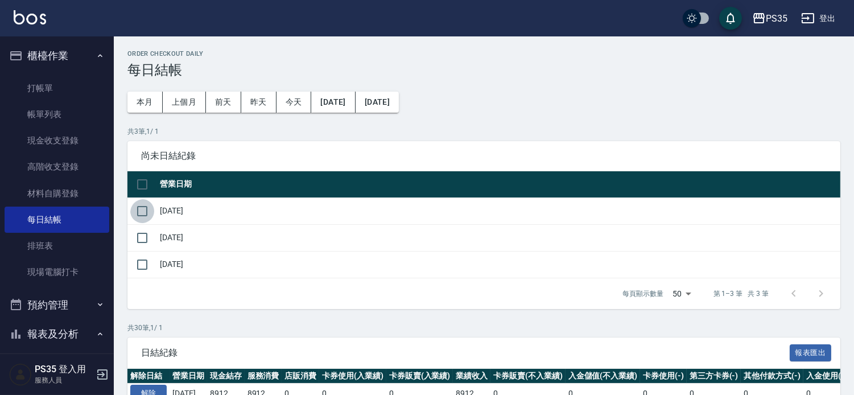
click at [146, 217] on input "checkbox" at bounding box center [142, 211] width 24 height 24
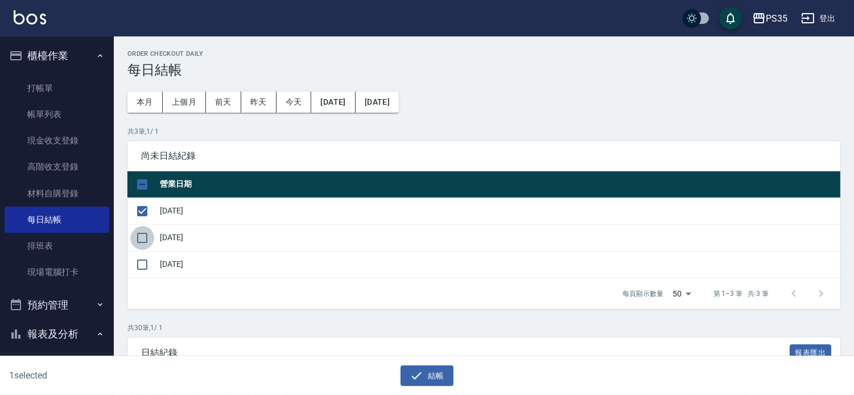
click at [143, 249] on input "checkbox" at bounding box center [142, 238] width 24 height 24
click at [143, 274] on input "checkbox" at bounding box center [142, 265] width 24 height 24
click at [440, 376] on button "結帳" at bounding box center [426, 375] width 53 height 21
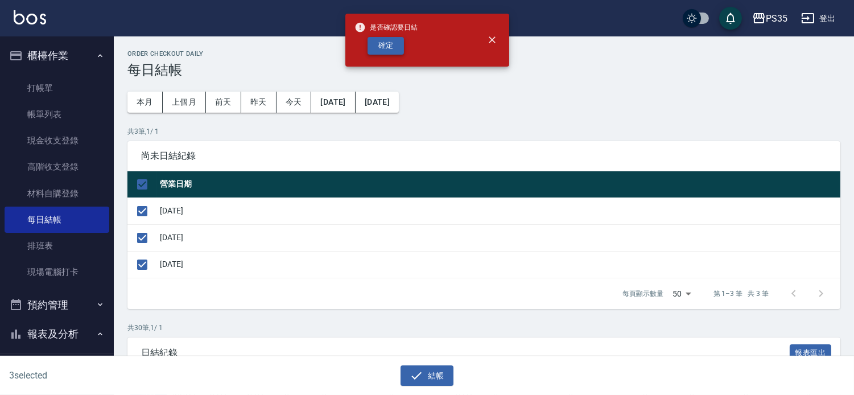
click at [387, 49] on button "確定" at bounding box center [385, 46] width 36 height 18
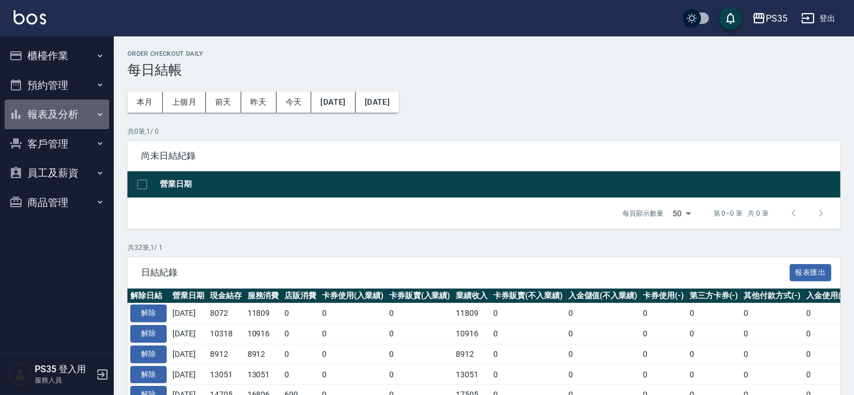
click at [68, 114] on button "報表及分析" at bounding box center [57, 115] width 105 height 30
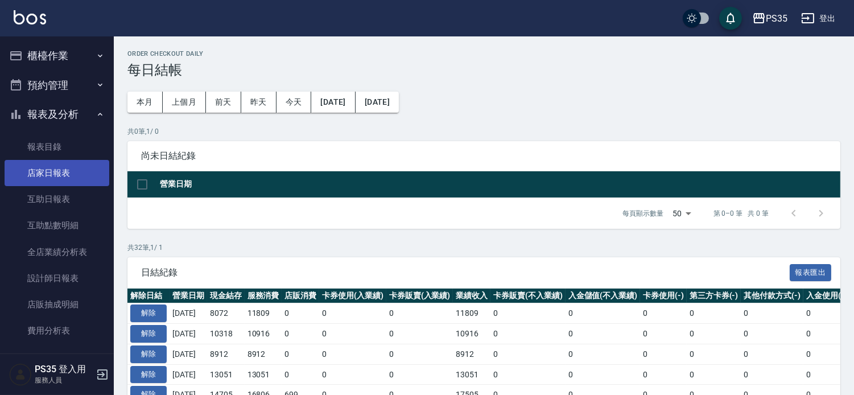
click at [55, 172] on link "店家日報表" at bounding box center [57, 173] width 105 height 26
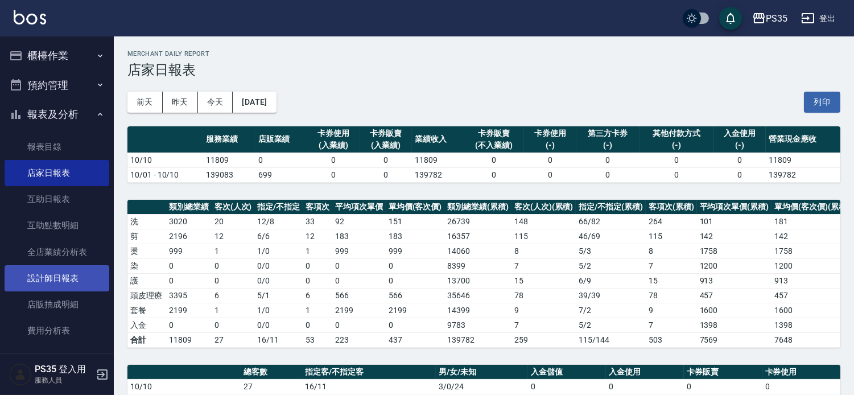
click at [71, 271] on link "設計師日報表" at bounding box center [57, 278] width 105 height 26
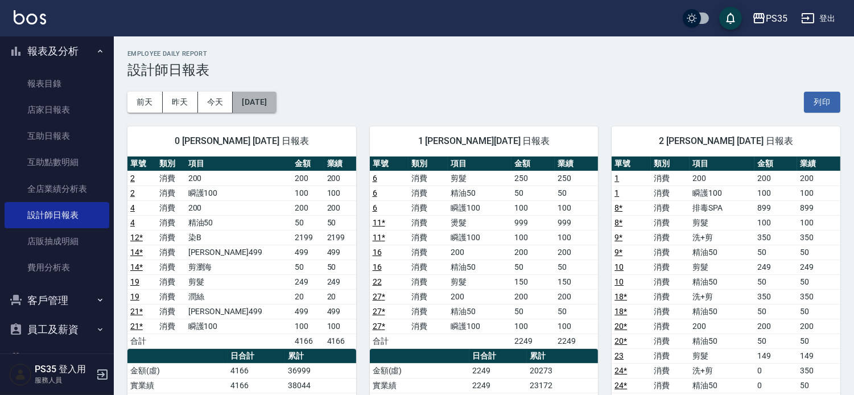
click at [276, 104] on button "[DATE]" at bounding box center [254, 102] width 43 height 21
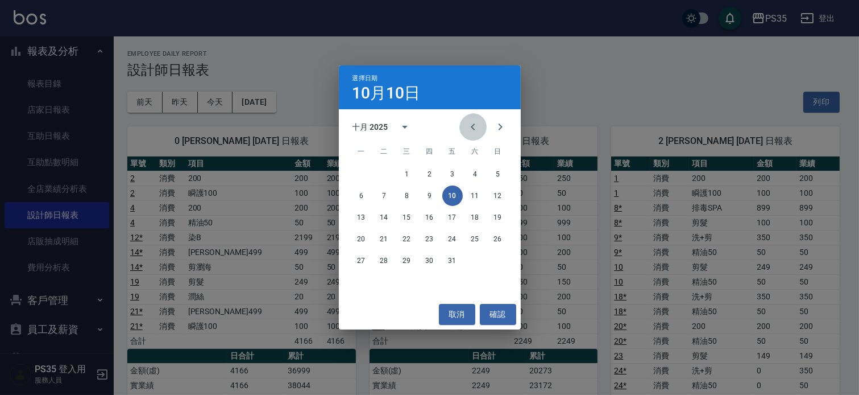
click at [466, 124] on icon "Previous month" at bounding box center [473, 127] width 14 height 14
click at [404, 194] on button "10" at bounding box center [407, 195] width 20 height 20
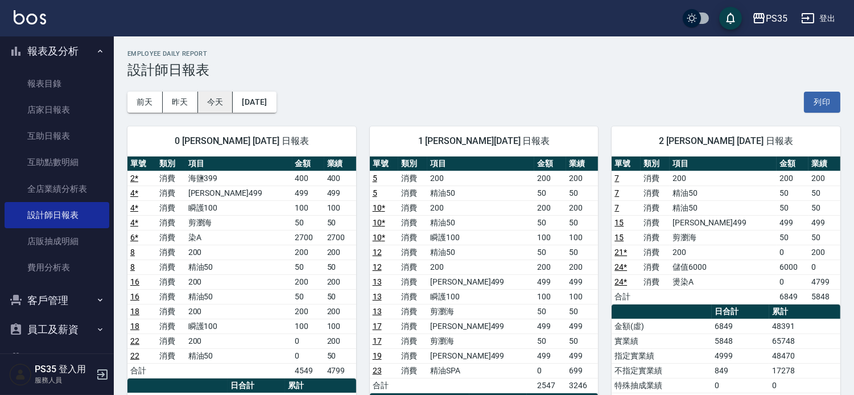
click at [221, 101] on button "今天" at bounding box center [215, 102] width 35 height 21
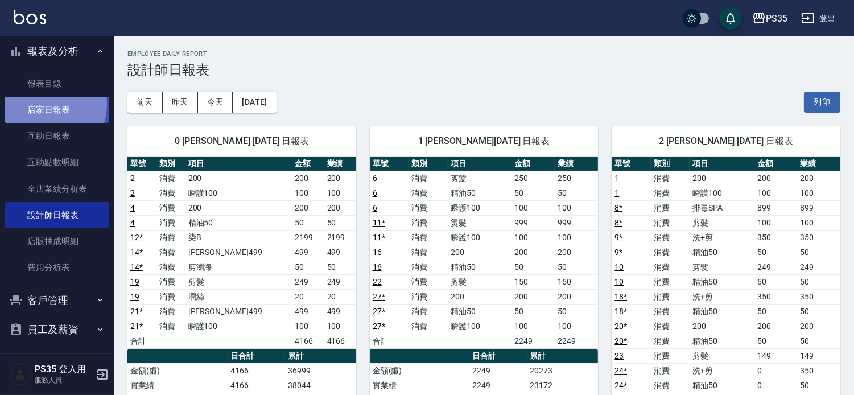
click at [43, 104] on link "店家日報表" at bounding box center [57, 110] width 105 height 26
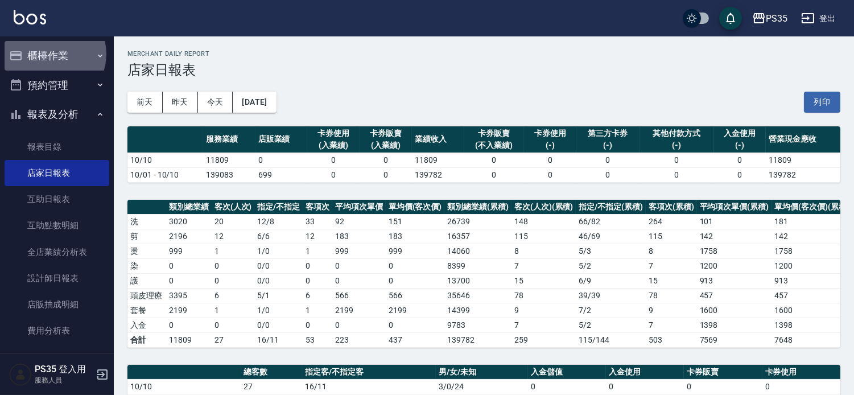
click at [52, 54] on button "櫃檯作業" at bounding box center [57, 56] width 105 height 30
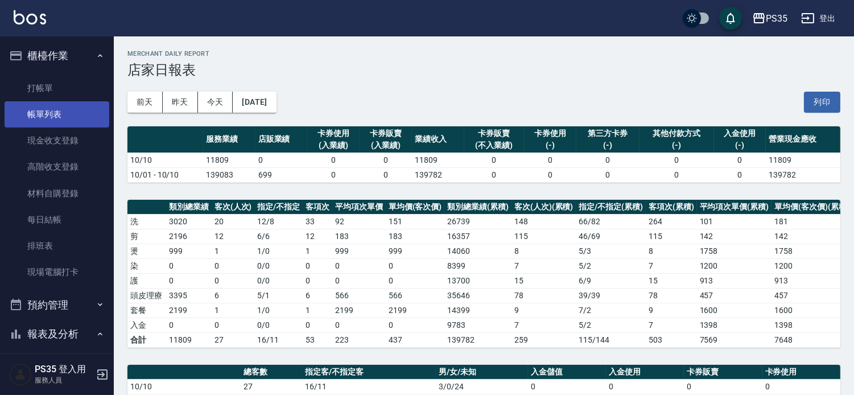
click at [39, 114] on link "帳單列表" at bounding box center [57, 114] width 105 height 26
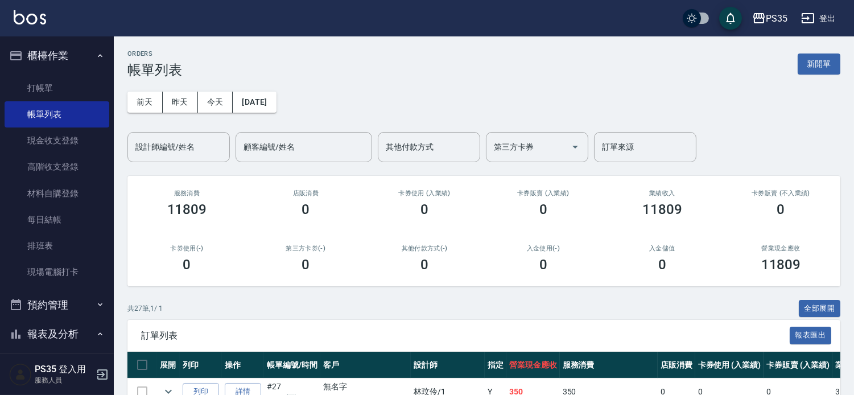
scroll to position [253, 0]
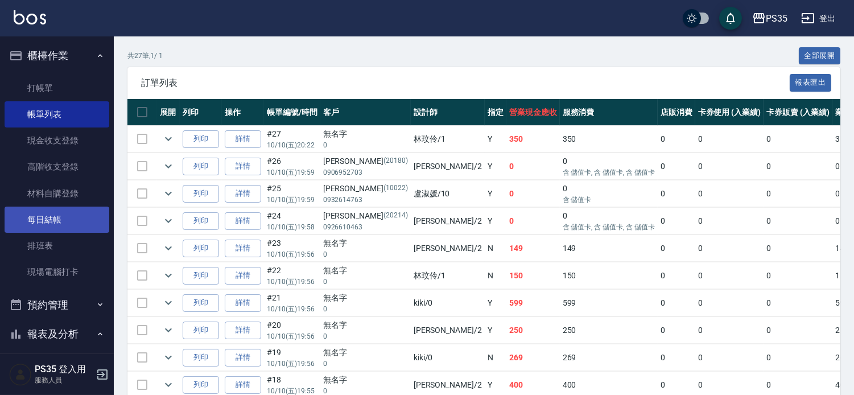
click at [59, 218] on link "每日結帳" at bounding box center [57, 219] width 105 height 26
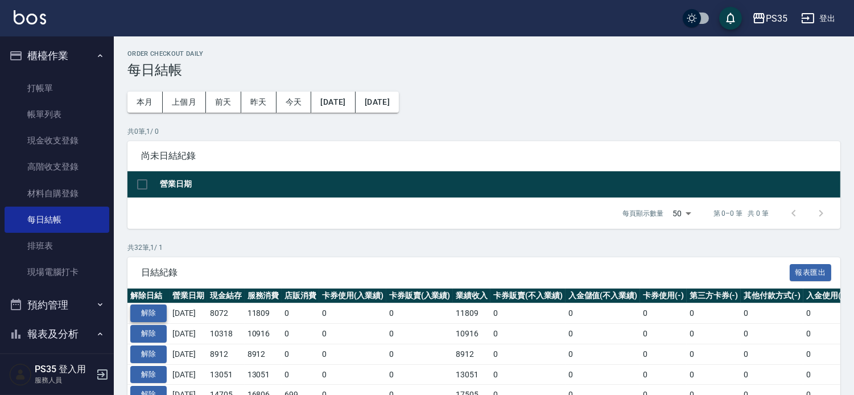
click at [148, 322] on button "解除" at bounding box center [148, 313] width 36 height 18
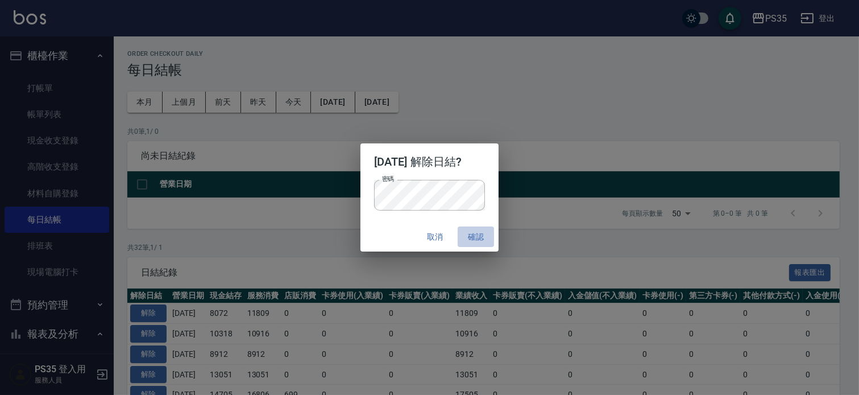
click at [486, 235] on button "確認" at bounding box center [476, 236] width 36 height 21
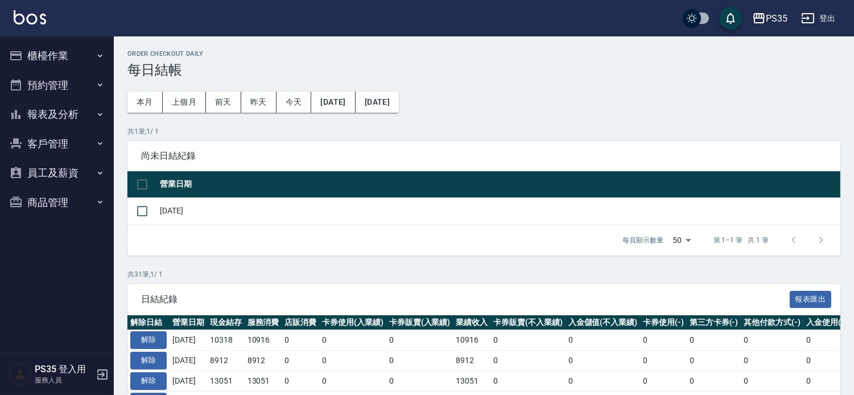
click at [40, 55] on button "櫃檯作業" at bounding box center [57, 56] width 105 height 30
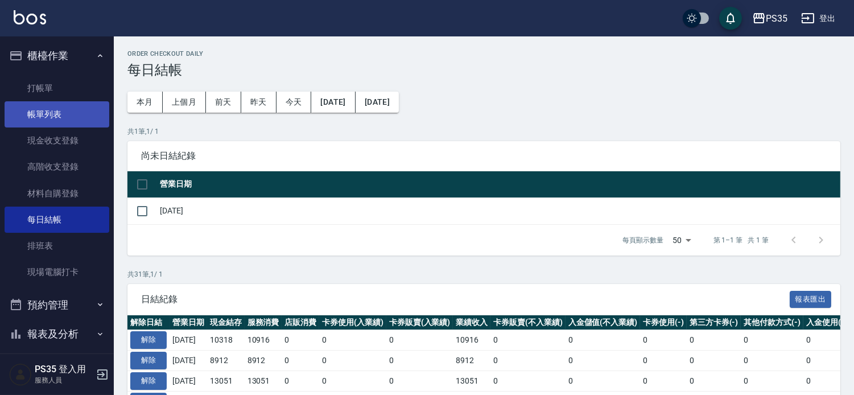
click at [48, 115] on link "帳單列表" at bounding box center [57, 114] width 105 height 26
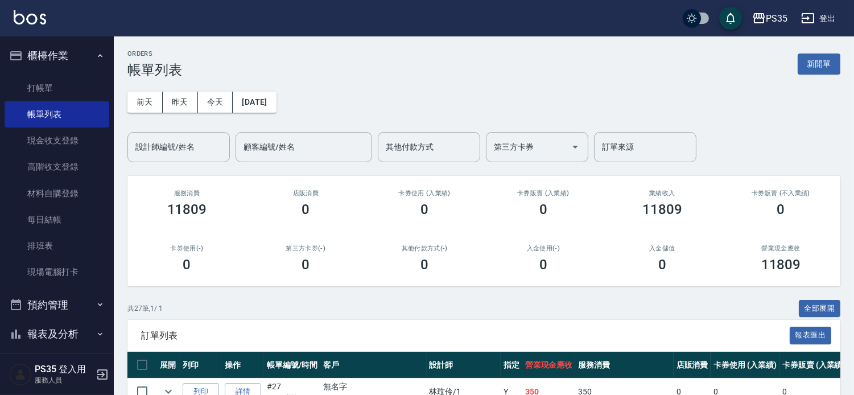
scroll to position [253, 0]
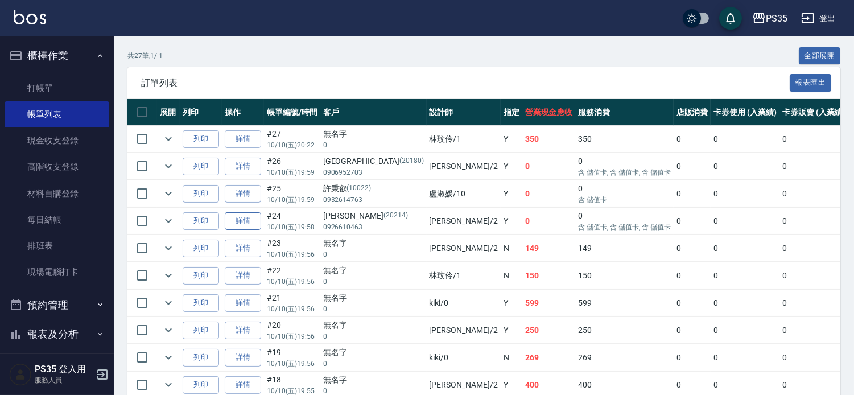
click at [239, 230] on link "詳情" at bounding box center [243, 221] width 36 height 18
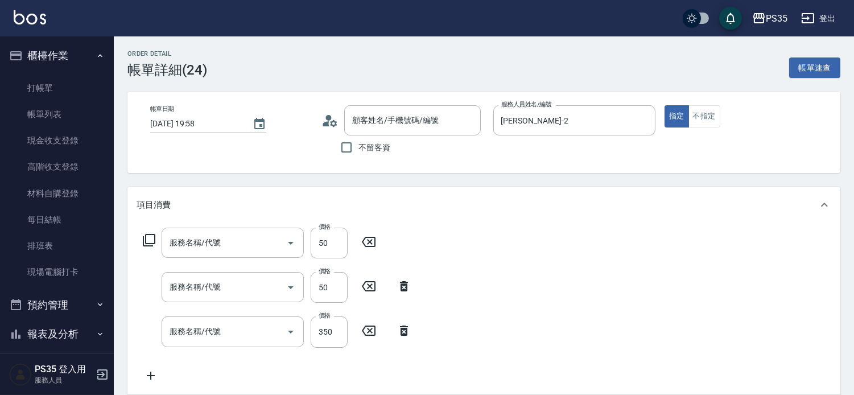
type input "[DATE] 19:58"
type input "[PERSON_NAME]-2"
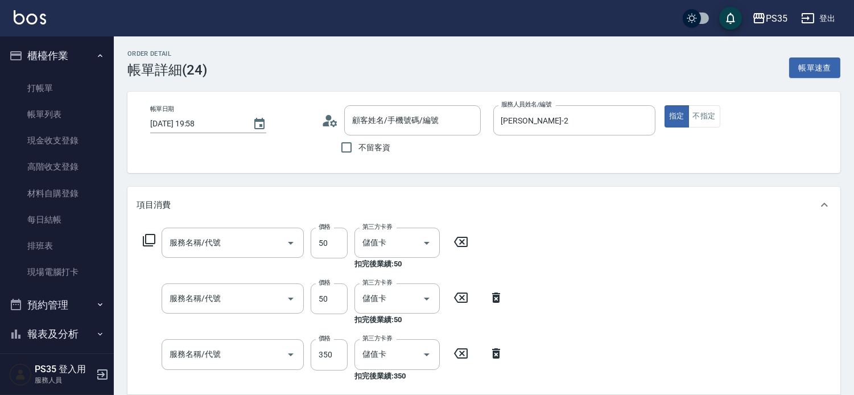
type input "精油50(112)"
type input "洗+剪(308)"
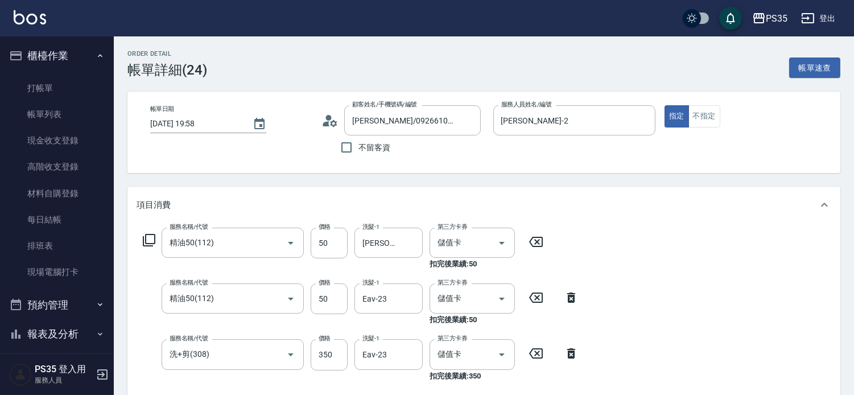
type input "[PERSON_NAME]/0926610463/20214"
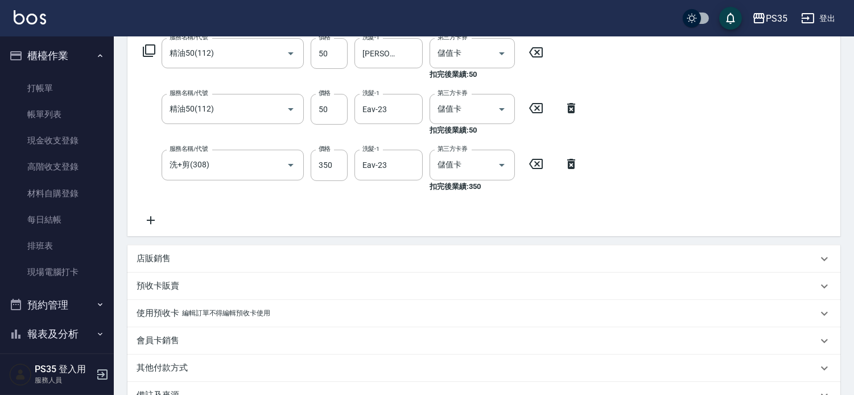
click at [149, 222] on icon at bounding box center [151, 220] width 28 height 14
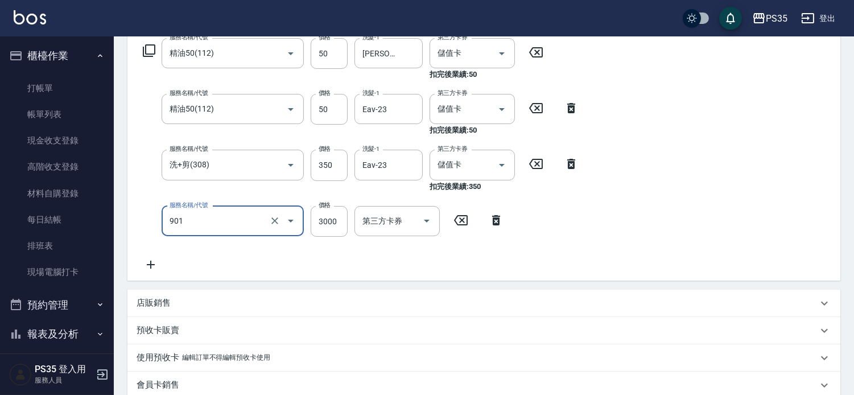
type input "儲值3000(901)"
type input "1000"
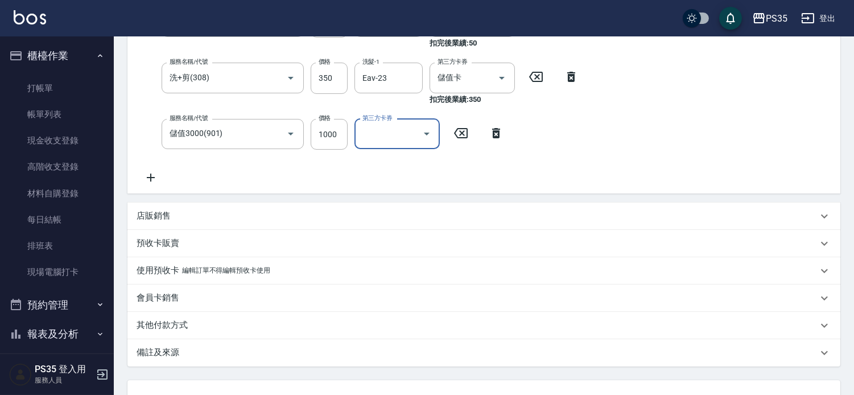
scroll to position [385, 0]
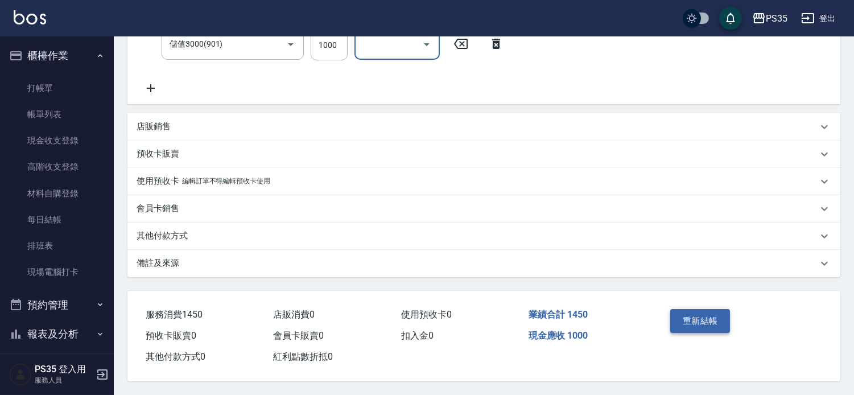
click at [711, 311] on button "重新結帳" at bounding box center [700, 321] width 60 height 24
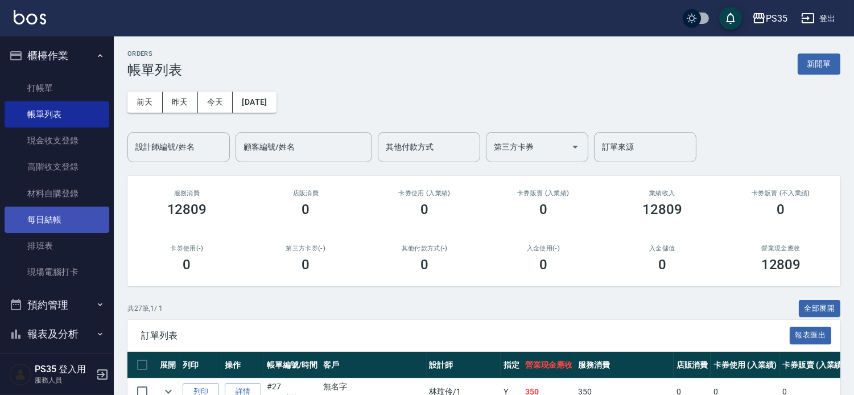
click at [47, 223] on link "每日結帳" at bounding box center [57, 219] width 105 height 26
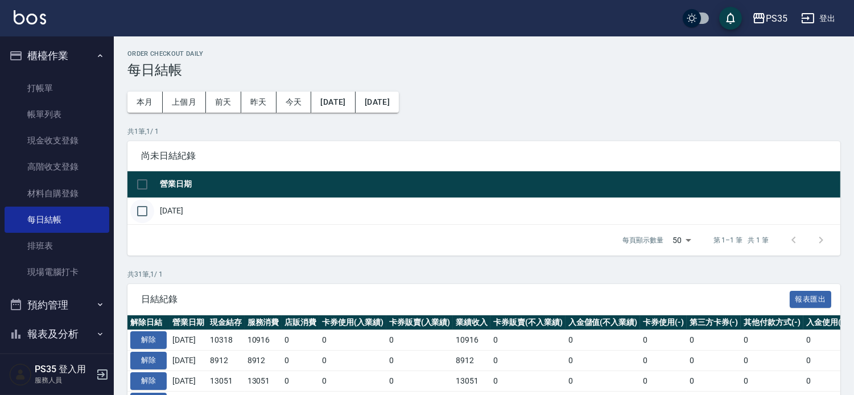
click at [145, 214] on input "checkbox" at bounding box center [142, 211] width 24 height 24
checkbox input "true"
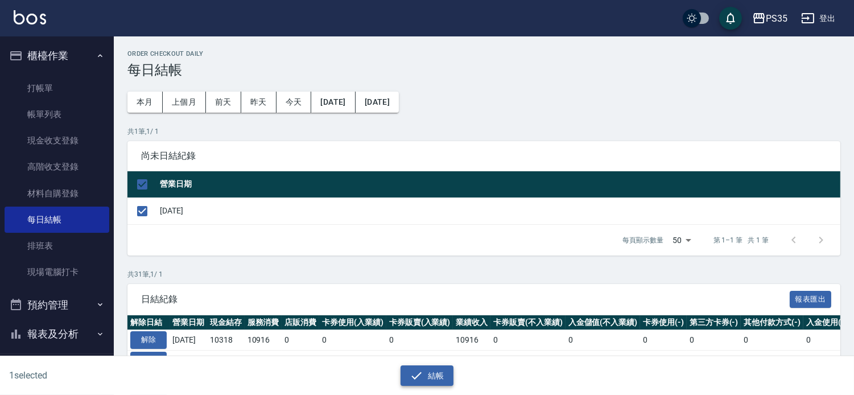
click at [429, 369] on button "結帳" at bounding box center [426, 375] width 53 height 21
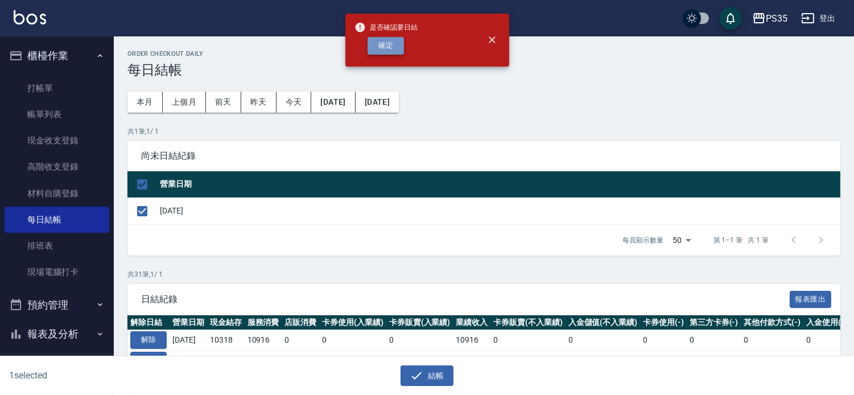
click at [390, 44] on button "確定" at bounding box center [385, 46] width 36 height 18
checkbox input "false"
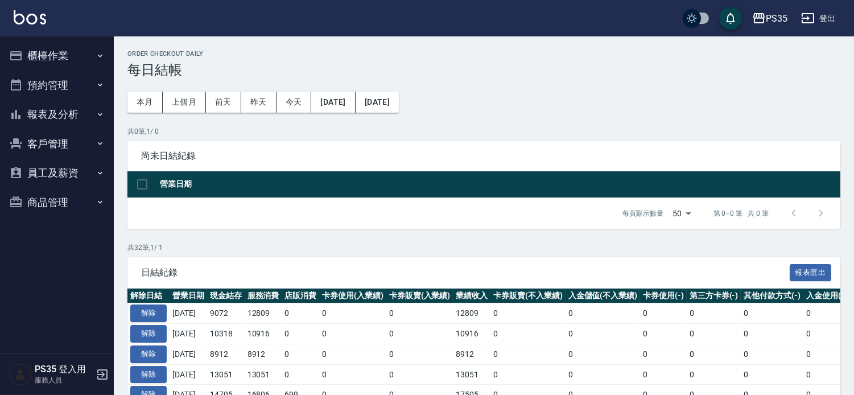
click at [44, 53] on button "櫃檯作業" at bounding box center [57, 56] width 105 height 30
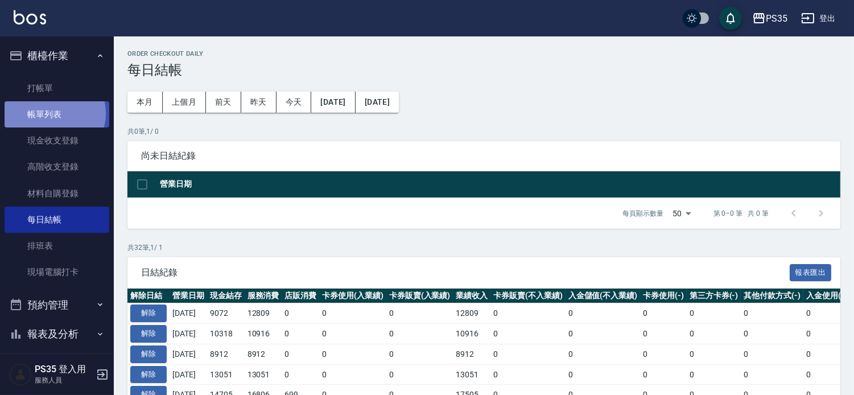
click at [52, 114] on link "帳單列表" at bounding box center [57, 114] width 105 height 26
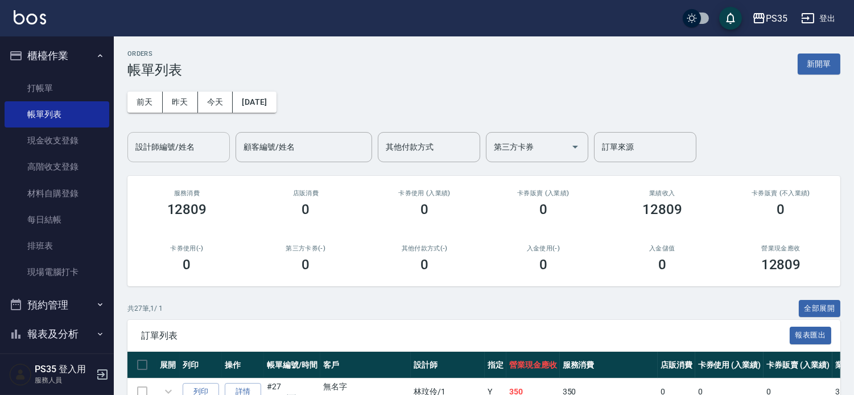
click at [186, 154] on input "設計師編號/姓名" at bounding box center [179, 147] width 92 height 20
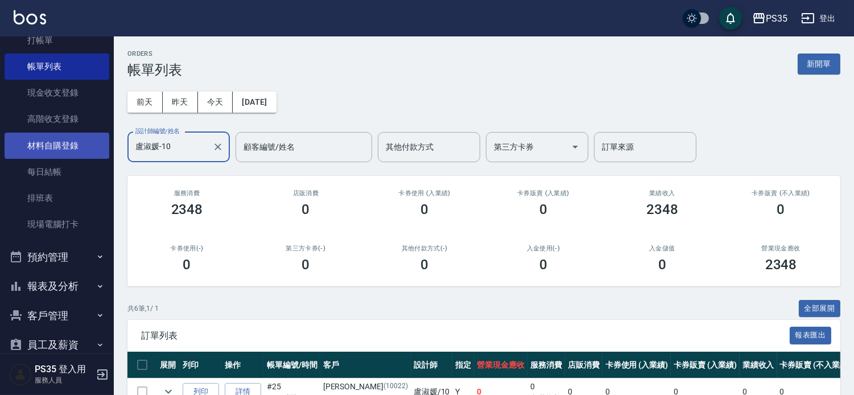
scroll to position [96, 0]
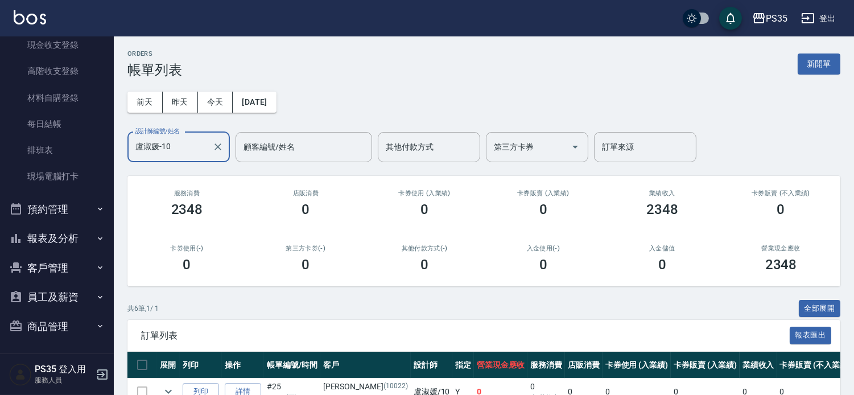
type input "盧淑媛-10"
click at [60, 237] on button "報表及分析" at bounding box center [57, 239] width 105 height 30
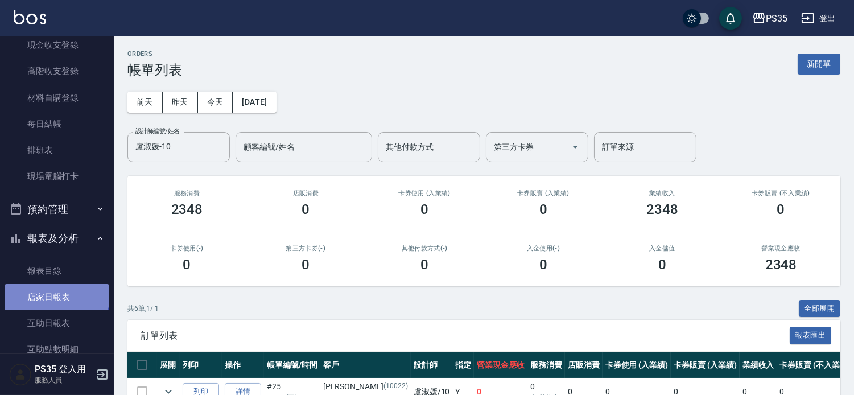
click at [56, 292] on link "店家日報表" at bounding box center [57, 297] width 105 height 26
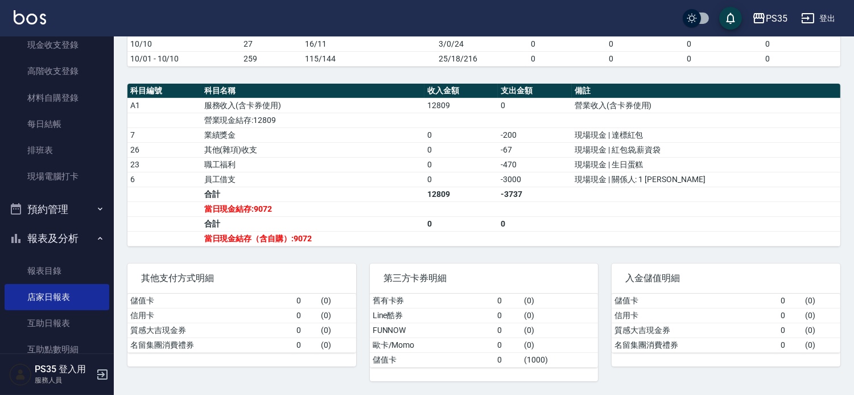
scroll to position [354, 0]
